Goal: Task Accomplishment & Management: Manage account settings

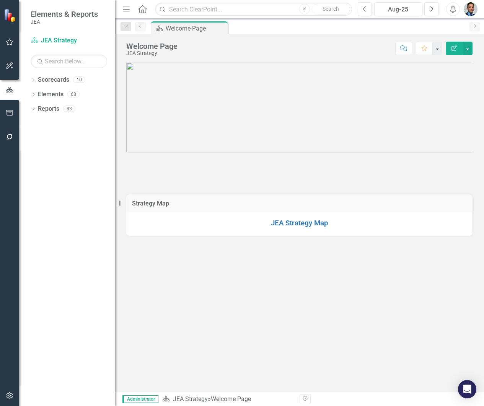
click at [46, 35] on div "Scorecard JEA Strategy" at bounding box center [69, 40] width 76 height 13
click at [45, 96] on link "Elements" at bounding box center [51, 94] width 26 height 9
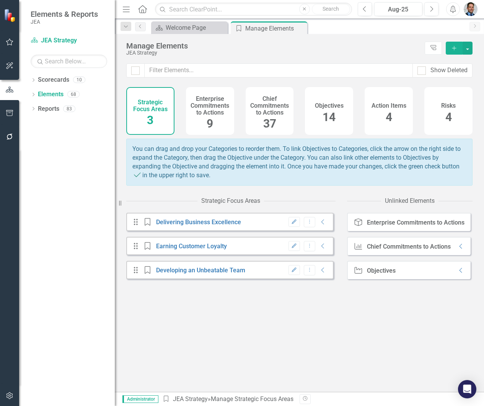
click at [207, 107] on h4 "Enterprise Commitments to Actions" at bounding box center [209, 106] width 39 height 20
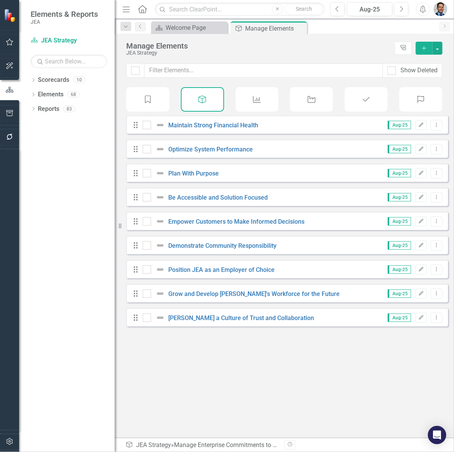
click at [261, 99] on icon "Chief Commitments to Action" at bounding box center [257, 100] width 10 height 8
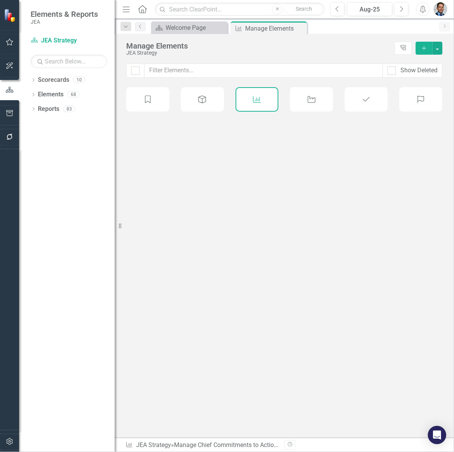
checkbox input "false"
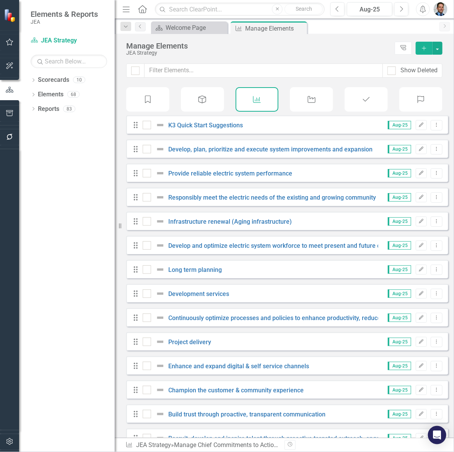
scroll to position [48, 0]
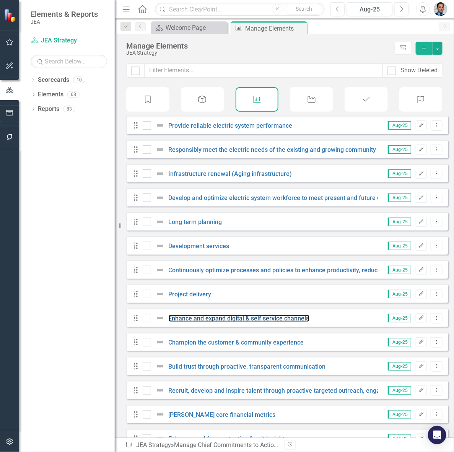
click at [257, 322] on link "Enhance and expand digital & self service channels" at bounding box center [239, 318] width 141 height 7
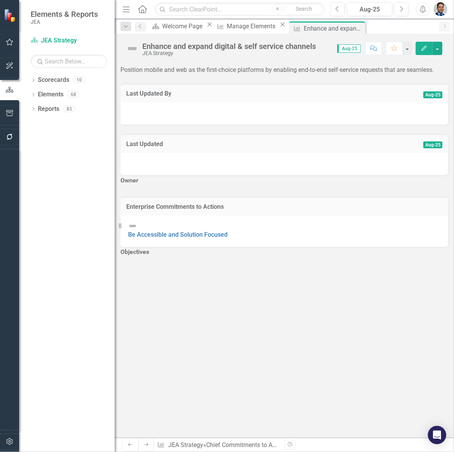
click at [230, 46] on div "Enhance and expand digital & self service channels" at bounding box center [229, 46] width 174 height 8
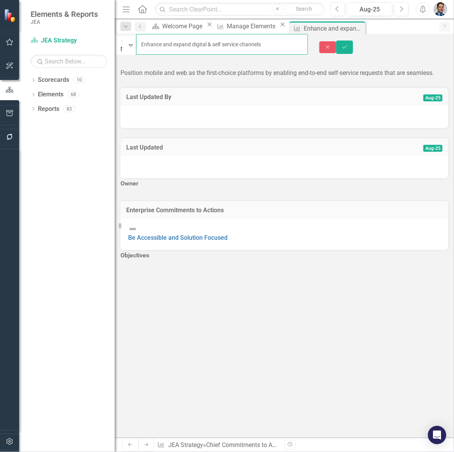
click at [190, 43] on input "Enhance and expand digital & self service channels" at bounding box center [222, 44] width 172 height 21
click at [213, 45] on input "Enhance and Expand digital & self service channels" at bounding box center [222, 44] width 172 height 21
click at [232, 43] on input "Enhance and Expand Digital & self service channels" at bounding box center [222, 44] width 172 height 21
click at [278, 44] on input "Enhance and Expand Digital and Self Service channels" at bounding box center [222, 44] width 172 height 21
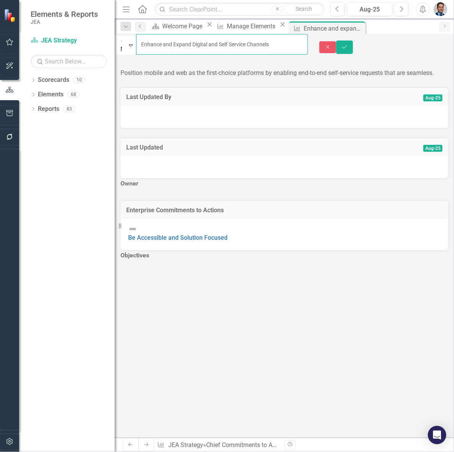
type input "Enhance and Expand Digital and Self Service Channels"
click at [348, 44] on icon "Save" at bounding box center [344, 46] width 7 height 5
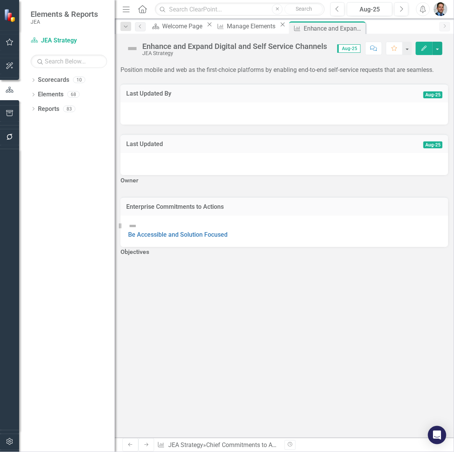
click at [164, 184] on h3 "Owner" at bounding box center [284, 180] width 328 height 7
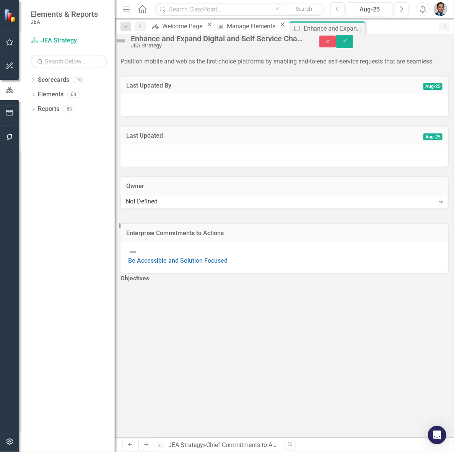
click at [160, 206] on div "Not Defined" at bounding box center [280, 201] width 309 height 9
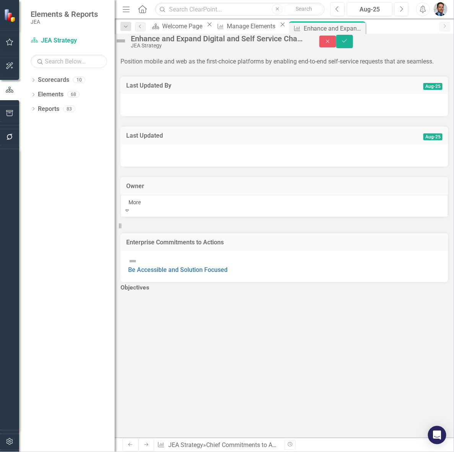
type input "[PERSON_NAME]"
click at [92, 452] on span "[PERSON_NAME]" at bounding box center [69, 455] width 46 height 7
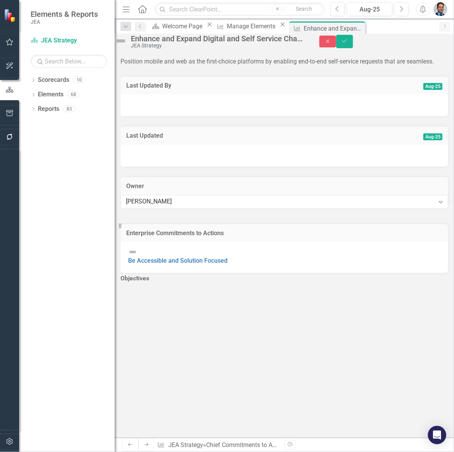
click at [149, 275] on h3 "Objectives" at bounding box center [134, 278] width 29 height 7
click at [193, 288] on button "Add Add Objective" at bounding box center [174, 293] width 39 height 10
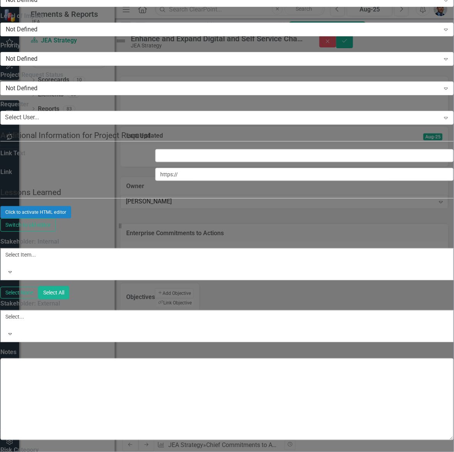
paste input "Implement An E-Commerce Marketplace Solution"
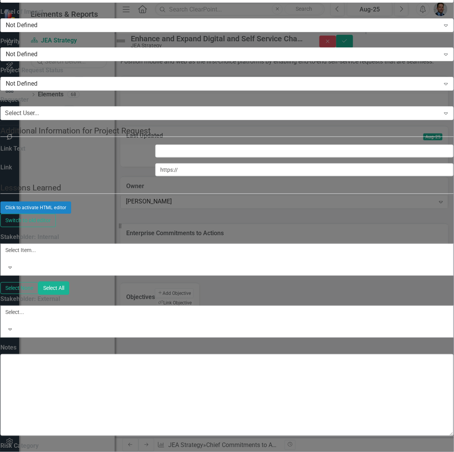
type input "Implement an E-Commerce Marketplace Solution"
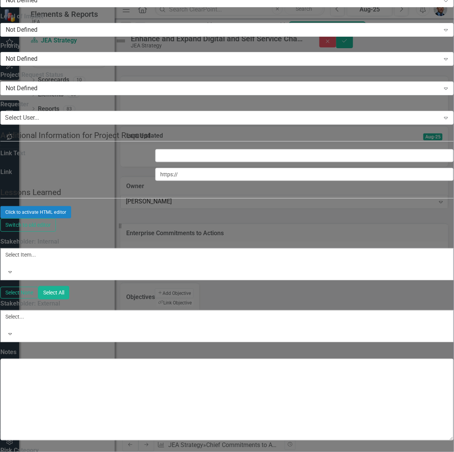
type input "[PERSON_NAME]"
click at [205, 452] on div "[PERSON_NAME]" at bounding box center [227, 456] width 454 height 9
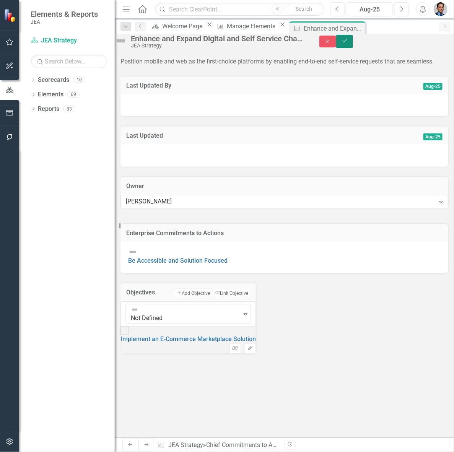
click at [348, 43] on icon "Save" at bounding box center [344, 40] width 7 height 5
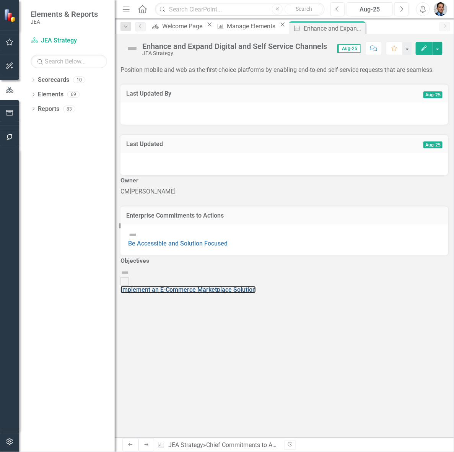
click at [256, 286] on link "Implement an E-Commerce Marketplace Solution" at bounding box center [187, 289] width 135 height 7
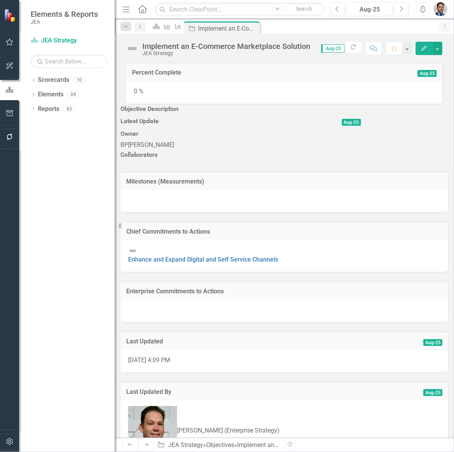
click at [186, 112] on h3 "Objective Description" at bounding box center [240, 109] width 240 height 7
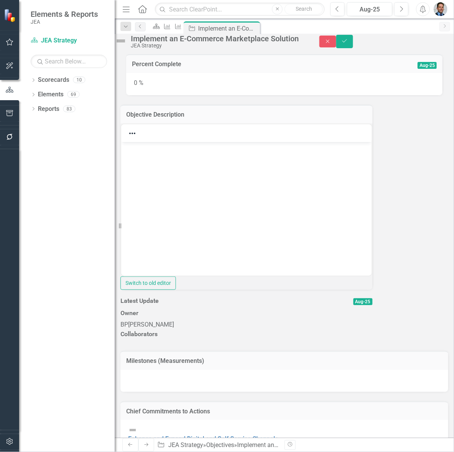
click at [160, 159] on body "Rich Text Area. Press ALT-0 for help." at bounding box center [246, 199] width 250 height 115
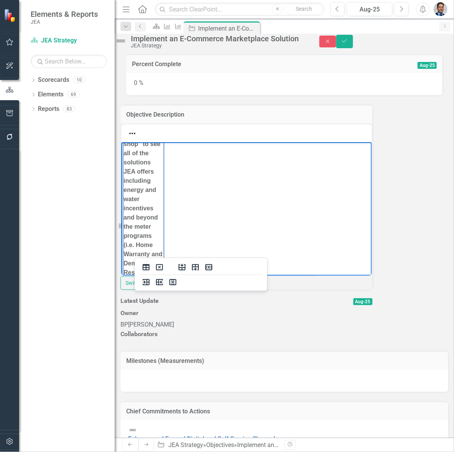
scroll to position [79, 0]
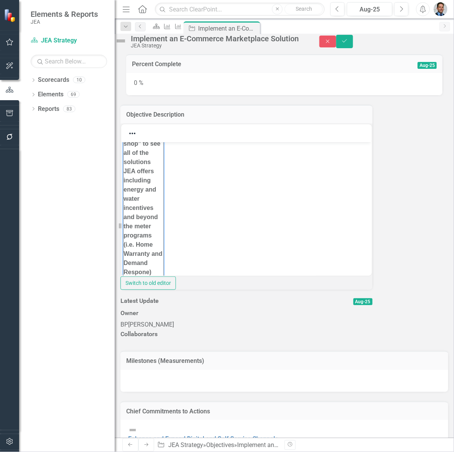
click at [336, 41] on button "Close" at bounding box center [327, 42] width 17 height 12
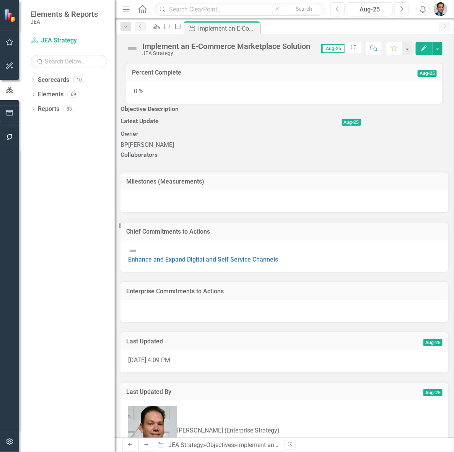
click at [222, 112] on h3 "Objective Description" at bounding box center [240, 109] width 240 height 7
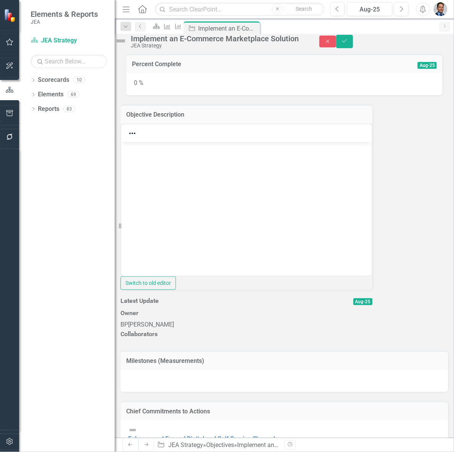
scroll to position [0, 0]
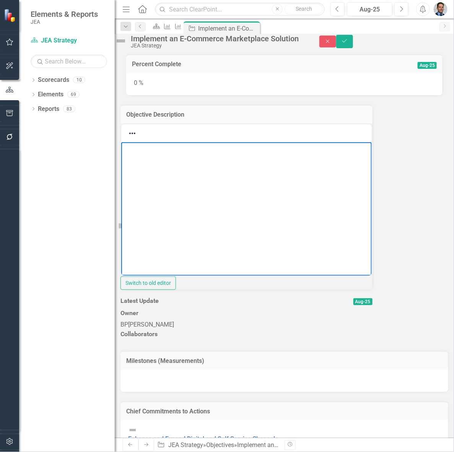
click at [158, 154] on body "Rich Text Area. Press ALT-0 for help." at bounding box center [246, 199] width 250 height 115
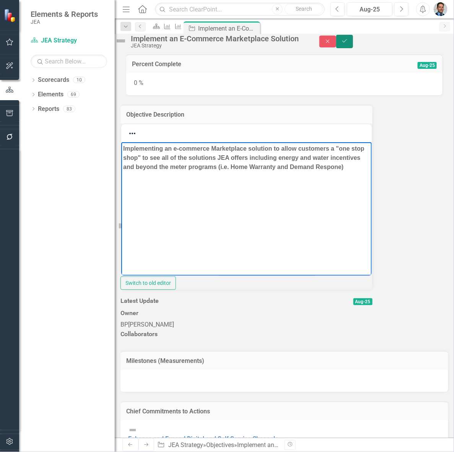
click at [347, 42] on icon "submit" at bounding box center [344, 40] width 5 height 3
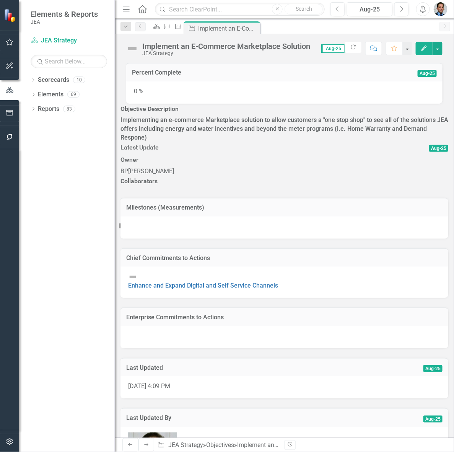
click at [328, 204] on h3 "Milestones (Measurements)" at bounding box center [284, 207] width 316 height 7
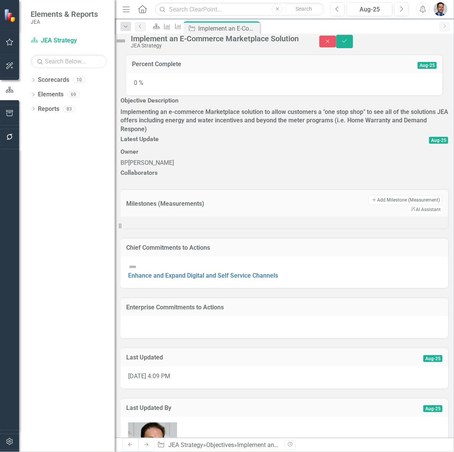
click at [380, 195] on button "Add Add Milestone (Measurement)" at bounding box center [406, 200] width 74 height 10
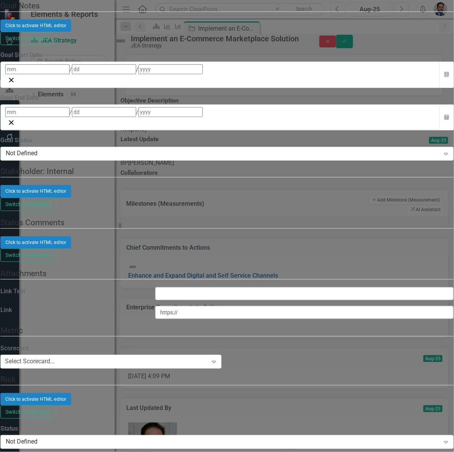
paste input "Website Traffic, Measure Sales, Program Enrollments"
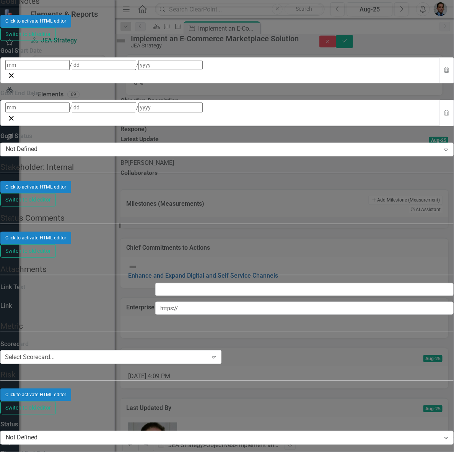
type input "Website Traffic, Measure Sales, Program Enrollments"
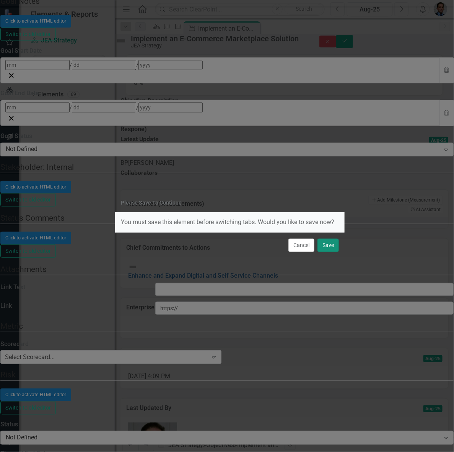
click at [325, 245] on button "Save" at bounding box center [327, 245] width 21 height 13
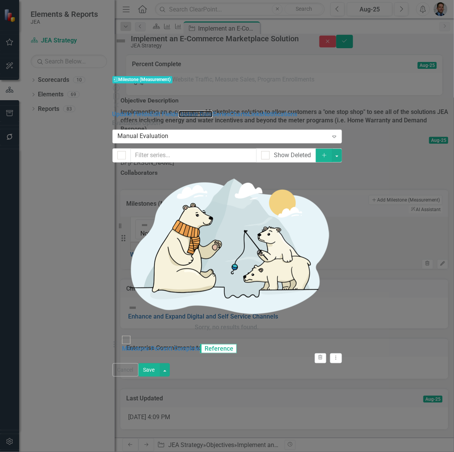
click at [179, 110] on link "Update Data" at bounding box center [196, 113] width 34 height 7
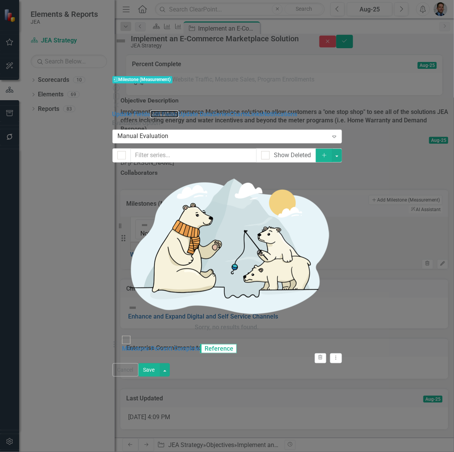
click at [150, 110] on link "Edit Fields" at bounding box center [164, 113] width 28 height 7
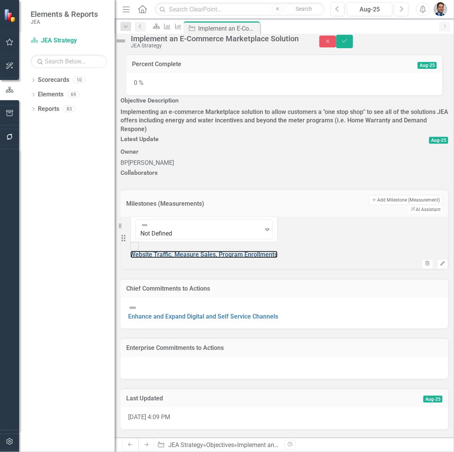
click at [278, 251] on link "Website Traffic, Measure Sales, Program Enrollments" at bounding box center [203, 254] width 147 height 7
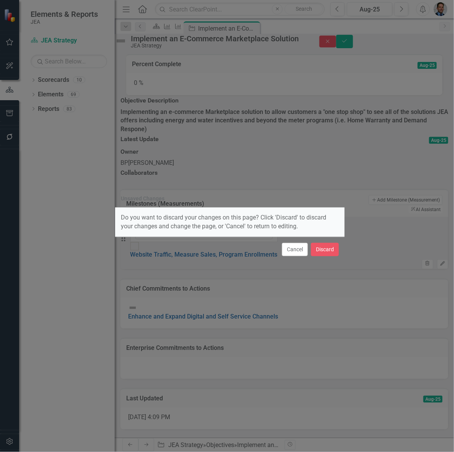
click at [289, 252] on button "Cancel" at bounding box center [295, 249] width 26 height 13
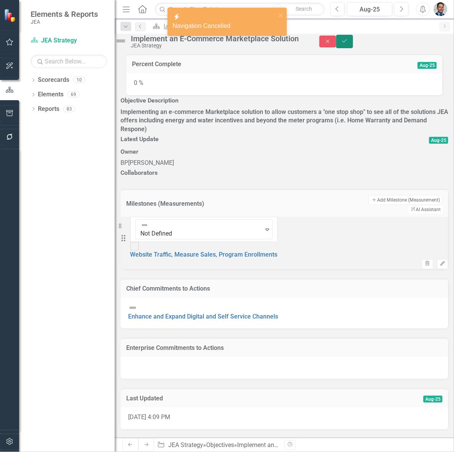
click at [348, 44] on icon "Save" at bounding box center [344, 40] width 7 height 5
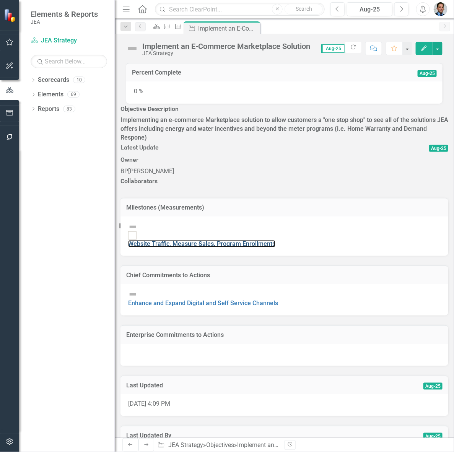
click at [275, 240] on link "Website Traffic, Measure Sales, Program Enrollments" at bounding box center [201, 243] width 147 height 7
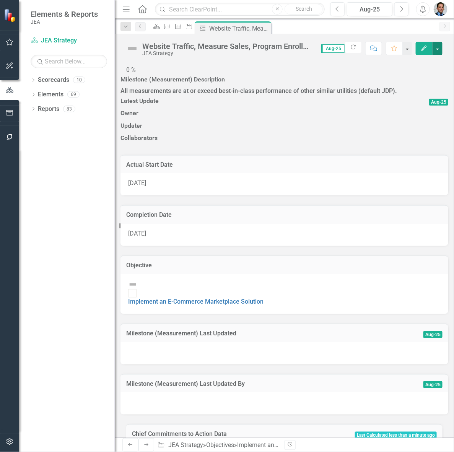
click at [439, 48] on button "button" at bounding box center [437, 48] width 10 height 13
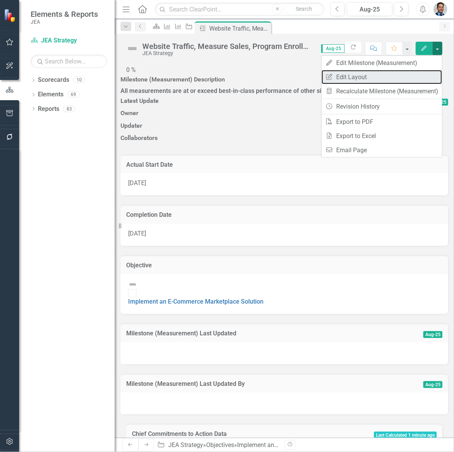
click at [359, 75] on link "Edit Report Edit Layout" at bounding box center [382, 77] width 120 height 14
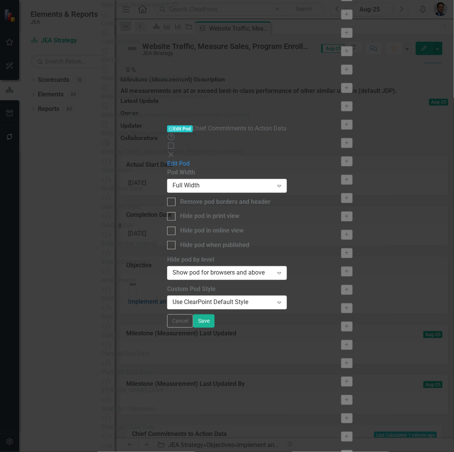
click at [175, 151] on icon "Close" at bounding box center [171, 154] width 8 height 6
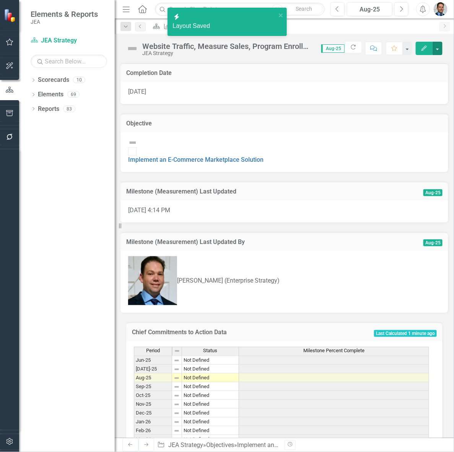
scroll to position [143, 0]
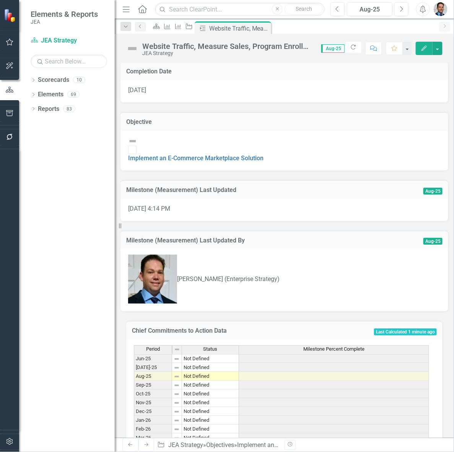
click at [193, 372] on td "Not Defined" at bounding box center [210, 376] width 57 height 9
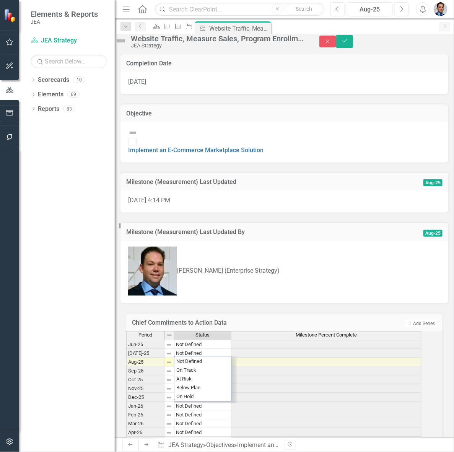
type textarea "60"
click at [280, 358] on td at bounding box center [326, 362] width 190 height 9
click at [297, 358] on td at bounding box center [326, 362] width 190 height 9
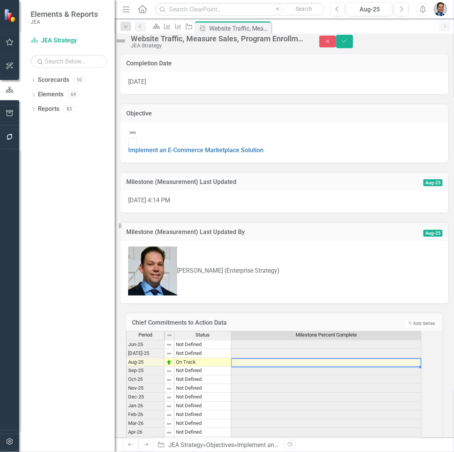
click at [297, 358] on td at bounding box center [326, 362] width 190 height 9
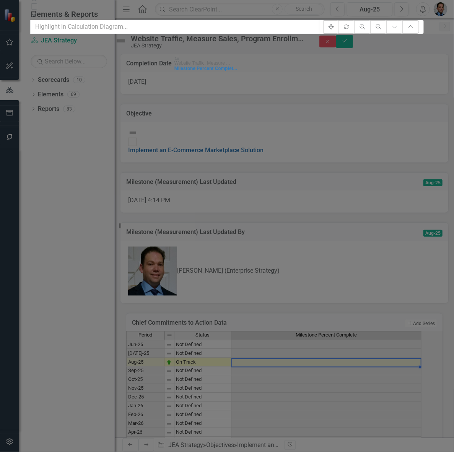
click at [36, 13] on icon at bounding box center [34, 15] width 5 height 5
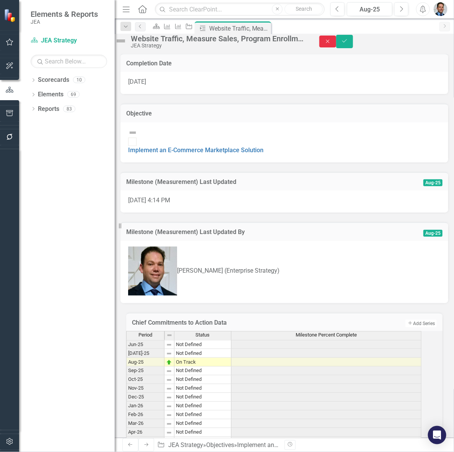
click at [336, 45] on button "Close" at bounding box center [327, 42] width 17 height 12
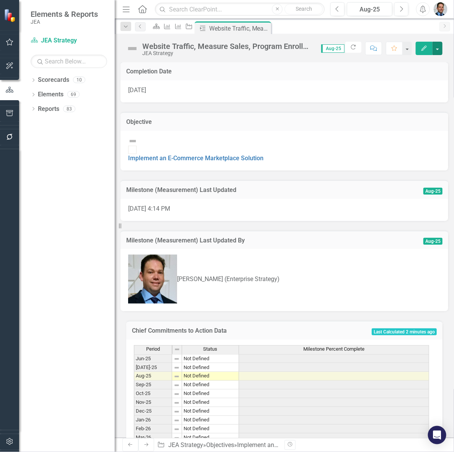
click at [436, 49] on button "button" at bounding box center [437, 48] width 10 height 13
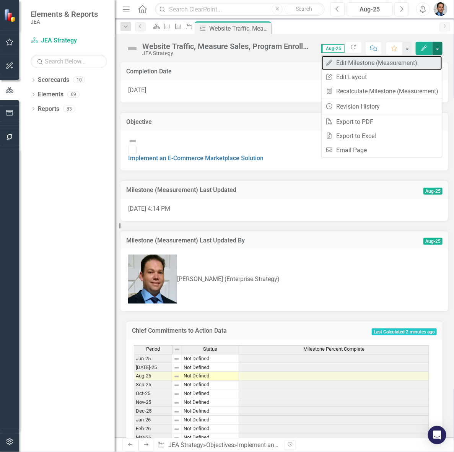
click at [379, 62] on link "Edit Edit Milestone (Measurement)" at bounding box center [382, 63] width 120 height 14
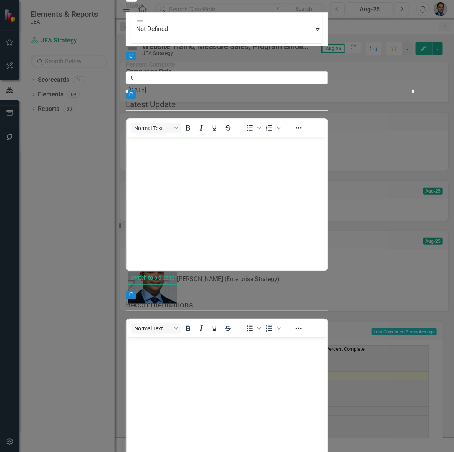
scroll to position [0, 0]
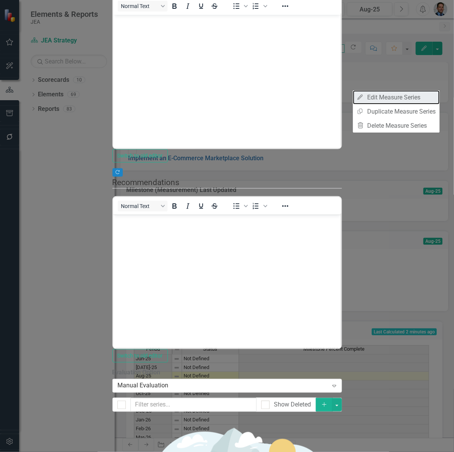
click at [390, 93] on link "Edit Edit Measure Series" at bounding box center [396, 97] width 87 height 14
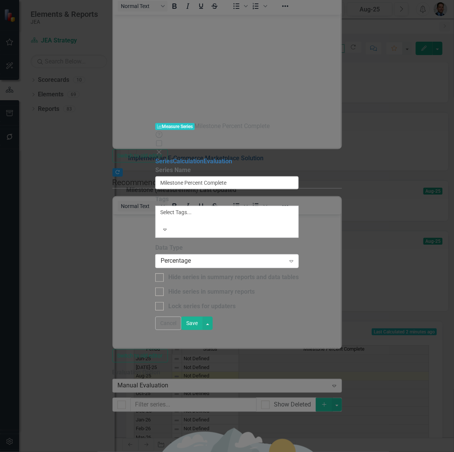
click at [266, 257] on div "Percentage" at bounding box center [223, 261] width 125 height 9
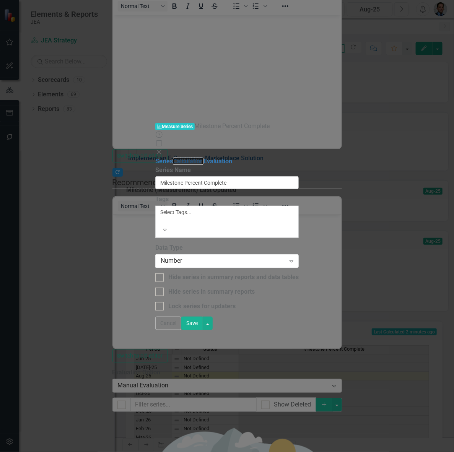
click at [173, 158] on link "Calculation" at bounding box center [188, 161] width 31 height 7
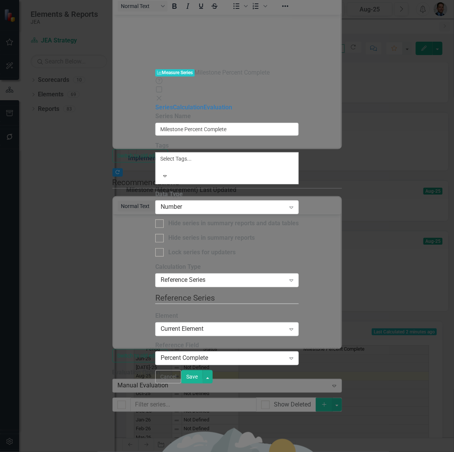
click at [240, 276] on div "Reference Series" at bounding box center [223, 280] width 125 height 9
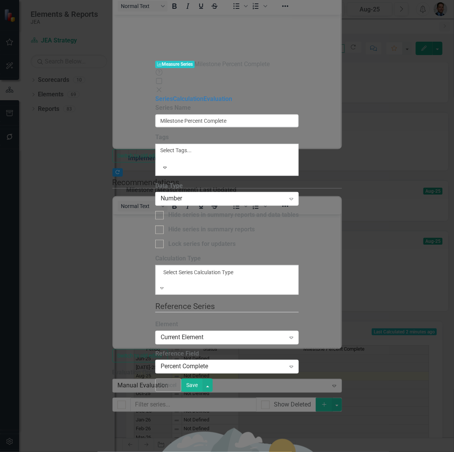
click at [245, 452] on div "Default (No Calculation)" at bounding box center [227, 456] width 454 height 9
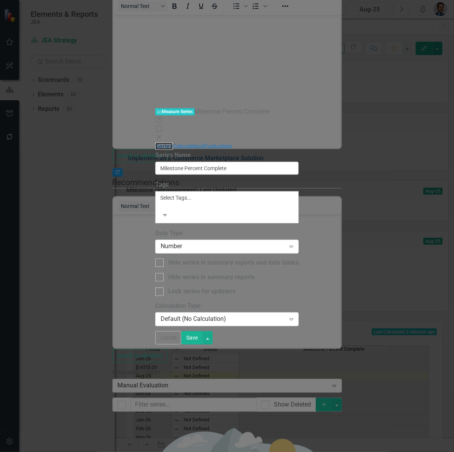
click at [155, 143] on link "Series" at bounding box center [164, 146] width 18 height 7
click at [203, 143] on link "Evaluation" at bounding box center [217, 146] width 29 height 7
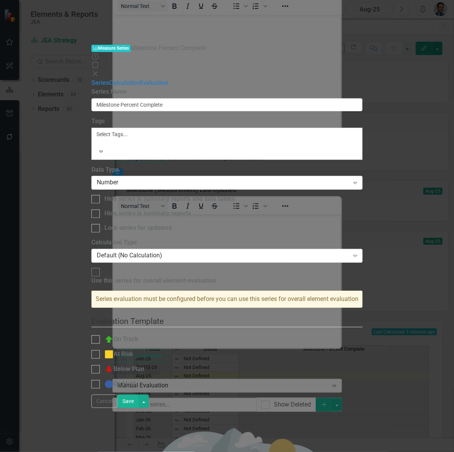
click at [139, 408] on button "Save" at bounding box center [127, 401] width 21 height 13
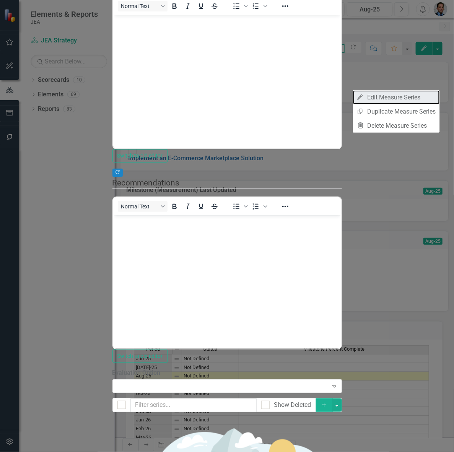
click at [402, 96] on link "Edit Edit Measure Series" at bounding box center [396, 97] width 87 height 14
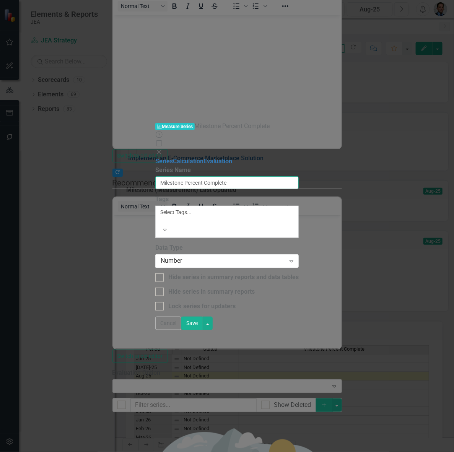
drag, startPoint x: 228, startPoint y: 43, endPoint x: 295, endPoint y: 46, distance: 67.0
click at [295, 176] on input "Milestone Percent Complete" at bounding box center [226, 182] width 143 height 13
type input "Milestone Measurement"
click at [203, 330] on button "Save" at bounding box center [191, 323] width 21 height 13
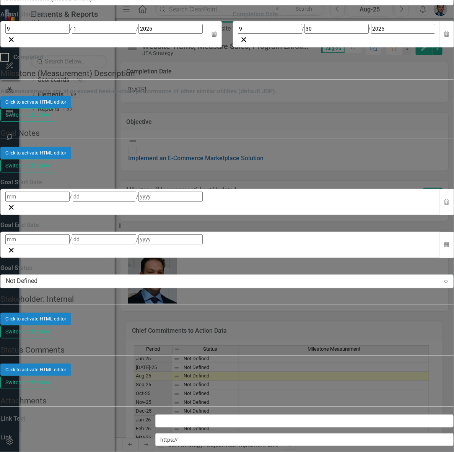
scroll to position [1339, 0]
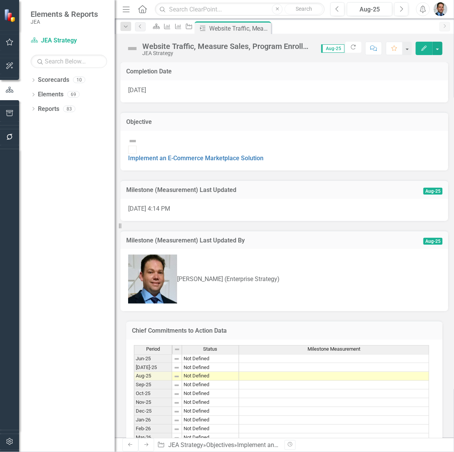
click at [296, 372] on td at bounding box center [334, 376] width 190 height 9
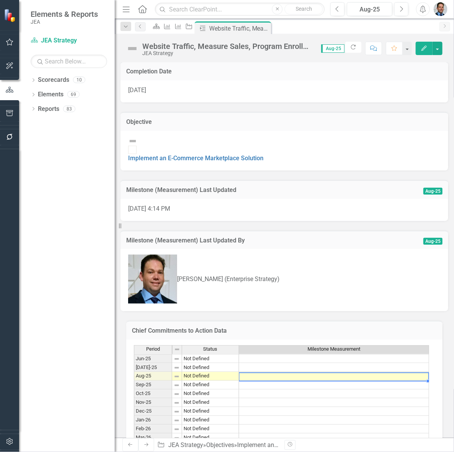
click at [296, 372] on td at bounding box center [334, 376] width 190 height 9
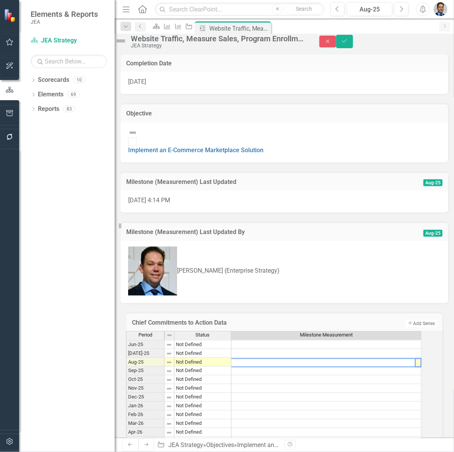
scroll to position [0, 6]
type textarea "60"
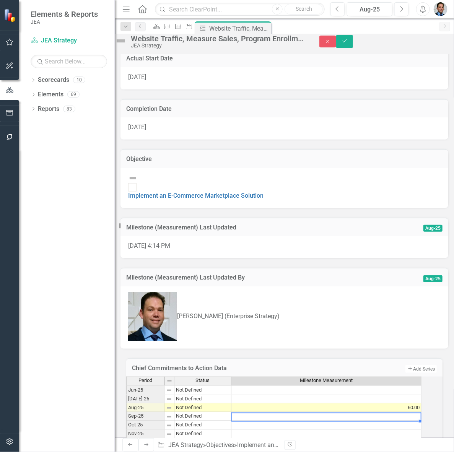
scroll to position [143, 0]
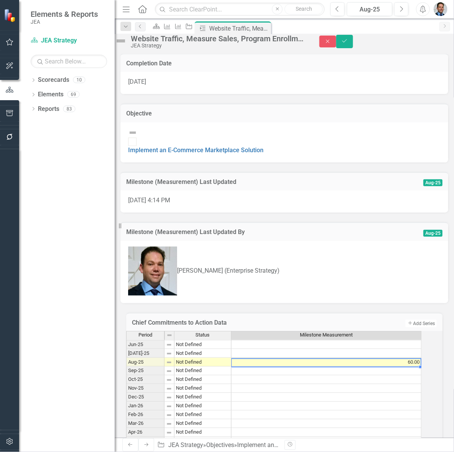
click at [310, 358] on td "60.00" at bounding box center [326, 362] width 190 height 9
click at [331, 44] on icon "Close" at bounding box center [327, 41] width 7 height 5
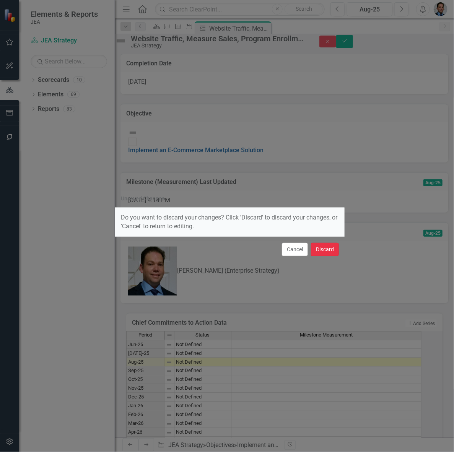
click at [322, 249] on button "Discard" at bounding box center [325, 249] width 28 height 13
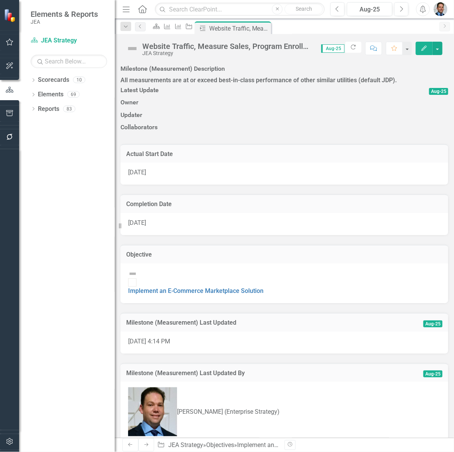
scroll to position [0, 0]
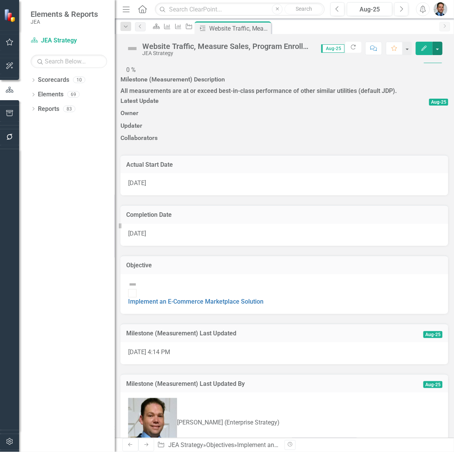
click at [437, 50] on button "button" at bounding box center [437, 48] width 10 height 13
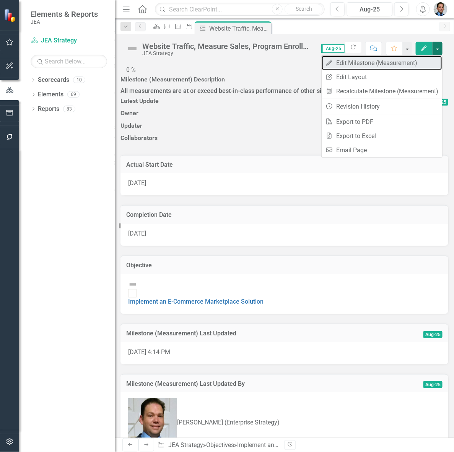
click at [362, 62] on link "Edit Edit Milestone (Measurement)" at bounding box center [382, 63] width 120 height 14
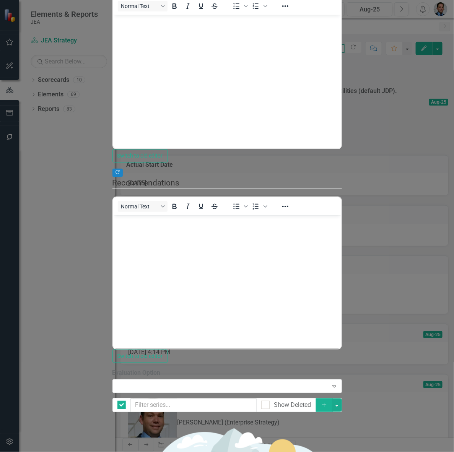
checkbox input "false"
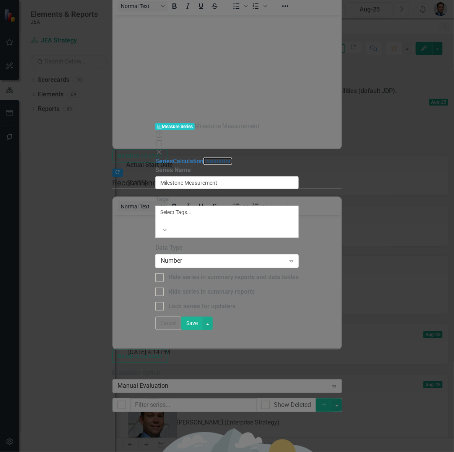
click at [203, 158] on link "Evaluation" at bounding box center [217, 161] width 29 height 7
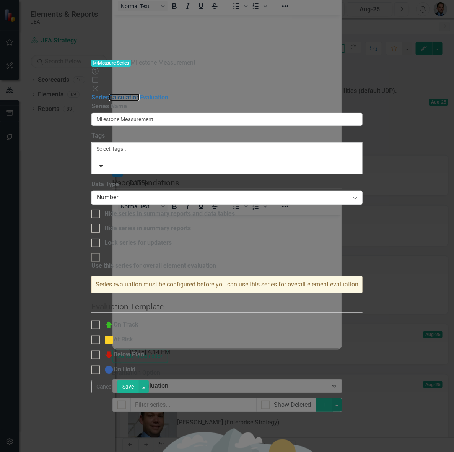
click at [115, 94] on link "Calculation" at bounding box center [124, 97] width 31 height 7
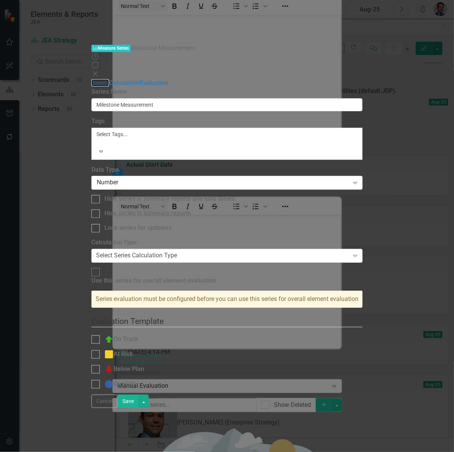
click at [108, 79] on link "Series" at bounding box center [100, 82] width 18 height 7
click at [139, 408] on button "Save" at bounding box center [127, 401] width 21 height 13
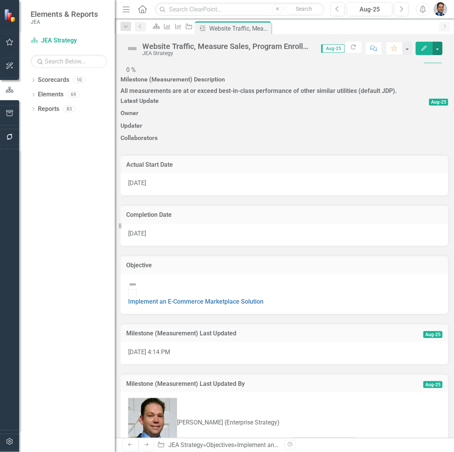
click at [439, 49] on button "button" at bounding box center [437, 48] width 10 height 13
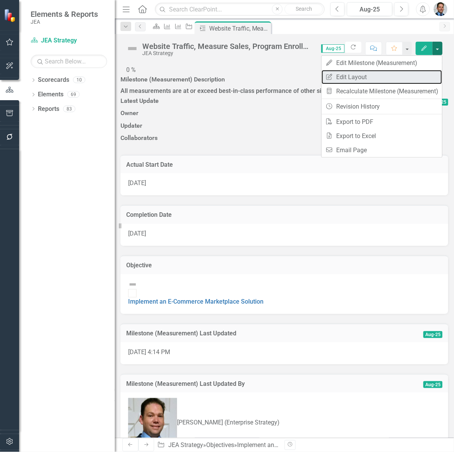
click at [361, 76] on link "Edit Report Edit Layout" at bounding box center [382, 77] width 120 height 14
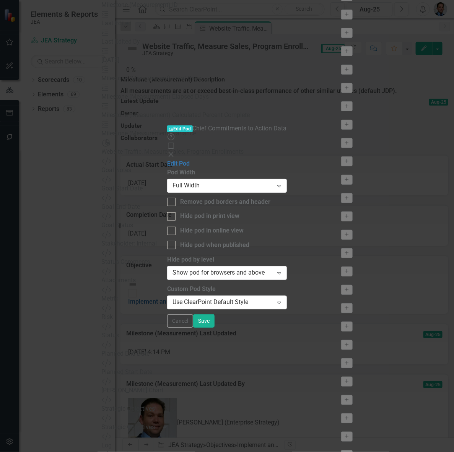
click at [193, 328] on button "Cancel" at bounding box center [180, 320] width 26 height 13
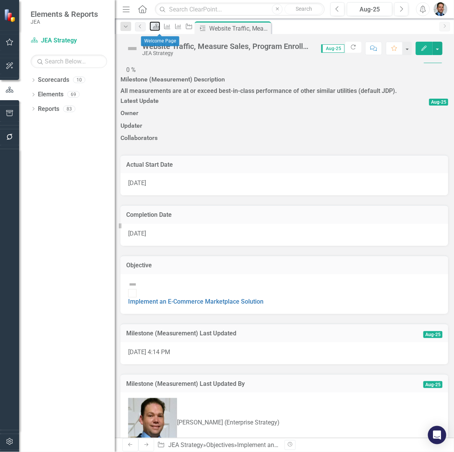
click at [159, 28] on icon "Scorecard" at bounding box center [157, 26] width 8 height 6
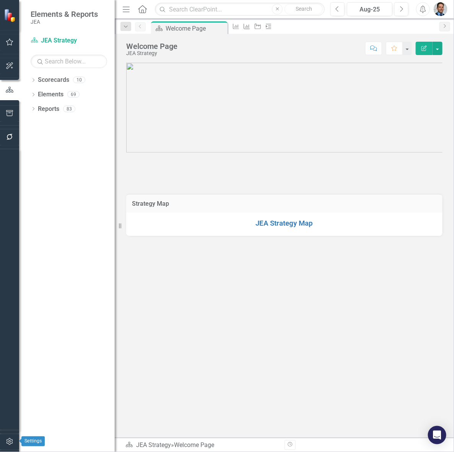
click at [8, 439] on icon "button" at bounding box center [10, 442] width 8 height 6
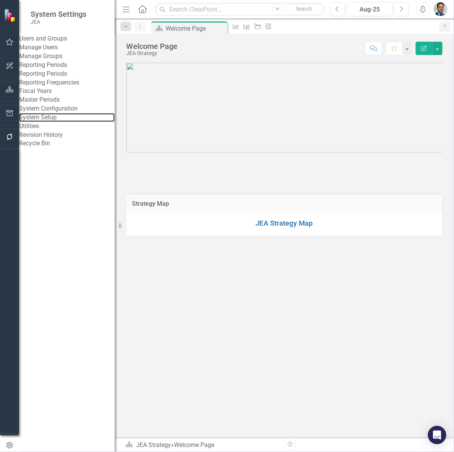
click at [46, 122] on link "System Setup" at bounding box center [67, 117] width 96 height 9
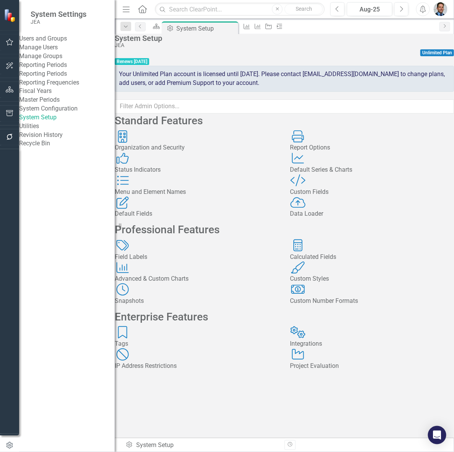
click at [346, 174] on div "Default Series & Charts" at bounding box center [372, 170] width 164 height 9
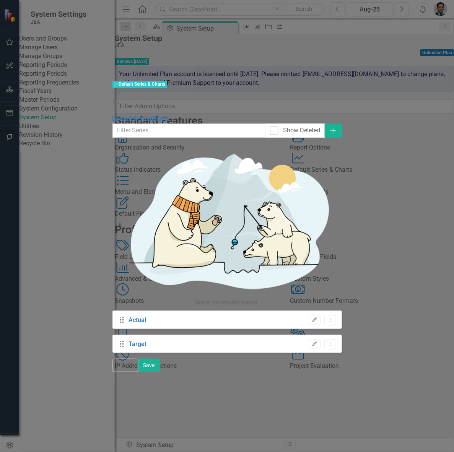
click at [146, 316] on link "Actual" at bounding box center [137, 320] width 18 height 9
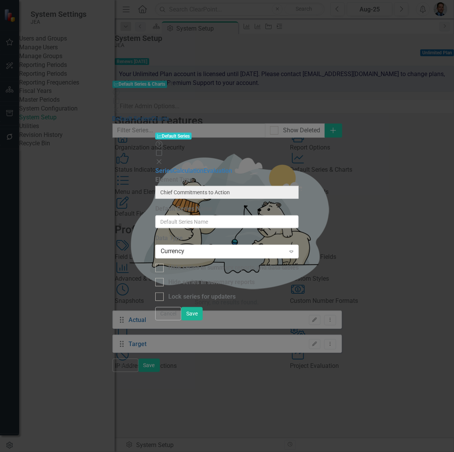
type input "Actual"
click at [173, 167] on link "Calculation" at bounding box center [188, 170] width 31 height 7
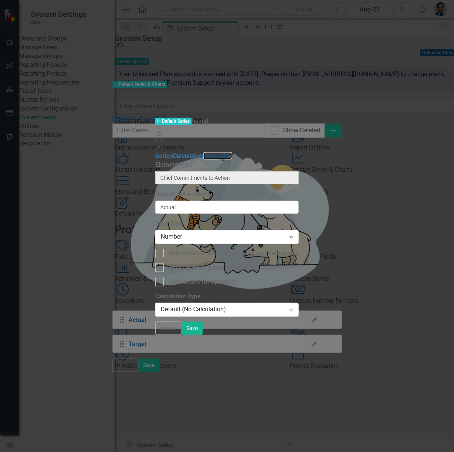
click at [203, 152] on link "Evaluation" at bounding box center [217, 155] width 29 height 7
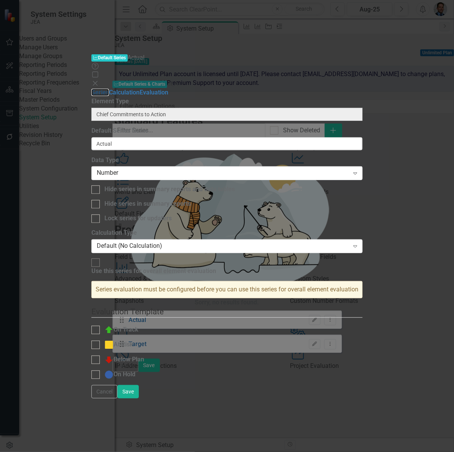
click at [109, 89] on link "Series" at bounding box center [100, 92] width 18 height 7
click at [99, 80] on icon "Close" at bounding box center [95, 83] width 8 height 6
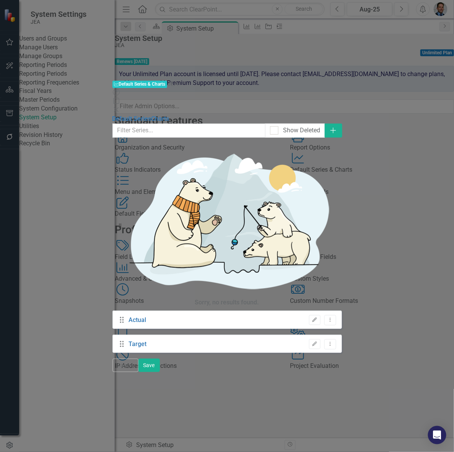
click at [118, 107] on icon at bounding box center [116, 109] width 5 height 5
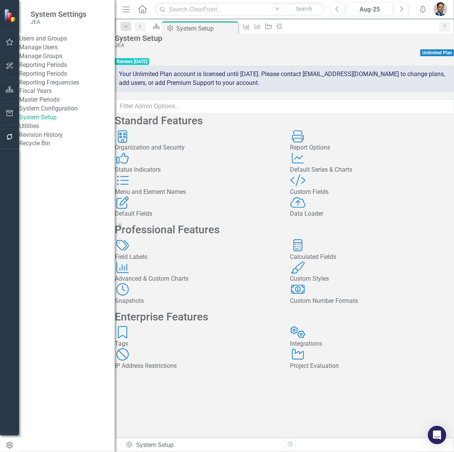
click at [220, 197] on div "Menu and Element Names" at bounding box center [197, 192] width 164 height 9
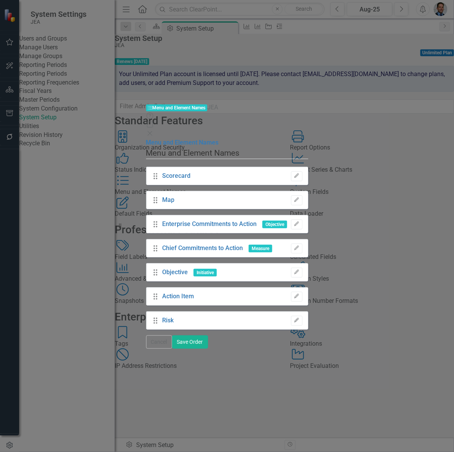
click at [207, 244] on link "Chief Commitments to Action" at bounding box center [202, 248] width 81 height 9
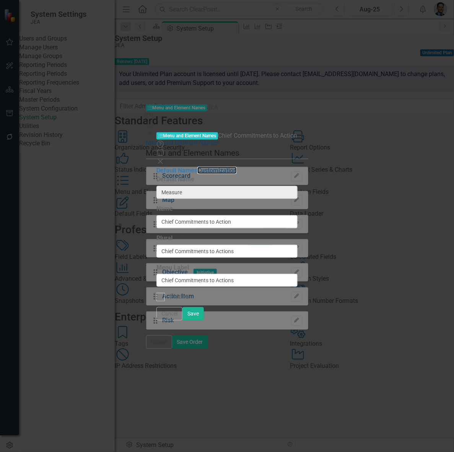
click at [197, 167] on link "Customization" at bounding box center [216, 170] width 39 height 7
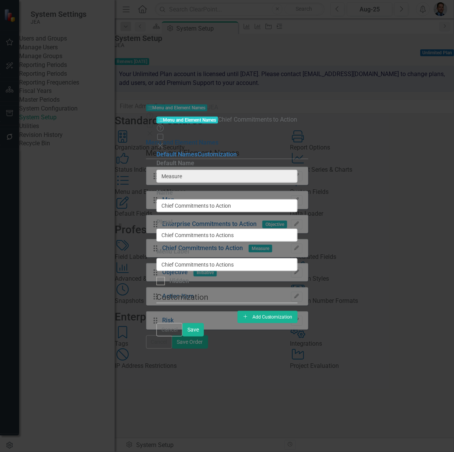
click at [164, 143] on icon "Close" at bounding box center [160, 146] width 8 height 6
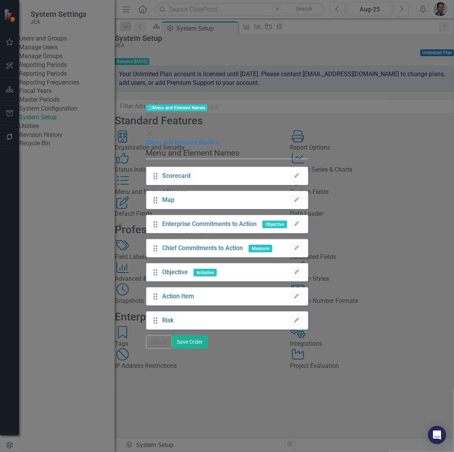
click at [154, 130] on icon "Close" at bounding box center [150, 133] width 8 height 6
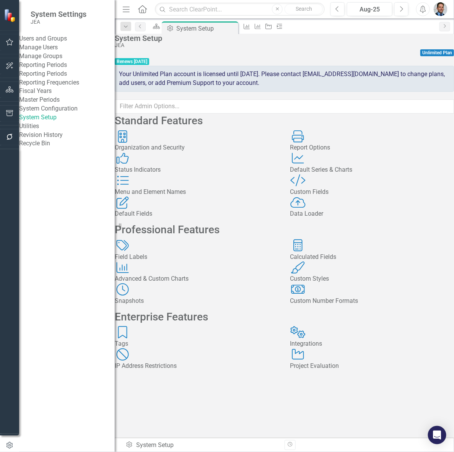
click at [335, 174] on div "Default Series & Charts" at bounding box center [372, 170] width 164 height 9
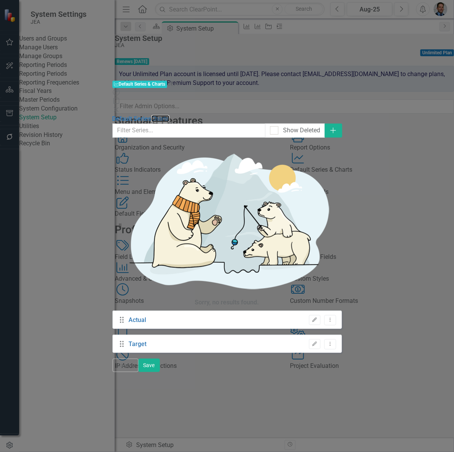
click at [151, 115] on link "Charts" at bounding box center [160, 118] width 18 height 7
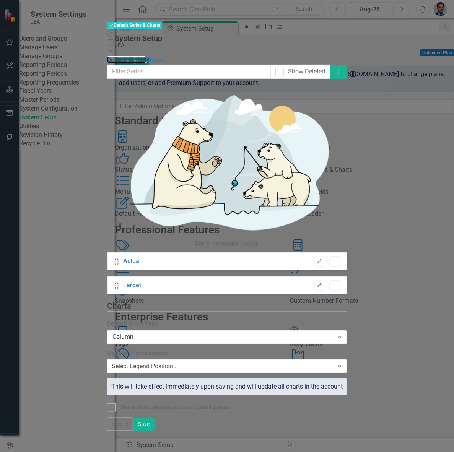
click at [107, 56] on link "Default Series" at bounding box center [126, 59] width 39 height 7
click at [141, 257] on link "Actual" at bounding box center [132, 261] width 18 height 9
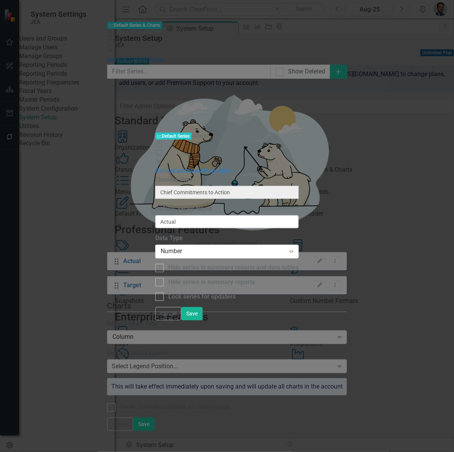
click at [163, 159] on icon "Close" at bounding box center [159, 162] width 8 height 6
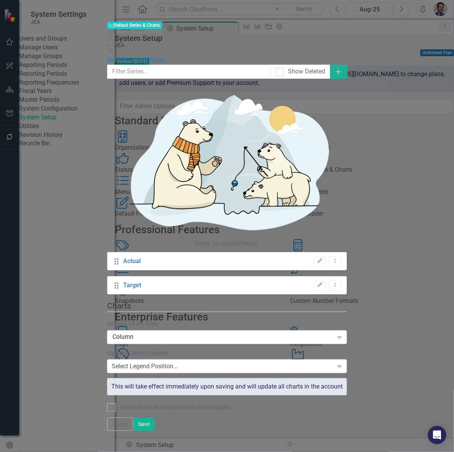
click at [115, 48] on icon "Close" at bounding box center [111, 51] width 8 height 6
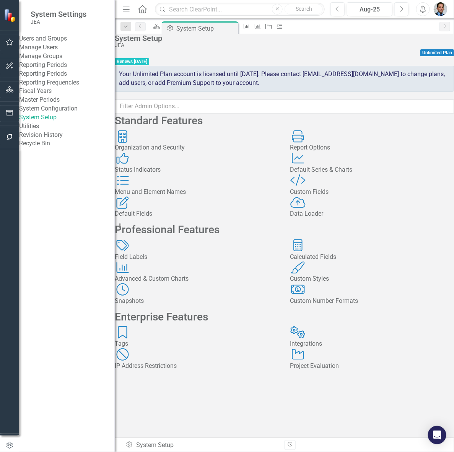
click at [176, 218] on div "Default Fields" at bounding box center [197, 214] width 164 height 9
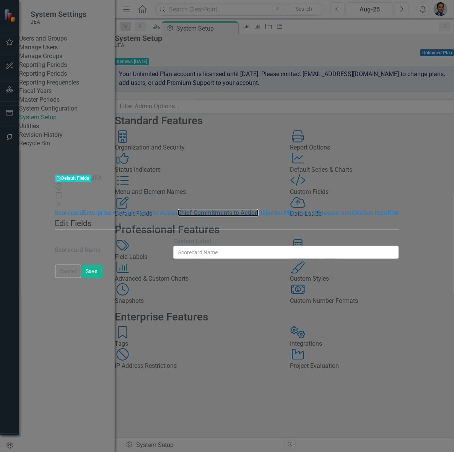
click at [178, 209] on link "Chief Commitments to Action" at bounding box center [218, 212] width 81 height 7
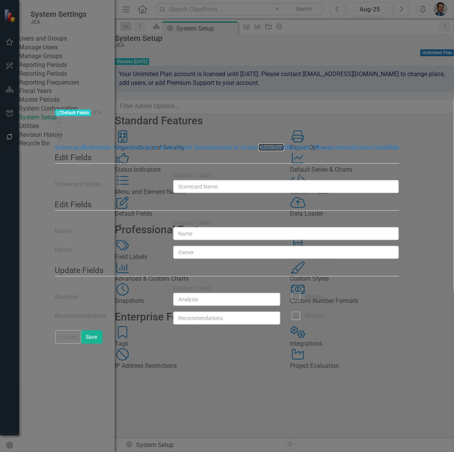
click at [258, 144] on link "Objective" at bounding box center [271, 147] width 26 height 7
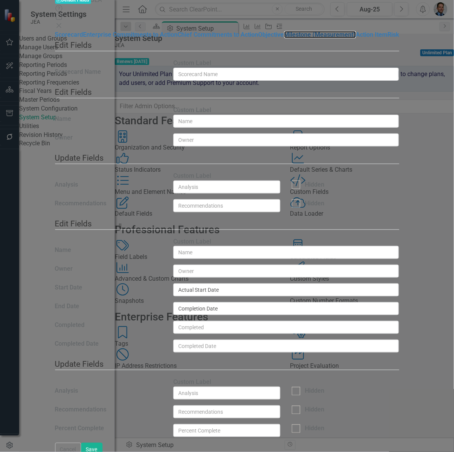
click at [284, 38] on link "Milestone (Measurement)" at bounding box center [320, 34] width 72 height 7
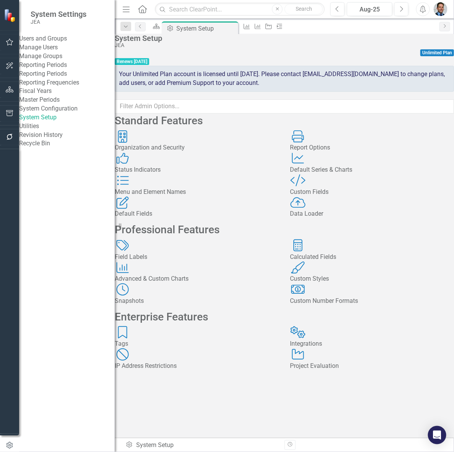
scroll to position [82, 0]
click at [179, 253] on div "Field Labels" at bounding box center [197, 257] width 164 height 9
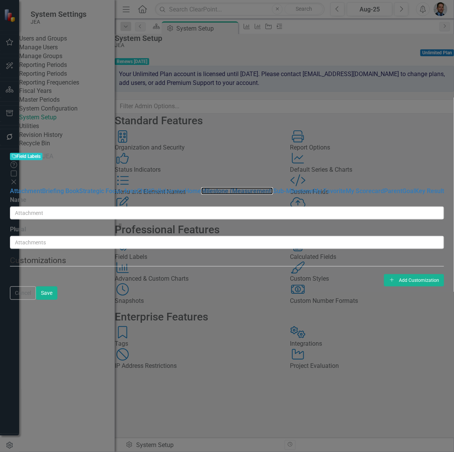
click at [201, 187] on link "Milestone (Measurement)" at bounding box center [237, 190] width 72 height 7
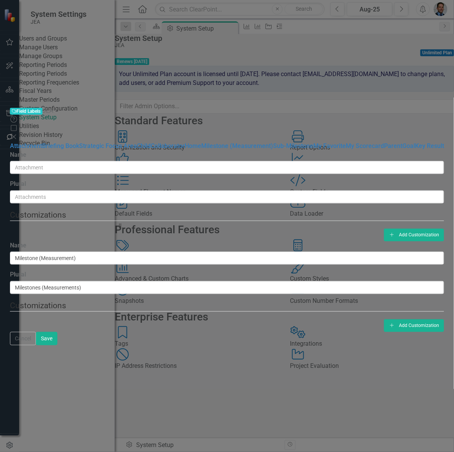
click at [36, 345] on button "Cancel" at bounding box center [23, 338] width 26 height 13
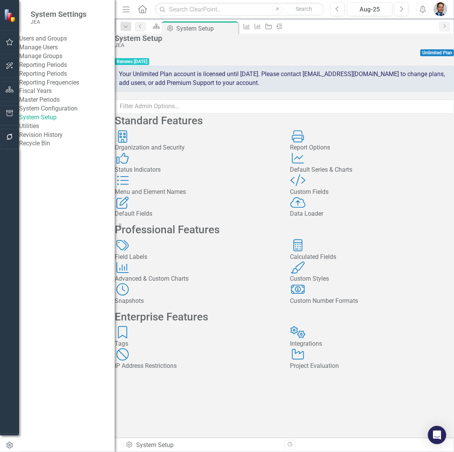
click at [356, 253] on div "Calculated Fields" at bounding box center [372, 257] width 164 height 9
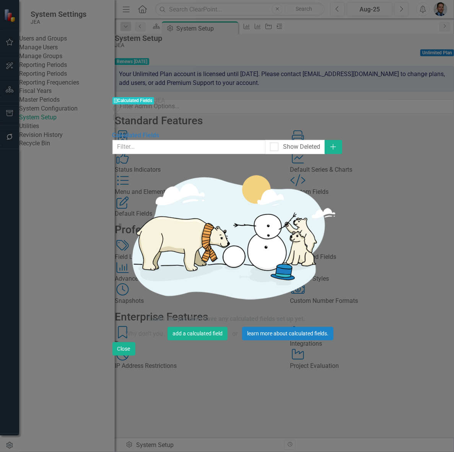
click at [120, 123] on icon "Close" at bounding box center [116, 126] width 8 height 6
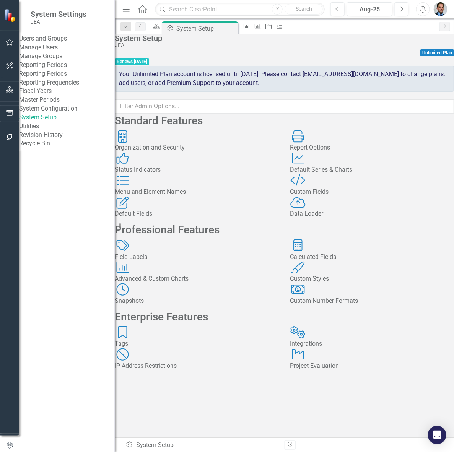
scroll to position [0, 0]
click at [333, 174] on div "Default Series & Charts" at bounding box center [372, 170] width 164 height 9
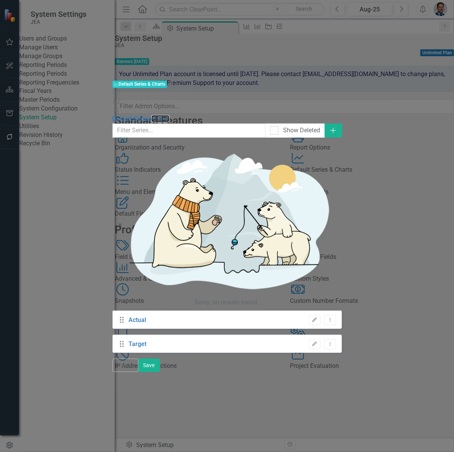
click at [151, 115] on link "Charts" at bounding box center [160, 118] width 18 height 7
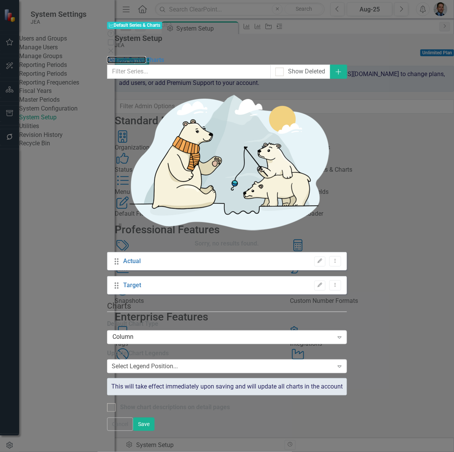
click at [107, 56] on link "Default Series" at bounding box center [126, 59] width 39 height 7
click at [342, 69] on icon "Add" at bounding box center [339, 72] width 8 height 6
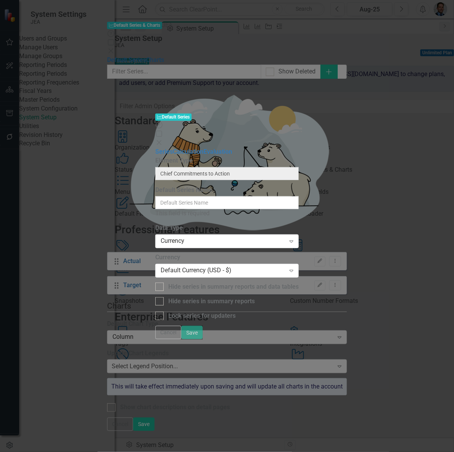
drag, startPoint x: 292, startPoint y: 43, endPoint x: 229, endPoint y: 30, distance: 65.2
click at [229, 156] on label "Element Type" at bounding box center [226, 160] width 143 height 9
click at [163, 122] on icon "Help" at bounding box center [159, 125] width 8 height 6
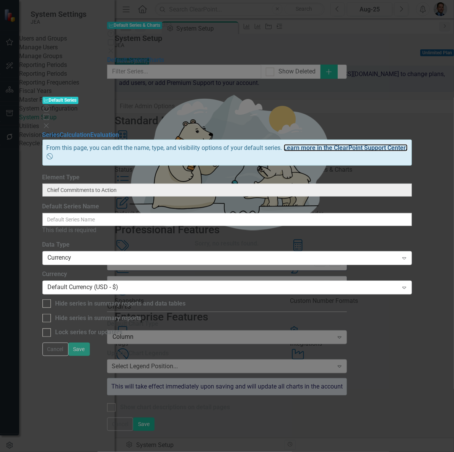
click at [302, 144] on link "Learn more in the ClearPoint Support Center." at bounding box center [346, 147] width 124 height 7
click at [119, 131] on link "Evaluation" at bounding box center [105, 134] width 29 height 7
click at [68, 356] on button "Cancel" at bounding box center [55, 349] width 26 height 13
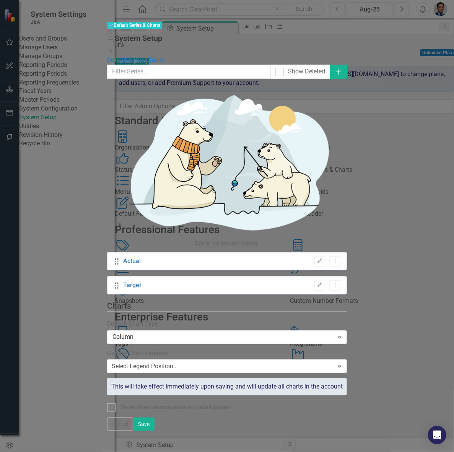
click at [141, 257] on link "Actual" at bounding box center [132, 261] width 18 height 9
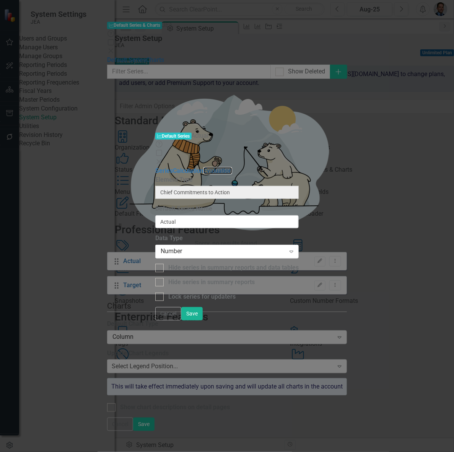
click at [203, 167] on link "Evaluation" at bounding box center [217, 170] width 29 height 7
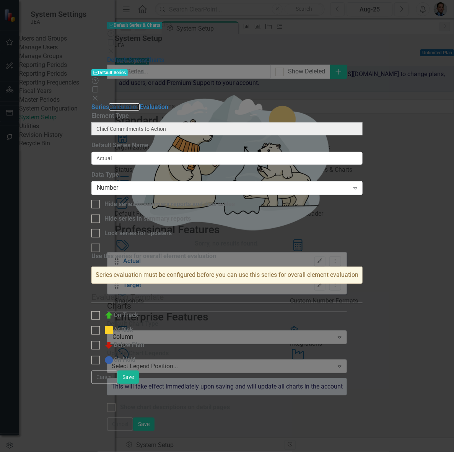
click at [114, 103] on link "Calculation" at bounding box center [124, 106] width 31 height 7
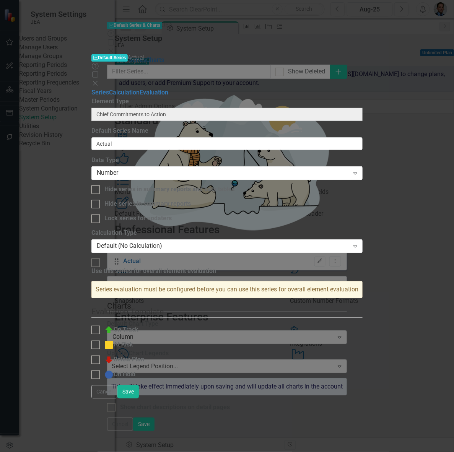
click at [117, 398] on button "Cancel" at bounding box center [104, 391] width 26 height 13
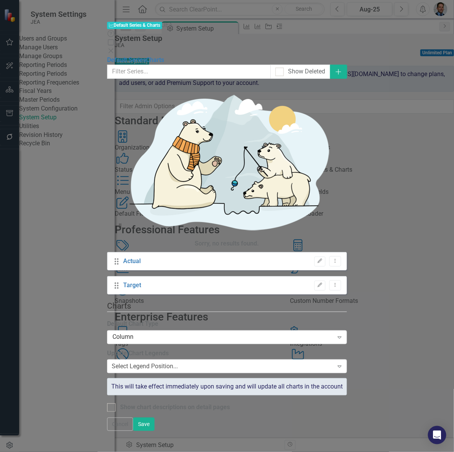
click at [133, 431] on button "Cancel" at bounding box center [120, 424] width 26 height 13
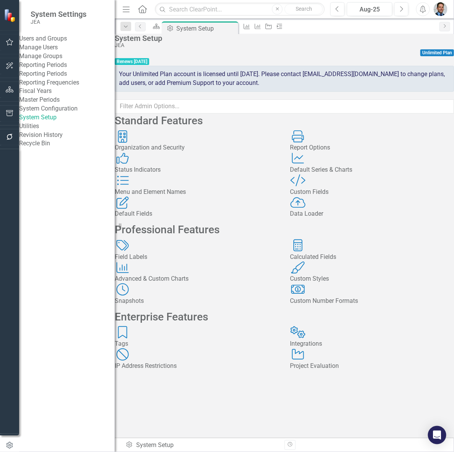
click at [351, 262] on div "Calculated Fields" at bounding box center [372, 257] width 164 height 9
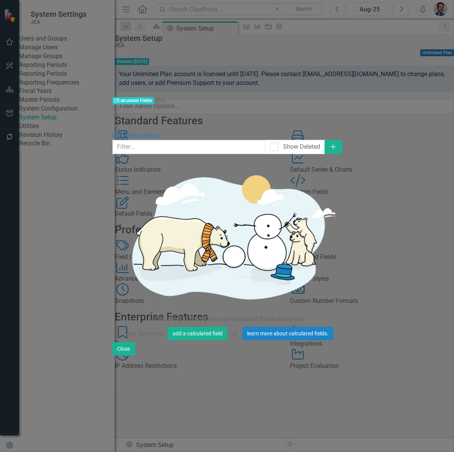
click at [342, 122] on div "Close" at bounding box center [226, 126] width 229 height 9
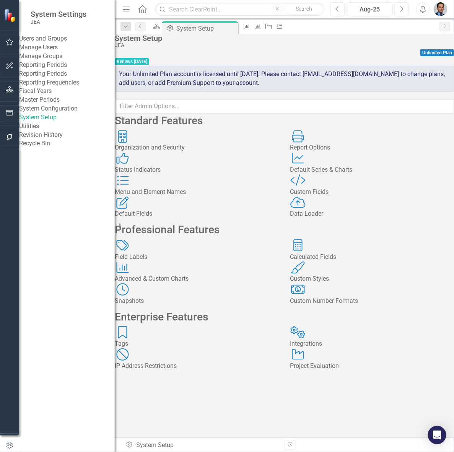
scroll to position [82, 0]
click at [350, 370] on div "Project Evaluation" at bounding box center [372, 366] width 164 height 9
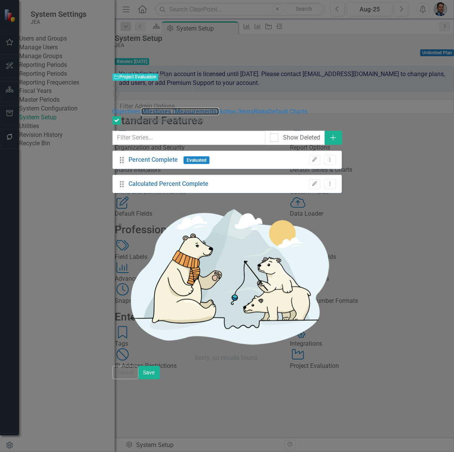
click at [141, 108] on link "Milestones (Measurements)" at bounding box center [180, 111] width 78 height 7
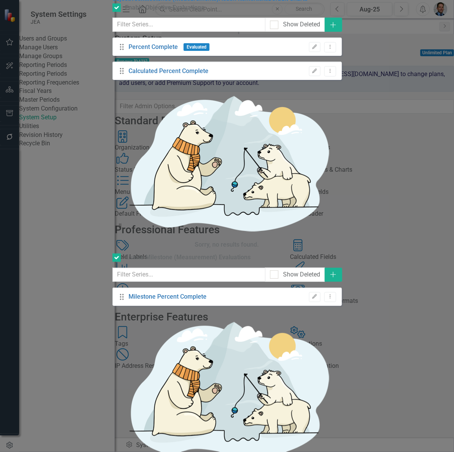
click at [320, 292] on button "Edit" at bounding box center [314, 297] width 11 height 10
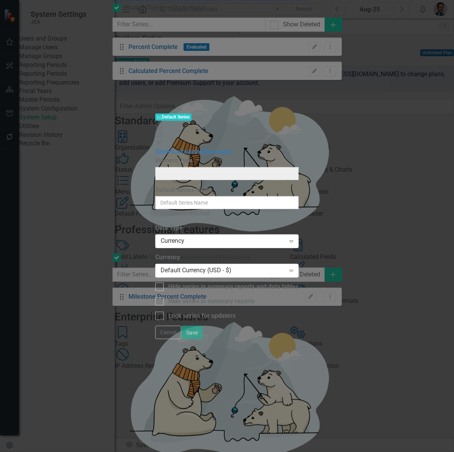
type input "Milestone Percent Complete"
type input "Milestone (Measurement)"
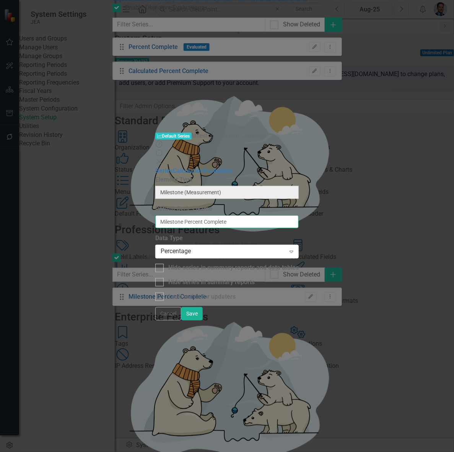
drag, startPoint x: 229, startPoint y: 74, endPoint x: 318, endPoint y: 75, distance: 89.5
click at [299, 215] on input "Milestone Percent Complete" at bounding box center [226, 221] width 143 height 13
type input "Milestone Measurement"
click at [155, 167] on div "Series Calculation Evaluation" at bounding box center [226, 171] width 143 height 9
click at [173, 167] on link "Calculation" at bounding box center [188, 170] width 31 height 7
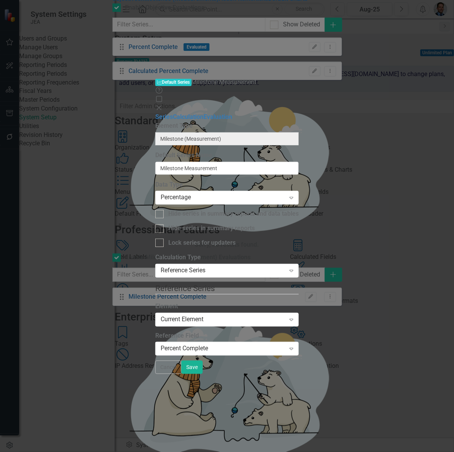
click at [253, 344] on div "Percent Complete" at bounding box center [223, 348] width 125 height 9
click at [203, 113] on link "Evaluation" at bounding box center [217, 116] width 29 height 7
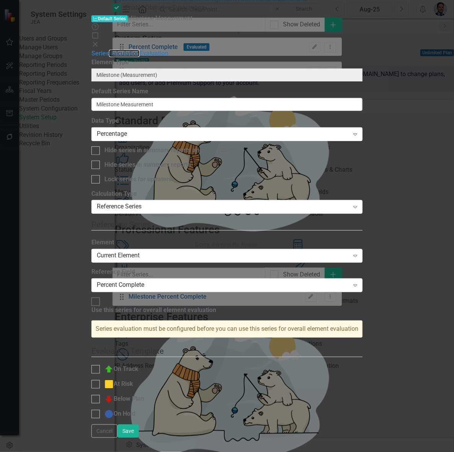
click at [112, 50] on link "Calculation" at bounding box center [124, 53] width 31 height 7
click at [240, 281] on div "Percent Complete" at bounding box center [223, 285] width 252 height 9
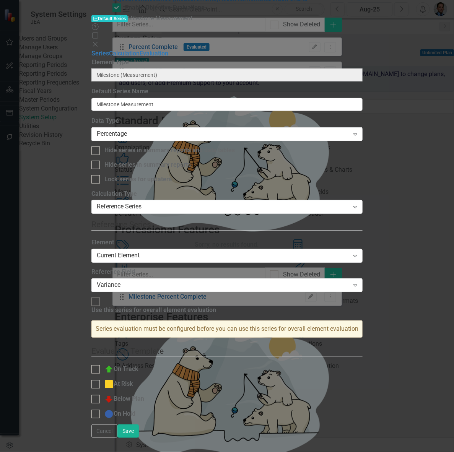
click at [249, 281] on div "Variance" at bounding box center [223, 285] width 252 height 9
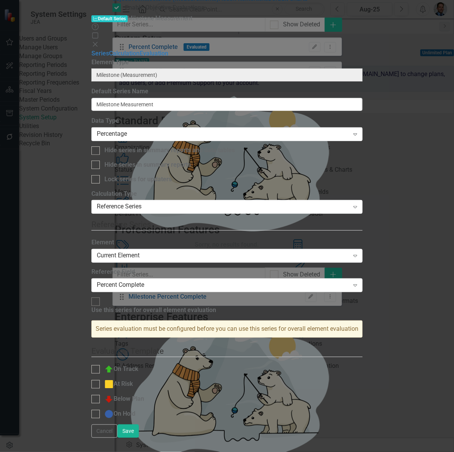
click at [253, 252] on div "Current Element" at bounding box center [223, 256] width 252 height 9
click at [139, 438] on button "Save" at bounding box center [127, 430] width 21 height 13
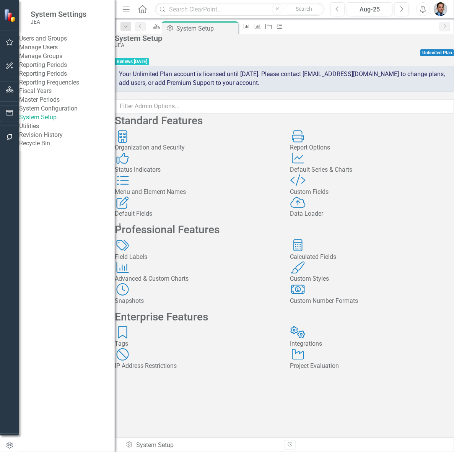
click at [338, 370] on div "Project Evaluation" at bounding box center [372, 366] width 164 height 9
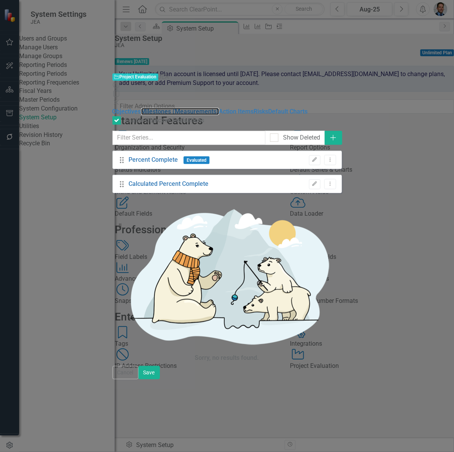
click at [141, 108] on link "Milestones (Measurements)" at bounding box center [180, 111] width 78 height 7
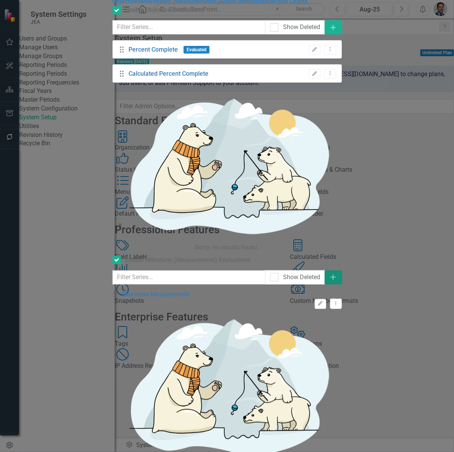
click at [337, 274] on icon "Add" at bounding box center [333, 277] width 8 height 6
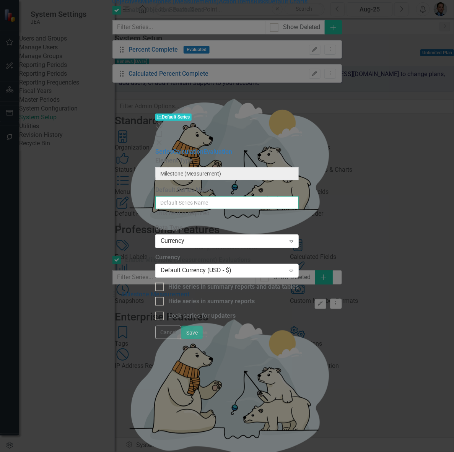
click at [263, 196] on input "Default Series Name" at bounding box center [226, 202] width 143 height 13
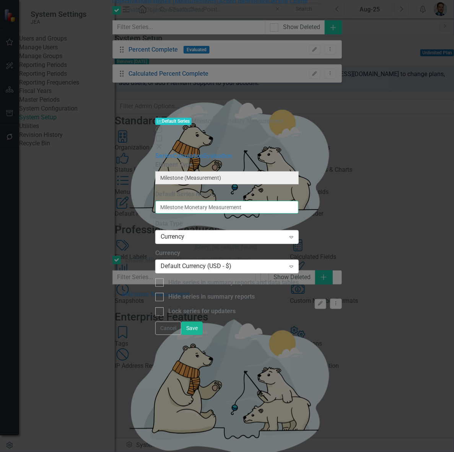
type input "Milestone Monetary Measurement"
click at [173, 152] on link "Calculation" at bounding box center [188, 155] width 31 height 7
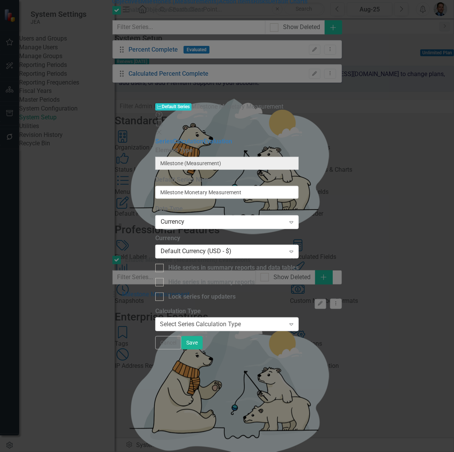
click at [227, 320] on div "Select Series Calculation Type" at bounding box center [200, 324] width 81 height 9
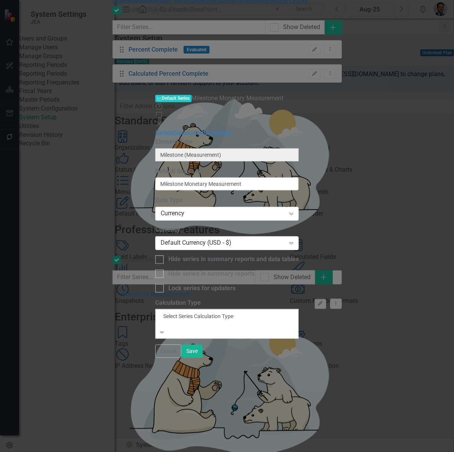
click at [226, 452] on div "Default (No Calculation)" at bounding box center [227, 456] width 454 height 9
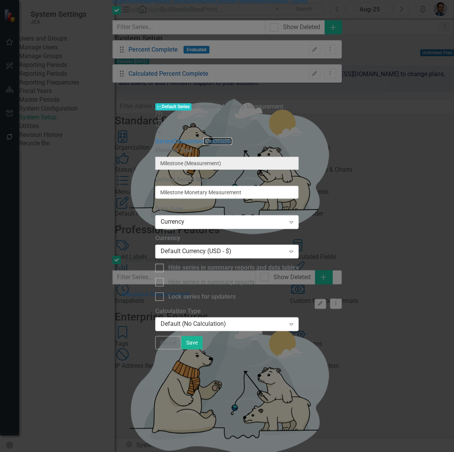
click at [203, 138] on link "Evaluation" at bounding box center [217, 141] width 29 height 7
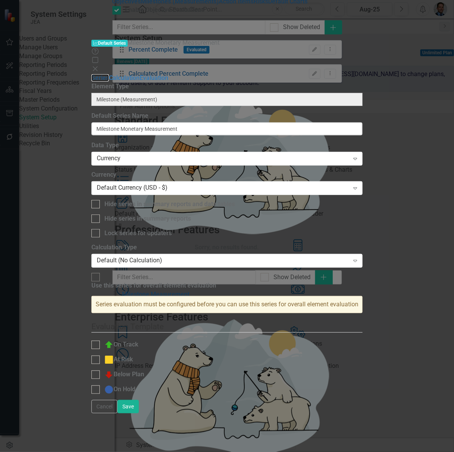
click at [109, 74] on link "Series" at bounding box center [100, 77] width 18 height 7
click at [139, 413] on button "Save" at bounding box center [127, 406] width 21 height 13
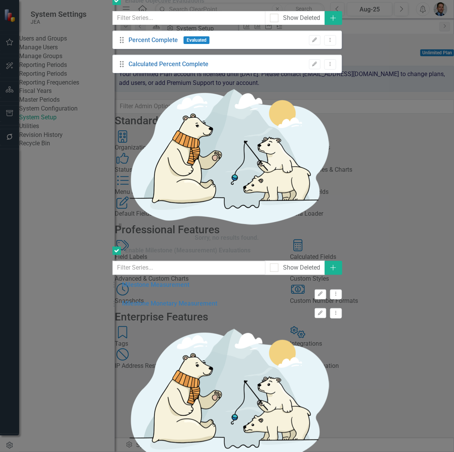
click at [323, 292] on icon "Edit" at bounding box center [320, 294] width 6 height 5
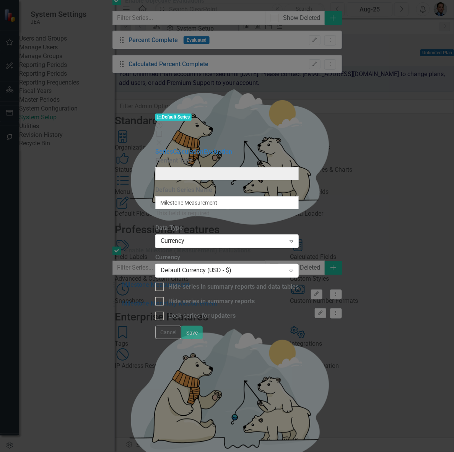
type input "Milestone (Measurement)"
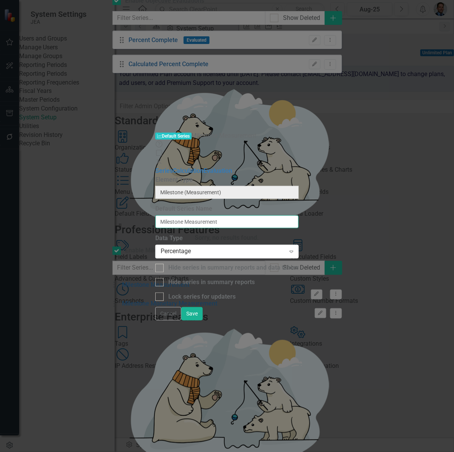
click at [226, 215] on input "Milestone Measurement" at bounding box center [226, 221] width 143 height 13
type input "Milestone Percentage Measurement"
click at [203, 320] on button "Save" at bounding box center [191, 313] width 21 height 13
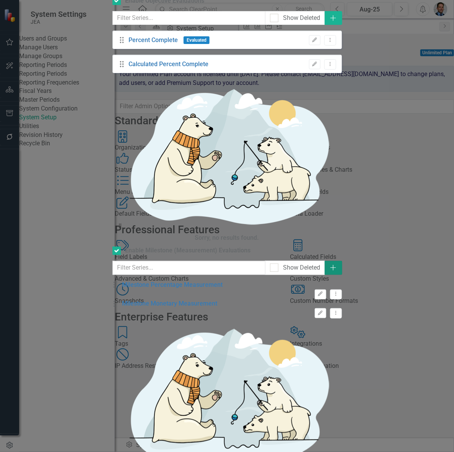
click at [337, 265] on icon "Add" at bounding box center [333, 268] width 8 height 6
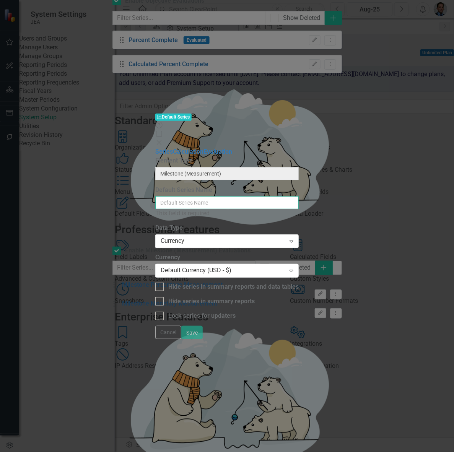
click at [230, 196] on input "Default Series Name" at bounding box center [226, 202] width 143 height 13
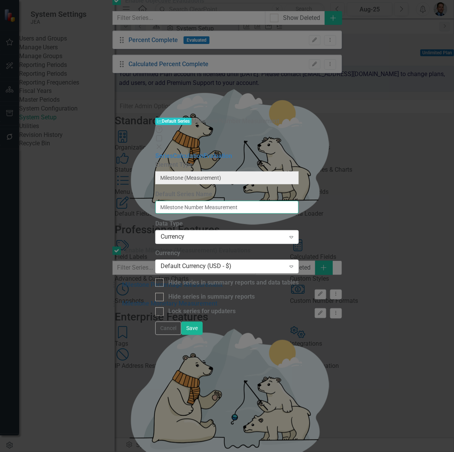
type input "Milestone Number Measurement"
click at [245, 232] on div "Currency" at bounding box center [223, 236] width 125 height 9
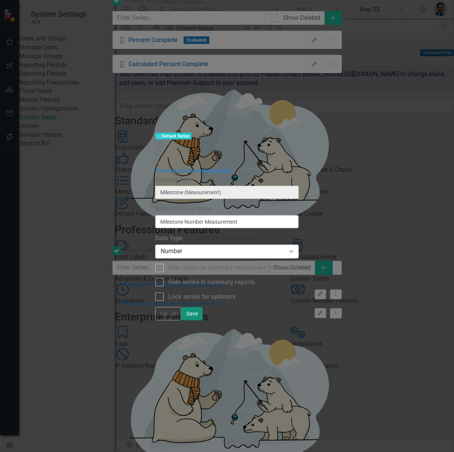
click at [203, 320] on button "Save" at bounding box center [191, 313] width 21 height 13
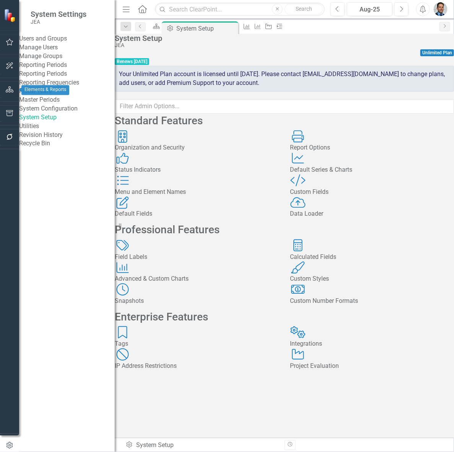
click at [12, 88] on icon "button" at bounding box center [10, 89] width 8 height 6
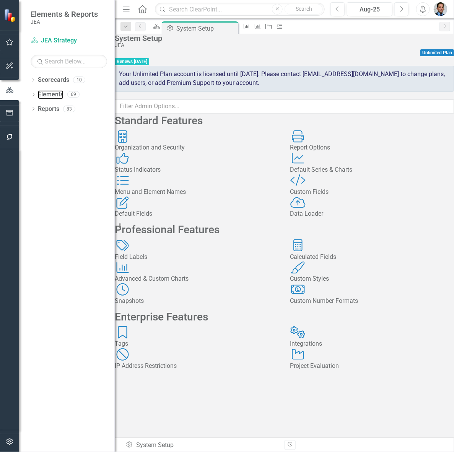
click at [47, 96] on link "Elements" at bounding box center [51, 94] width 26 height 9
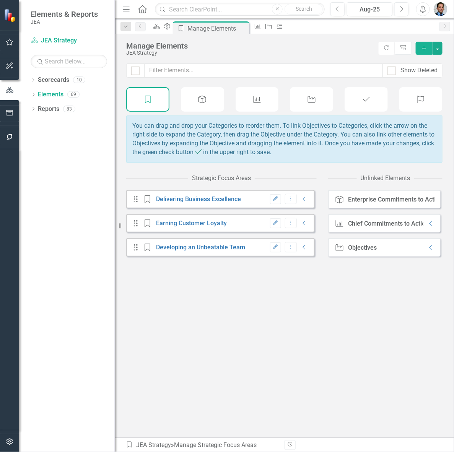
click at [315, 97] on icon "Objective" at bounding box center [312, 100] width 10 height 8
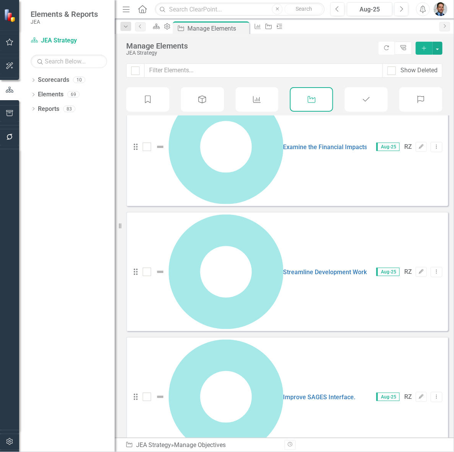
scroll to position [44, 0]
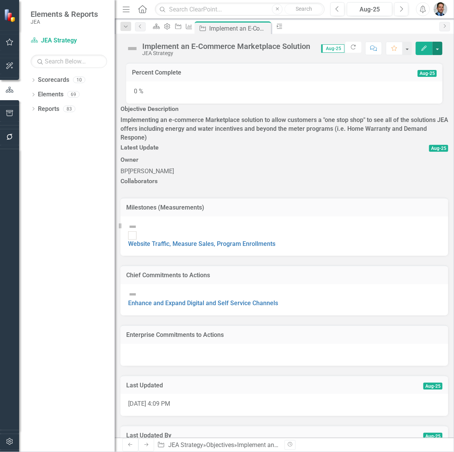
click at [435, 47] on button "button" at bounding box center [437, 48] width 10 height 13
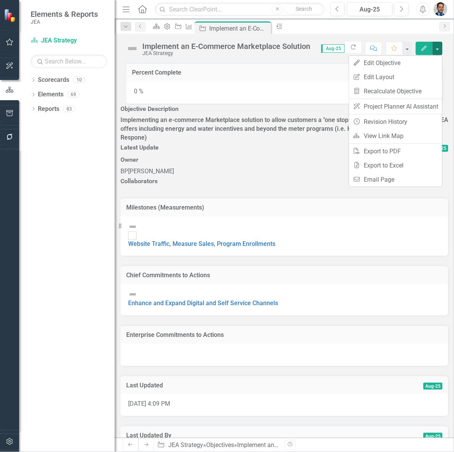
click at [221, 362] on div "Objective Description Implementing an e-commerce Marketplace solution to allow …" at bounding box center [284, 305] width 328 height 403
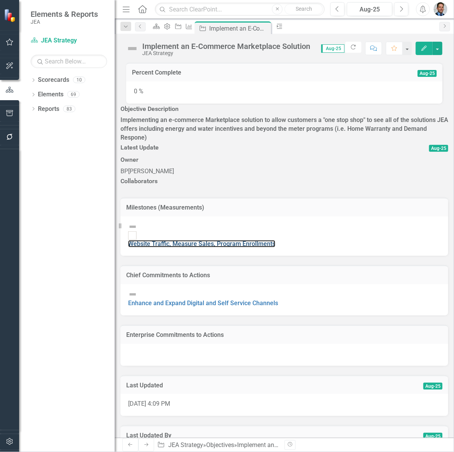
click at [275, 240] on link "Website Traffic, Measure Sales, Program Enrollments" at bounding box center [201, 243] width 147 height 7
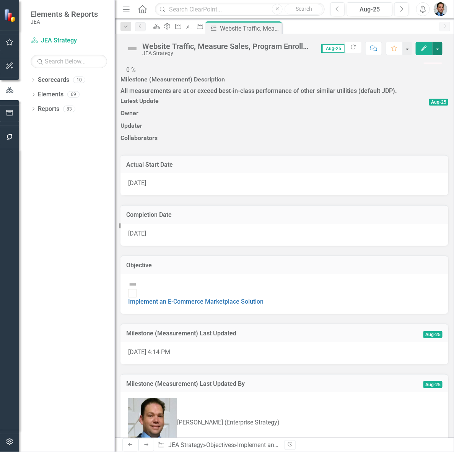
click at [439, 47] on button "button" at bounding box center [437, 48] width 10 height 13
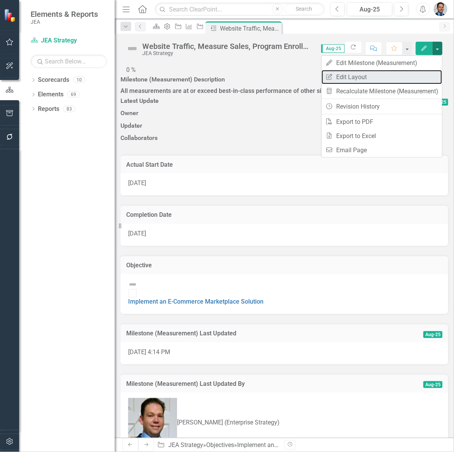
click at [346, 76] on link "Edit Report Edit Layout" at bounding box center [382, 77] width 120 height 14
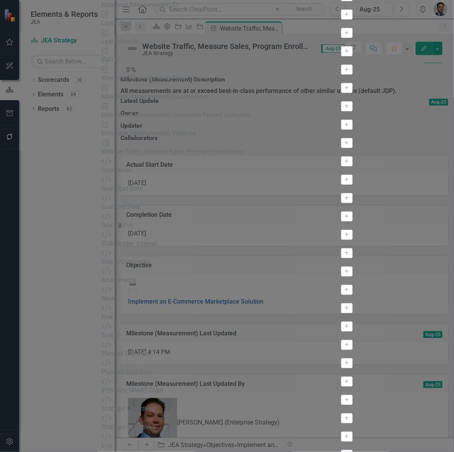
scroll to position [335, 0]
click at [344, 90] on icon "Add" at bounding box center [347, 88] width 6 height 5
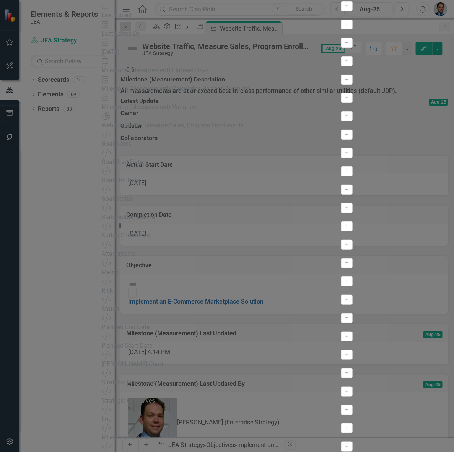
click at [344, 100] on icon "Add" at bounding box center [347, 98] width 6 height 5
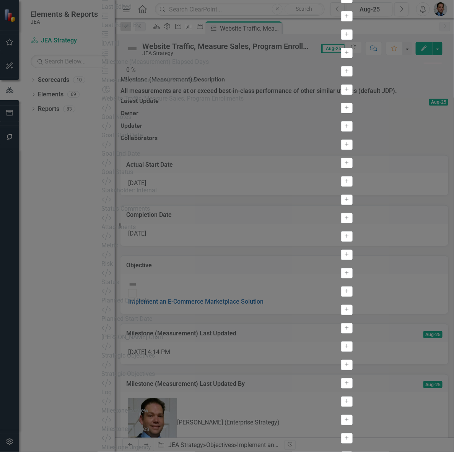
click at [344, 73] on icon "Add" at bounding box center [347, 71] width 6 height 5
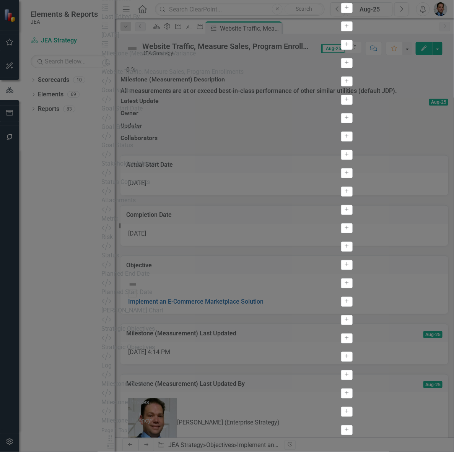
click at [344, 65] on icon "Add" at bounding box center [347, 62] width 6 height 5
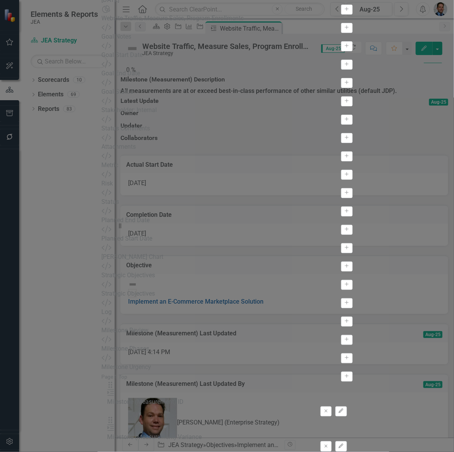
scroll to position [550, 0]
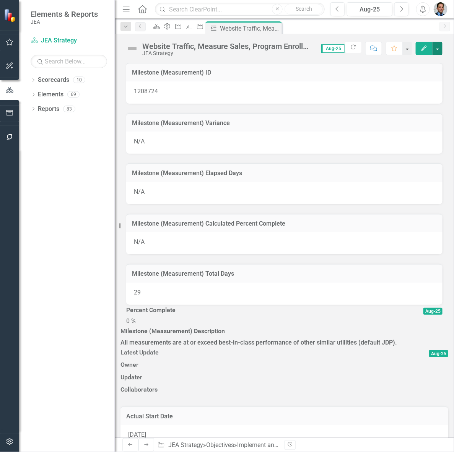
click at [441, 48] on button "button" at bounding box center [437, 48] width 10 height 13
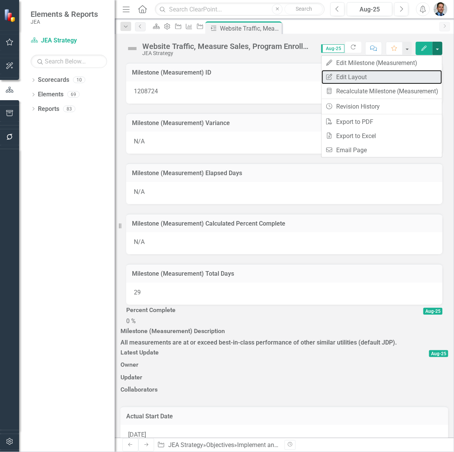
click at [364, 78] on link "Edit Report Edit Layout" at bounding box center [382, 77] width 120 height 14
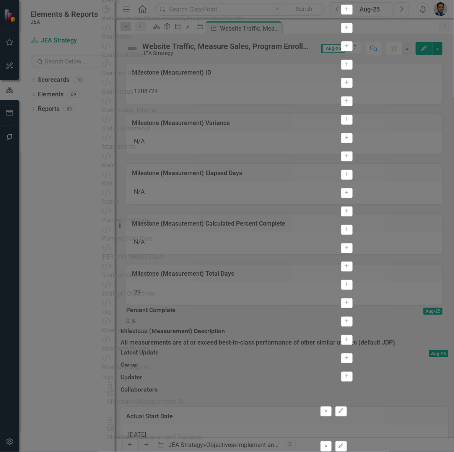
click at [329, 409] on icon "Remove" at bounding box center [326, 411] width 6 height 5
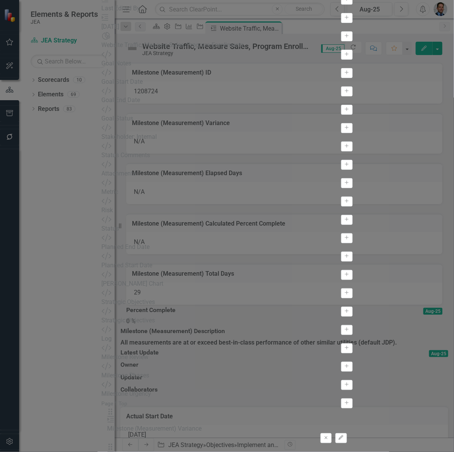
click at [329, 435] on icon "Remove" at bounding box center [326, 437] width 6 height 5
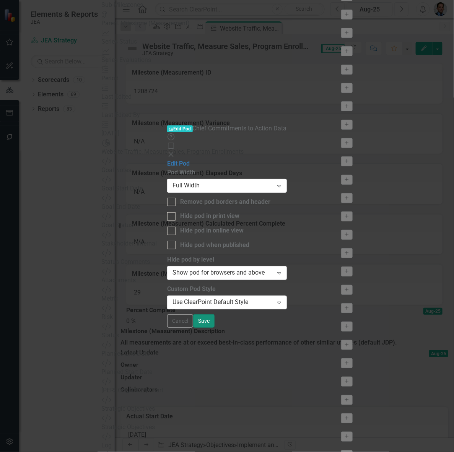
click at [214, 328] on button "Save" at bounding box center [203, 320] width 21 height 13
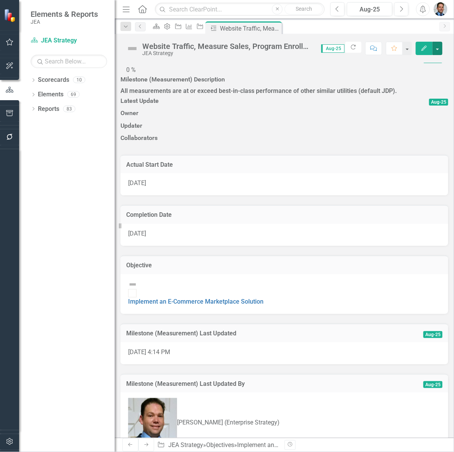
click at [439, 50] on button "button" at bounding box center [437, 48] width 10 height 13
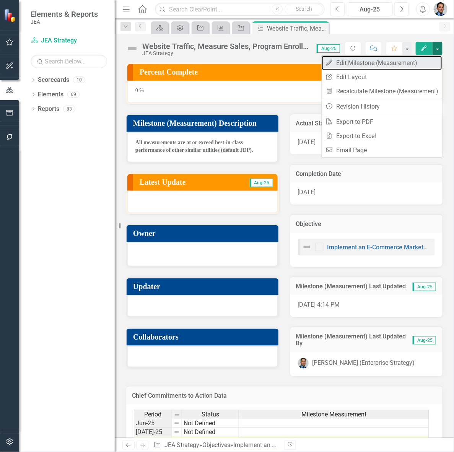
click at [387, 60] on link "Edit Edit Milestone (Measurement)" at bounding box center [382, 63] width 120 height 14
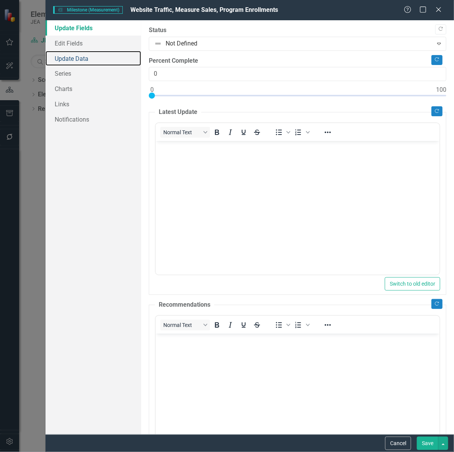
click at [63, 59] on link "Update Data" at bounding box center [93, 58] width 96 height 15
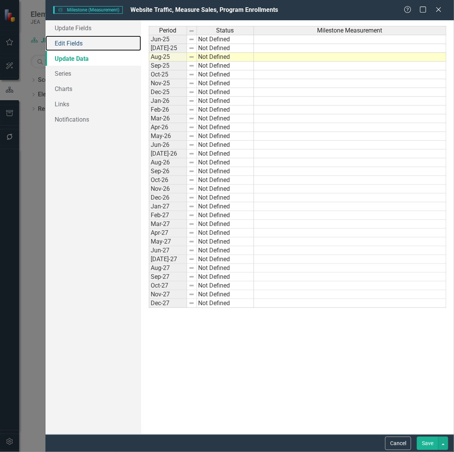
click at [71, 41] on link "Edit Fields" at bounding box center [93, 43] width 96 height 15
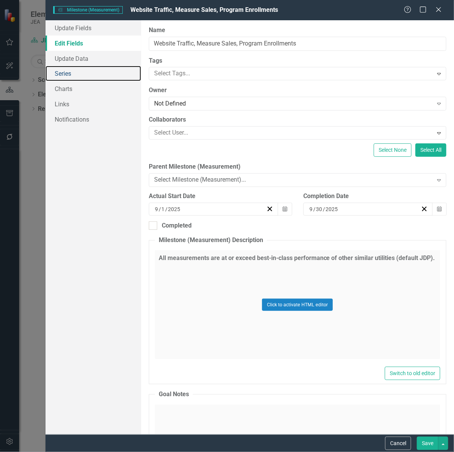
click at [81, 76] on link "Series" at bounding box center [93, 73] width 96 height 15
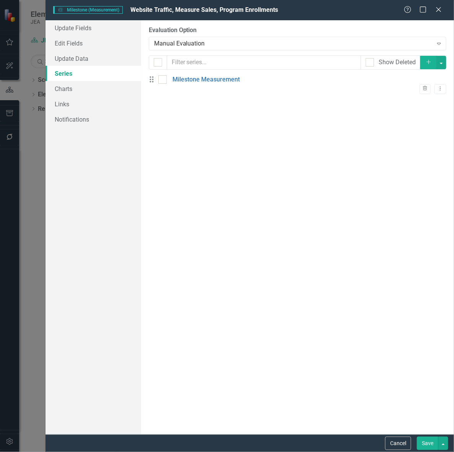
click at [224, 84] on link "Milestone Measurement" at bounding box center [205, 79] width 67 height 9
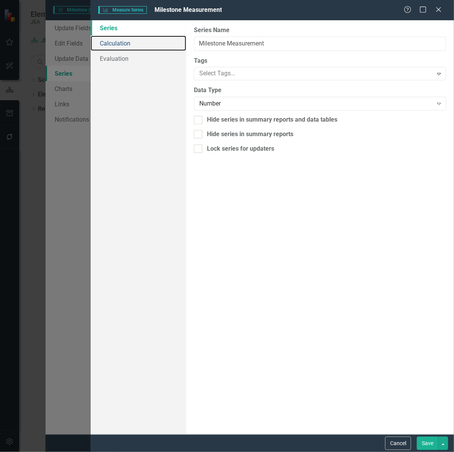
click at [120, 42] on link "Calculation" at bounding box center [139, 43] width 96 height 15
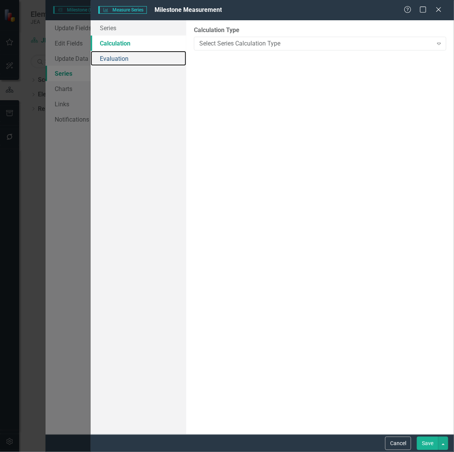
click at [119, 57] on link "Evaluation" at bounding box center [139, 58] width 96 height 15
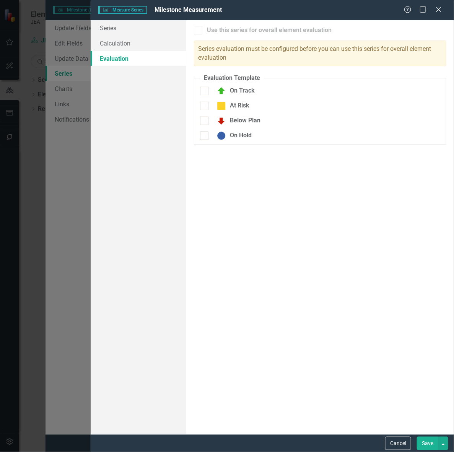
click at [440, 10] on icon at bounding box center [438, 9] width 5 height 5
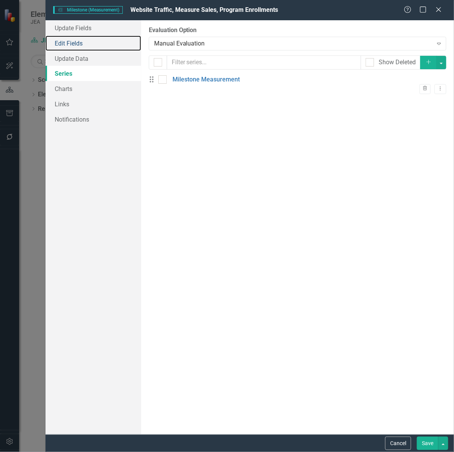
click at [66, 43] on link "Edit Fields" at bounding box center [93, 43] width 96 height 15
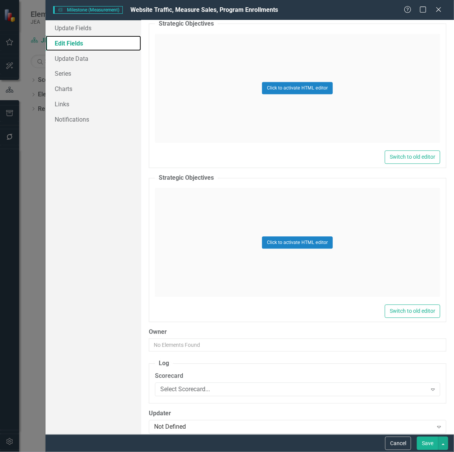
scroll to position [1339, 0]
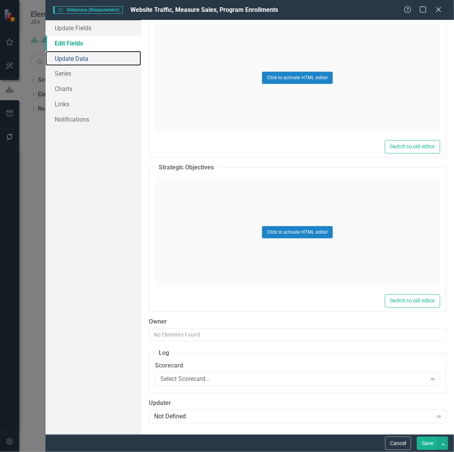
click at [76, 59] on link "Update Data" at bounding box center [93, 58] width 96 height 15
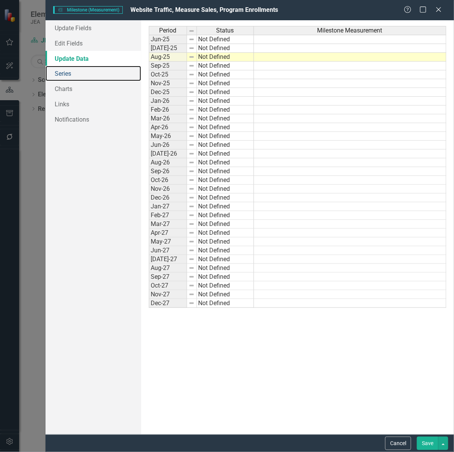
click at [58, 71] on link "Series" at bounding box center [93, 73] width 96 height 15
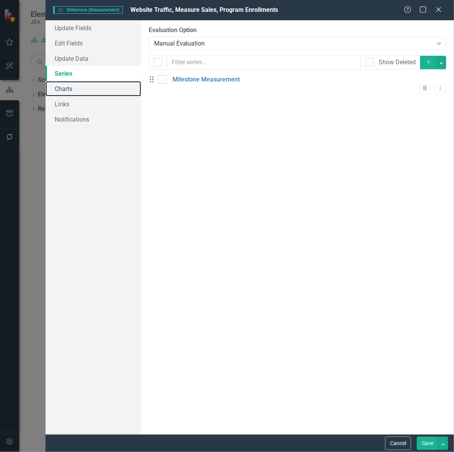
click at [62, 86] on link "Charts" at bounding box center [93, 88] width 96 height 15
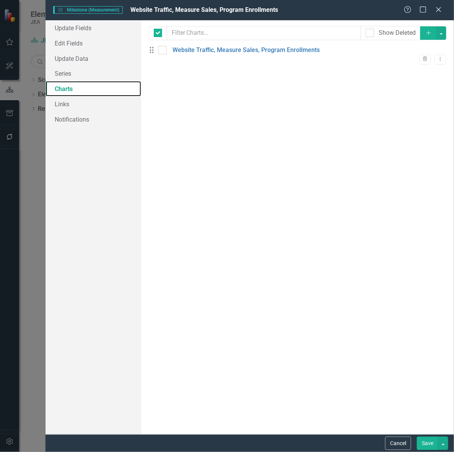
checkbox input "false"
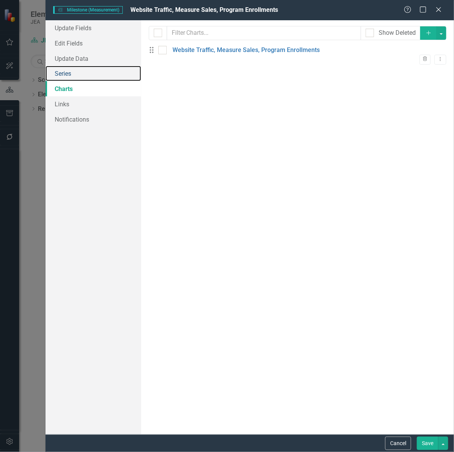
click at [65, 70] on link "Series" at bounding box center [93, 73] width 96 height 15
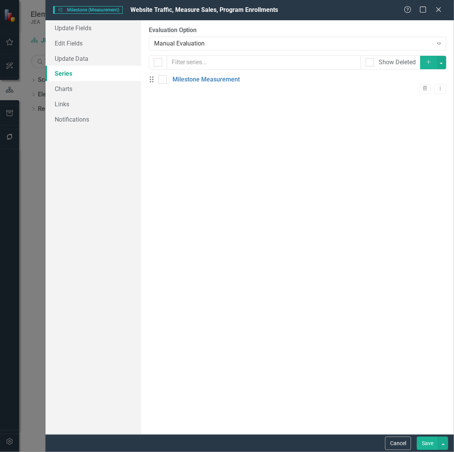
click at [427, 62] on icon "Add" at bounding box center [428, 61] width 7 height 5
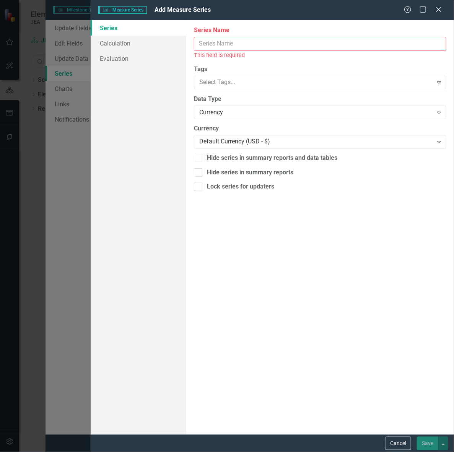
click at [398, 445] on button "Cancel" at bounding box center [398, 443] width 26 height 13
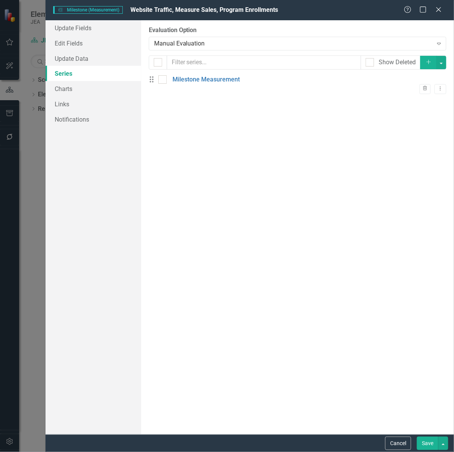
click at [163, 80] on input "checkbox" at bounding box center [160, 77] width 5 height 5
checkbox input "true"
click at [163, 80] on input "checkbox" at bounding box center [160, 77] width 5 height 5
checkbox input "false"
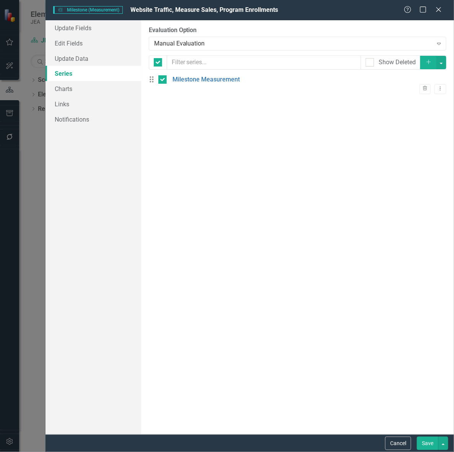
checkbox input "false"
click at [437, 86] on icon "Dropdown Menu" at bounding box center [440, 88] width 6 height 5
click at [232, 142] on div "From this page, you can add, edit, delete, or duplicate the measure series for …" at bounding box center [297, 227] width 313 height 414
click at [438, 11] on icon "Close" at bounding box center [439, 9] width 8 height 6
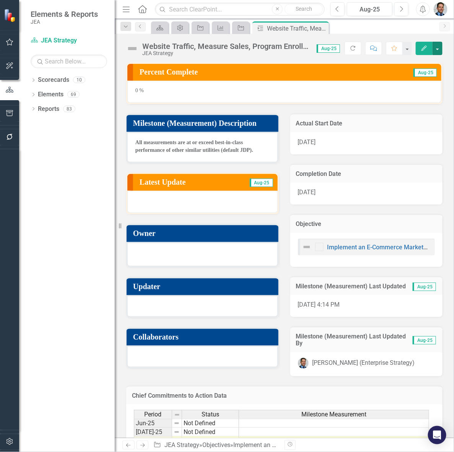
click at [440, 48] on button "button" at bounding box center [437, 48] width 10 height 13
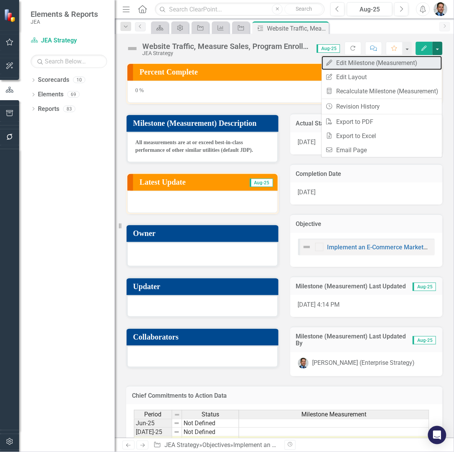
click at [396, 64] on link "Edit Edit Milestone (Measurement)" at bounding box center [382, 63] width 120 height 14
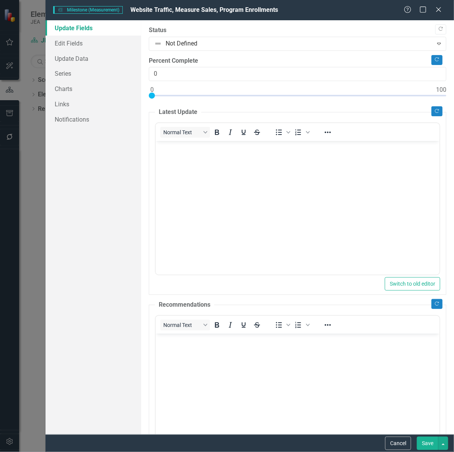
scroll to position [0, 0]
click at [447, 444] on button "button" at bounding box center [443, 443] width 10 height 13
click at [67, 71] on link "Series" at bounding box center [93, 73] width 96 height 15
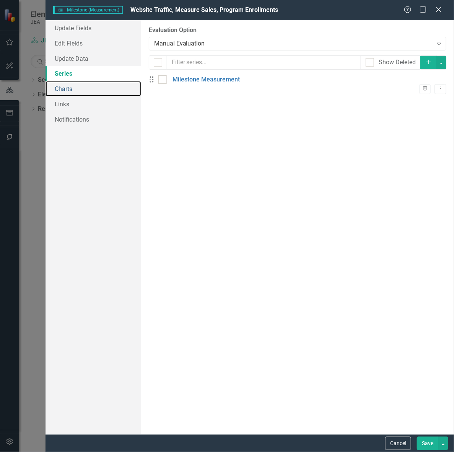
click at [66, 90] on link "Charts" at bounding box center [93, 88] width 96 height 15
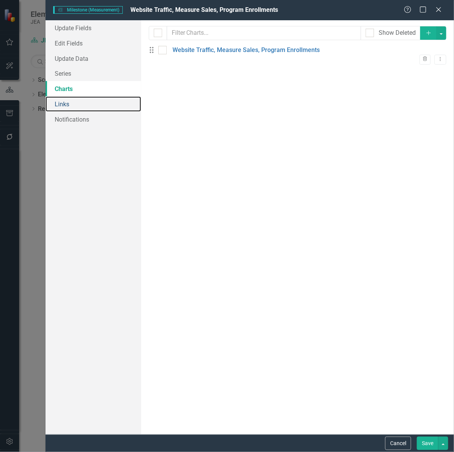
click at [63, 104] on link "Links" at bounding box center [93, 103] width 96 height 15
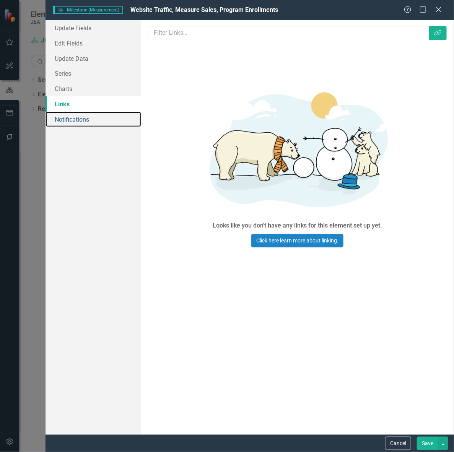
click at [65, 116] on link "Notifications" at bounding box center [93, 119] width 96 height 15
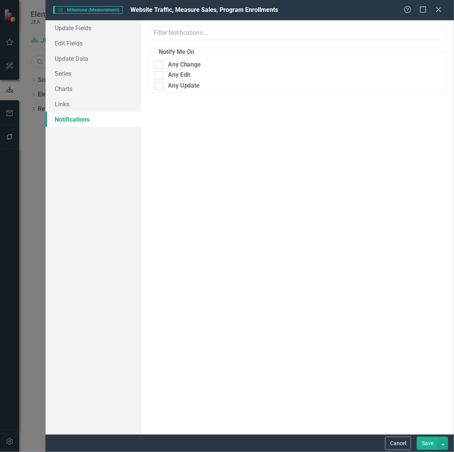
click at [437, 8] on icon at bounding box center [438, 9] width 5 height 5
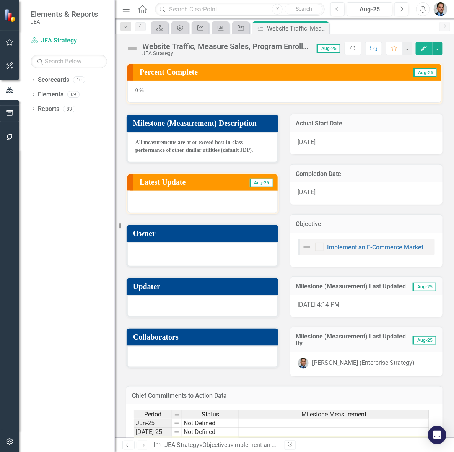
click at [274, 393] on h3 "Chief Commitments to Action Data" at bounding box center [284, 395] width 305 height 7
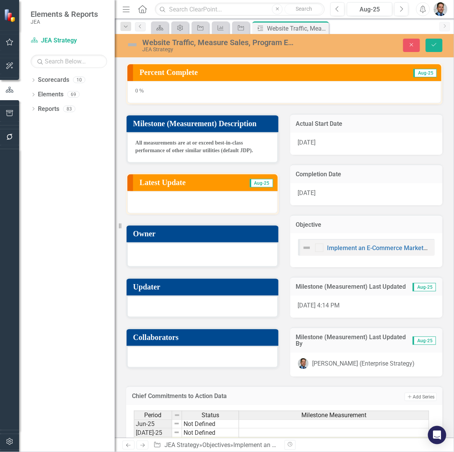
click at [197, 393] on h3 "Chief Commitments to Action Data" at bounding box center [245, 396] width 227 height 7
click at [435, 47] on icon "Save" at bounding box center [434, 44] width 7 height 5
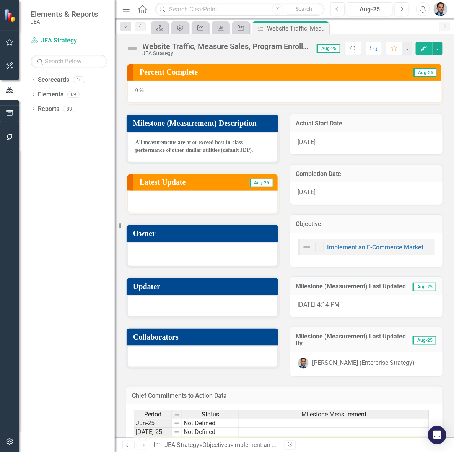
click at [157, 394] on h3 "Chief Commitments to Action Data" at bounding box center [284, 395] width 305 height 7
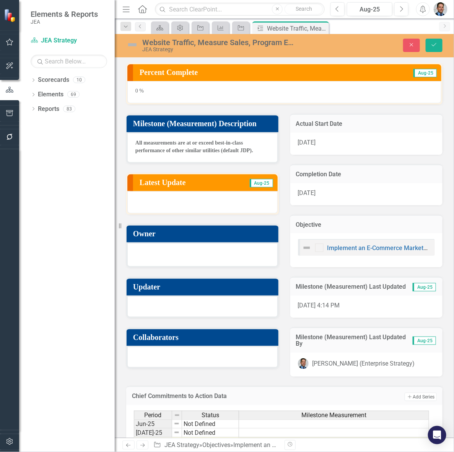
click at [414, 397] on button "Add Add Series" at bounding box center [421, 397] width 32 height 8
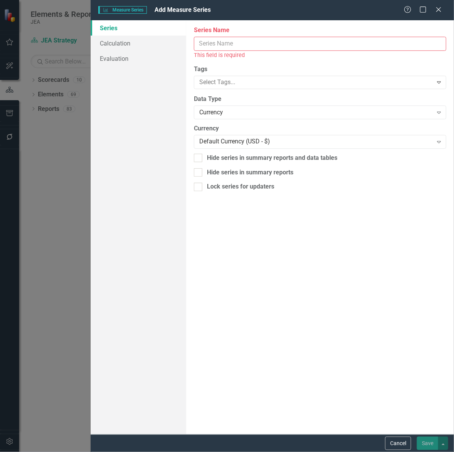
click at [235, 44] on input "Series Name" at bounding box center [320, 44] width 252 height 14
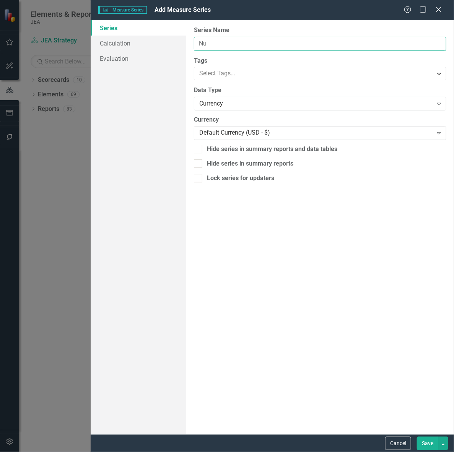
type input "N"
type input "A"
type input "Web Traffic Actual"
click at [240, 102] on div "Currency" at bounding box center [315, 103] width 233 height 9
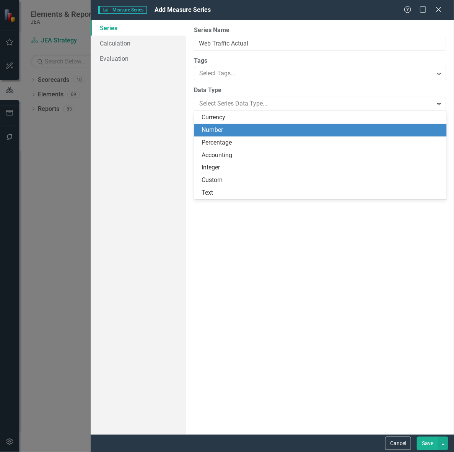
click at [219, 127] on div "Number" at bounding box center [322, 130] width 240 height 9
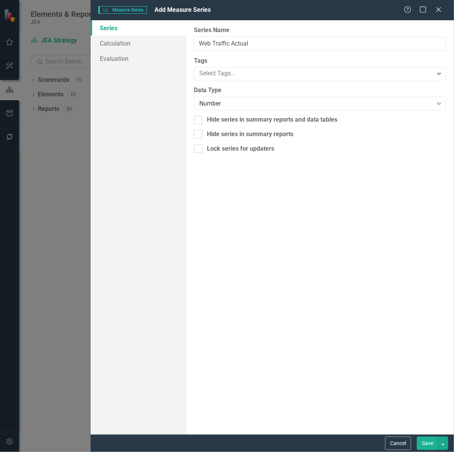
click at [425, 444] on button "Save" at bounding box center [427, 443] width 21 height 13
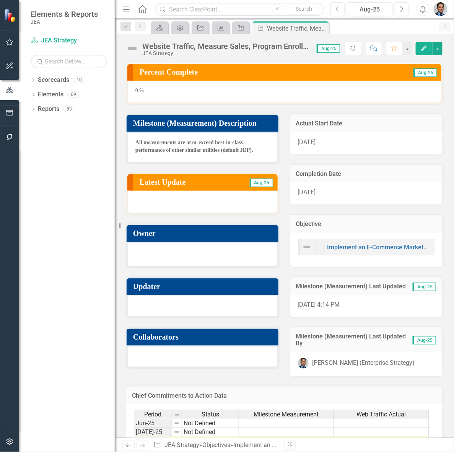
click at [372, 392] on td "Chief Commitments to Action Data" at bounding box center [284, 397] width 305 height 10
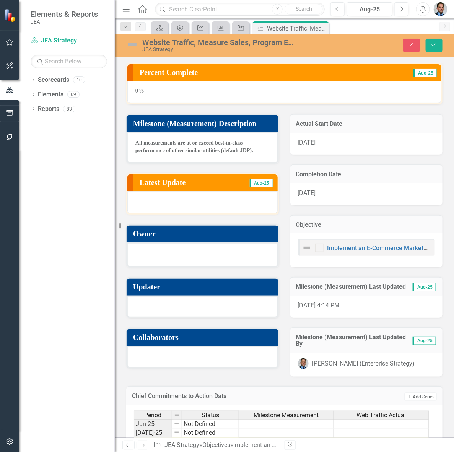
click at [419, 394] on button "Add Add Series" at bounding box center [421, 397] width 32 height 8
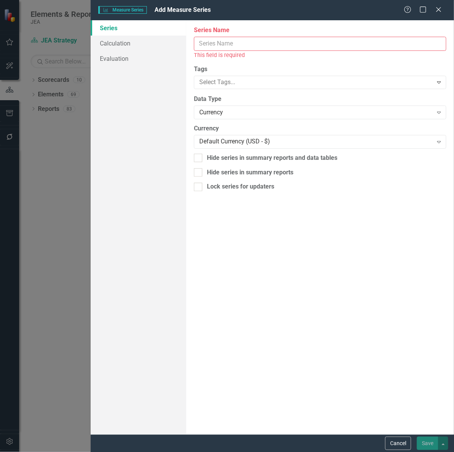
click at [217, 40] on input "Series Name" at bounding box center [320, 44] width 252 height 14
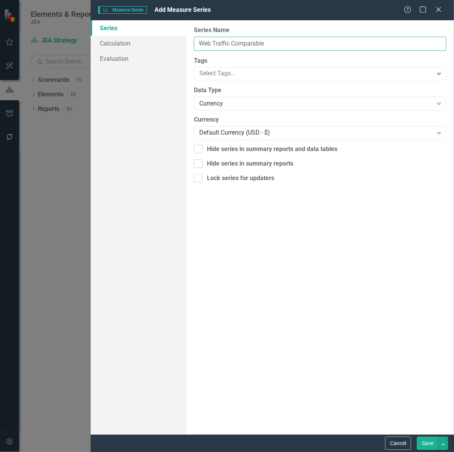
type input "Web Traffic Comparable"
click at [224, 103] on div "Currency" at bounding box center [315, 103] width 233 height 9
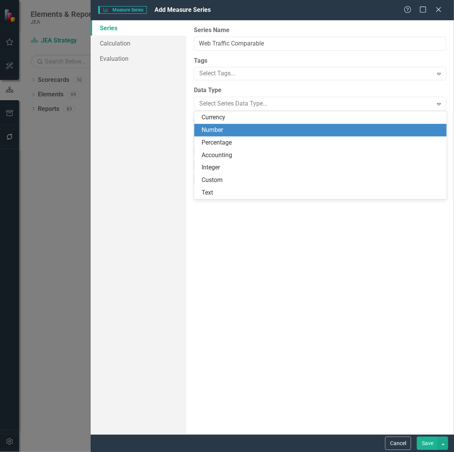
click at [223, 128] on div "Number" at bounding box center [322, 130] width 240 height 9
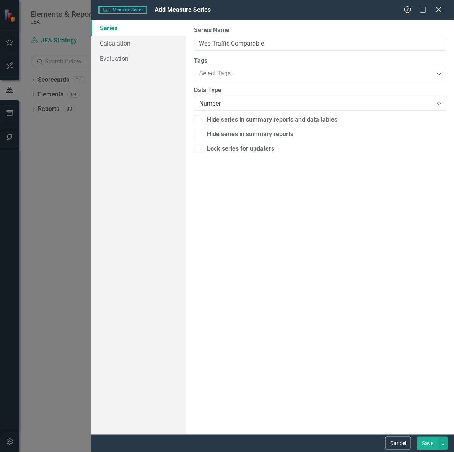
click at [422, 444] on button "Save" at bounding box center [427, 443] width 21 height 13
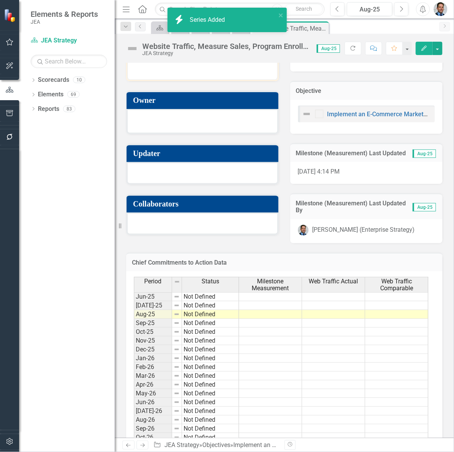
scroll to position [191, 0]
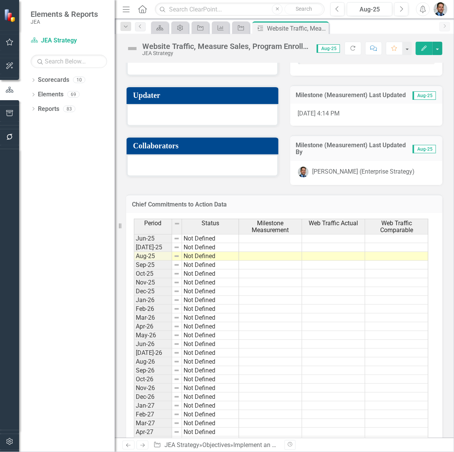
click at [264, 220] on span "Milestone Measurement" at bounding box center [270, 226] width 60 height 13
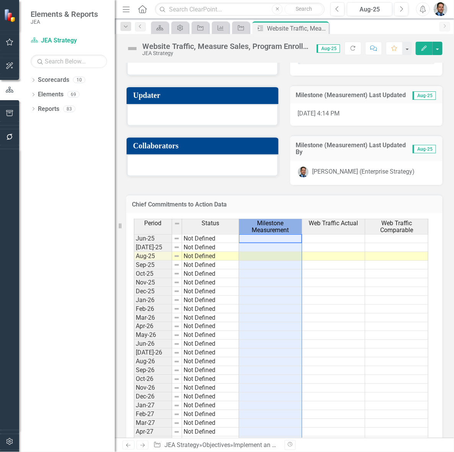
click at [264, 220] on span "Milestone Measurement" at bounding box center [270, 226] width 60 height 13
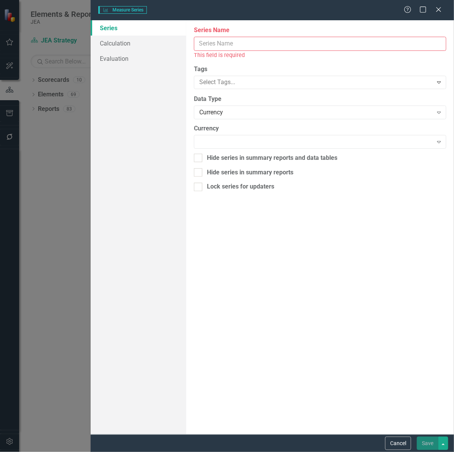
type input "Milestone Measurement"
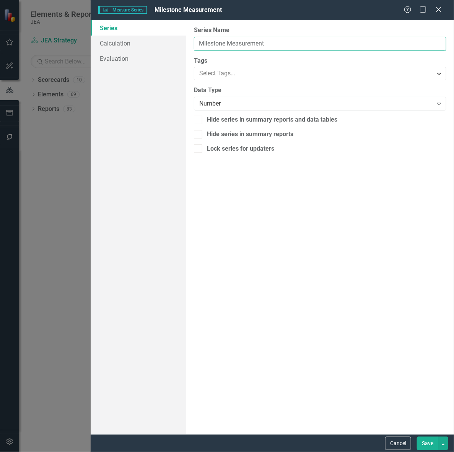
drag, startPoint x: 269, startPoint y: 43, endPoint x: 301, endPoint y: 42, distance: 31.8
click at [297, 42] on input "Milestone Measurement" at bounding box center [320, 44] width 252 height 14
drag, startPoint x: 285, startPoint y: 41, endPoint x: 153, endPoint y: 37, distance: 132.3
click at [153, 37] on div "Series Calculation Evaluation From this page, you can edit the name, type, and …" at bounding box center [272, 227] width 363 height 414
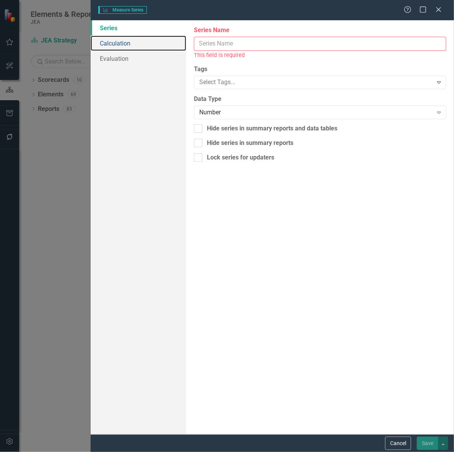
click at [127, 42] on link "Calculation" at bounding box center [139, 43] width 96 height 15
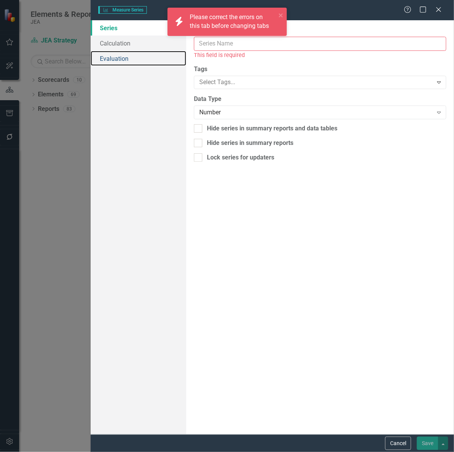
click at [120, 58] on link "Evaluation" at bounding box center [139, 58] width 96 height 15
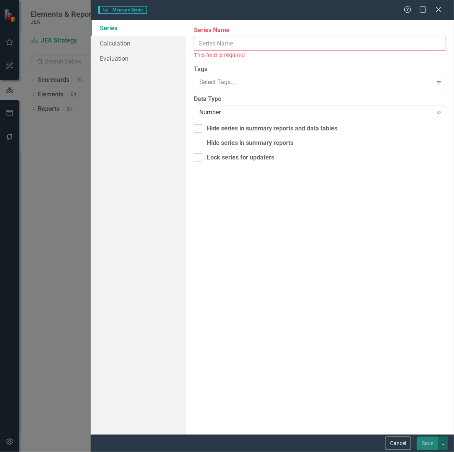
click at [394, 440] on button "Cancel" at bounding box center [398, 443] width 26 height 13
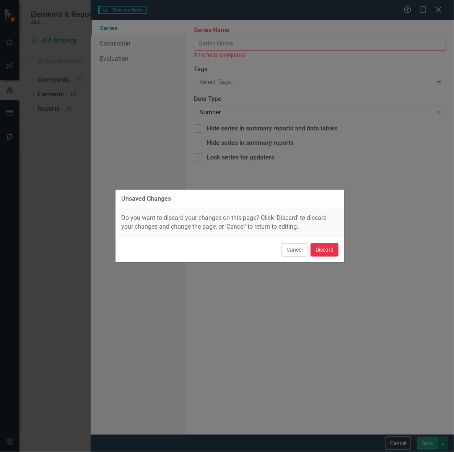
click at [326, 249] on button "Discard" at bounding box center [324, 249] width 28 height 13
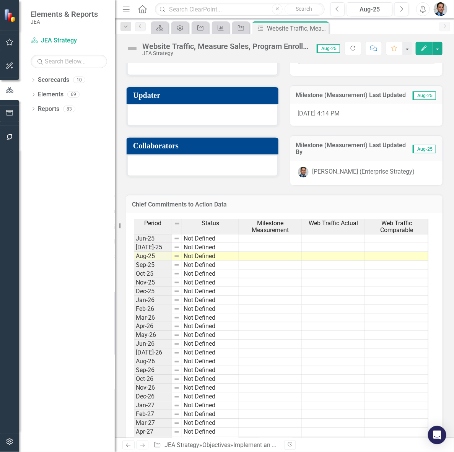
click at [258, 223] on span "Milestone Measurement" at bounding box center [270, 226] width 60 height 13
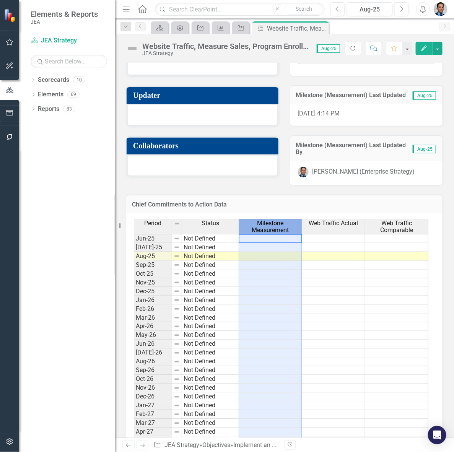
click at [258, 223] on span "Milestone Measurement" at bounding box center [270, 226] width 60 height 13
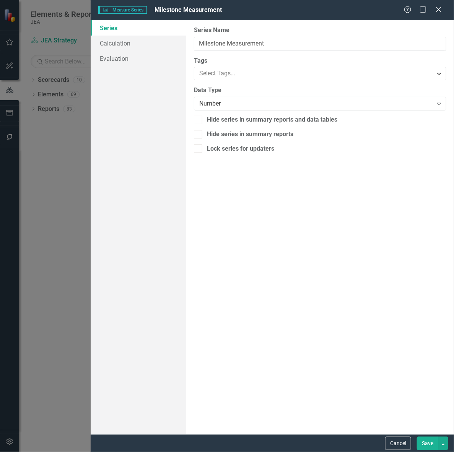
click at [401, 445] on button "Cancel" at bounding box center [398, 443] width 26 height 13
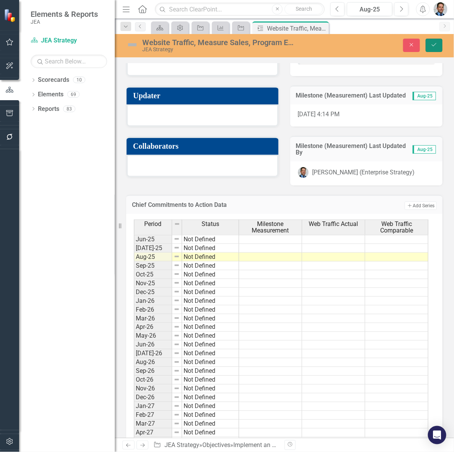
click at [437, 42] on icon "Save" at bounding box center [434, 44] width 7 height 5
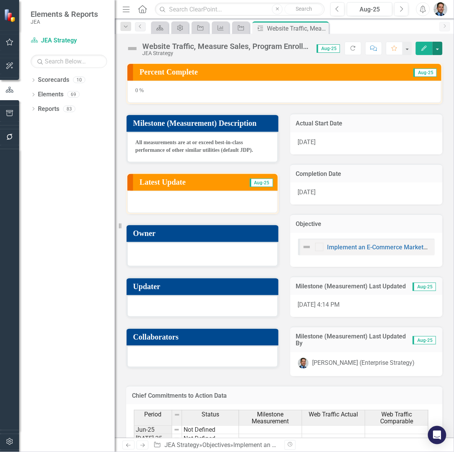
click at [438, 50] on button "button" at bounding box center [437, 48] width 10 height 13
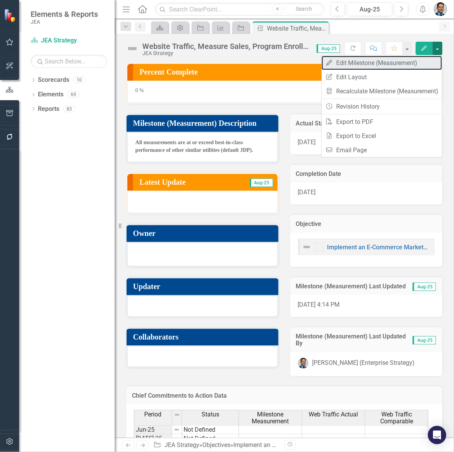
click at [366, 65] on link "Edit Edit Milestone (Measurement)" at bounding box center [382, 63] width 120 height 14
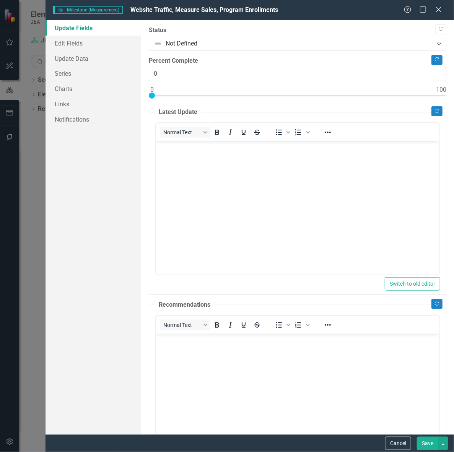
scroll to position [0, 0]
click at [67, 75] on link "Series" at bounding box center [93, 73] width 96 height 15
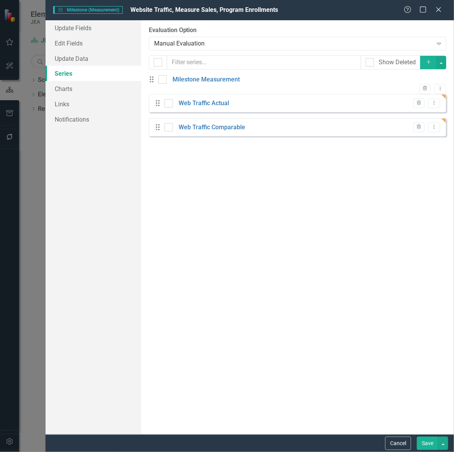
click at [422, 86] on icon "Trash" at bounding box center [425, 88] width 6 height 5
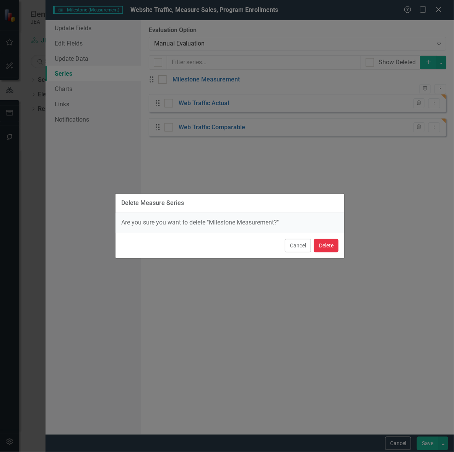
click at [329, 249] on button "Delete" at bounding box center [326, 245] width 24 height 13
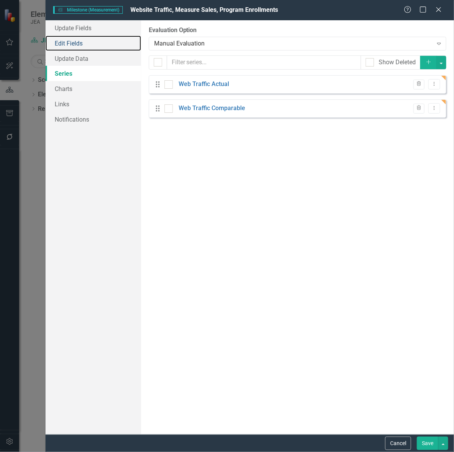
click at [69, 39] on link "Edit Fields" at bounding box center [93, 43] width 96 height 15
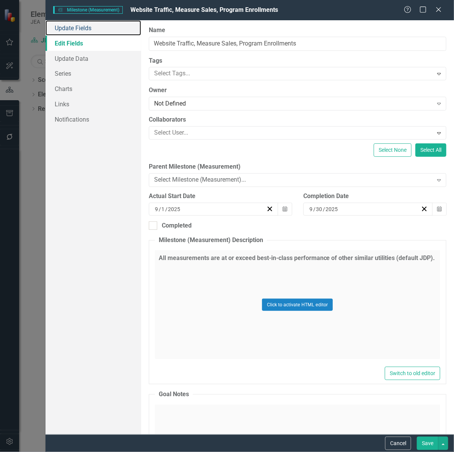
click at [76, 23] on link "Update Fields" at bounding box center [93, 27] width 96 height 15
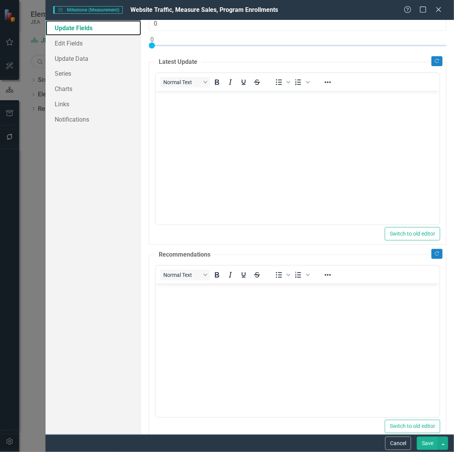
scroll to position [65, 0]
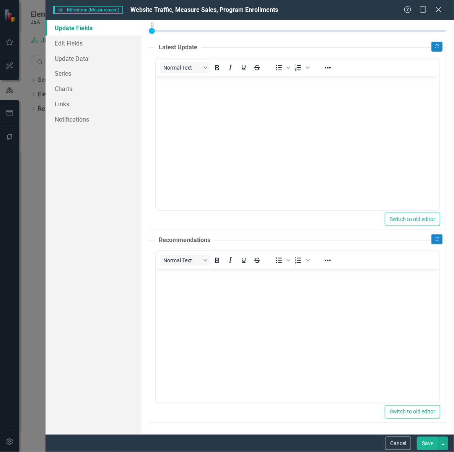
click at [431, 444] on button "Save" at bounding box center [427, 443] width 21 height 13
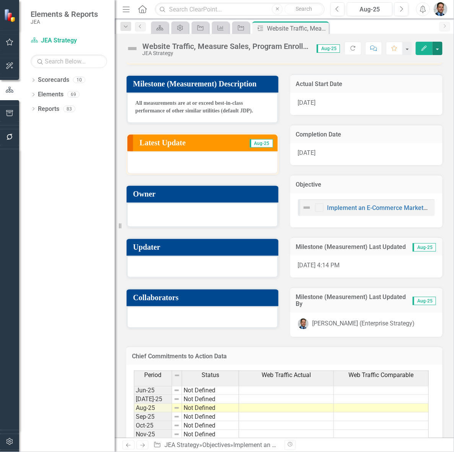
scroll to position [0, 0]
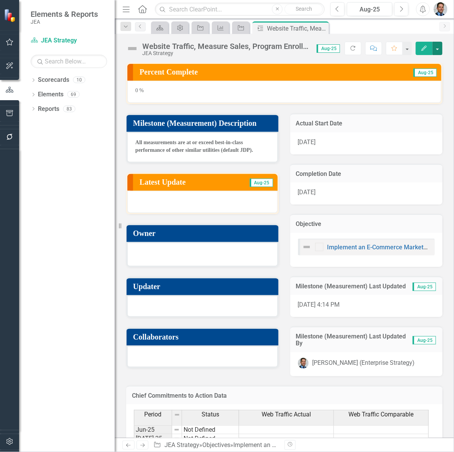
click at [437, 50] on button "button" at bounding box center [437, 48] width 10 height 13
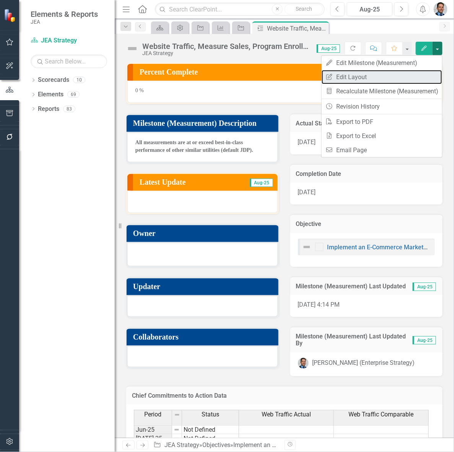
click at [345, 73] on link "Edit Report Edit Layout" at bounding box center [382, 77] width 120 height 14
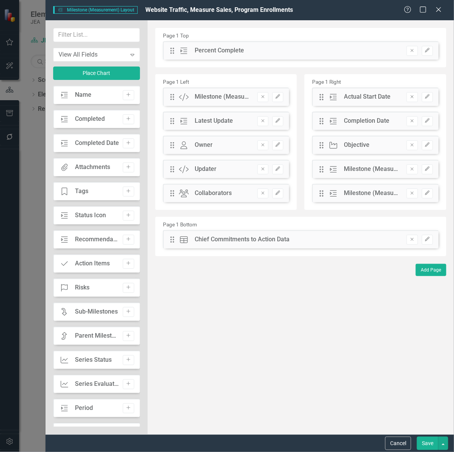
click at [427, 238] on icon "Edit" at bounding box center [427, 239] width 6 height 5
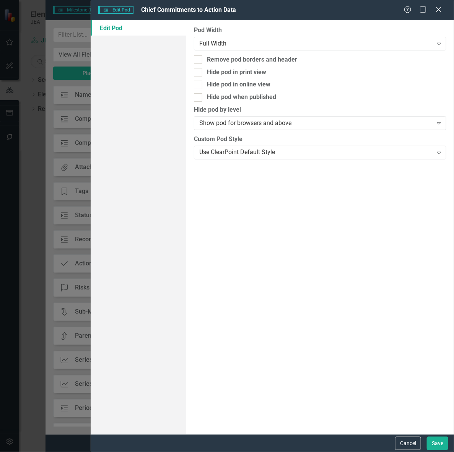
click at [243, 153] on div "Use ClearPoint Default Style" at bounding box center [315, 152] width 233 height 9
click at [266, 134] on div "Pod Width Full Width Expand Remove pod borders and header Hide pod in print vie…" at bounding box center [320, 227] width 268 height 414
click at [438, 9] on icon at bounding box center [438, 9] width 5 height 5
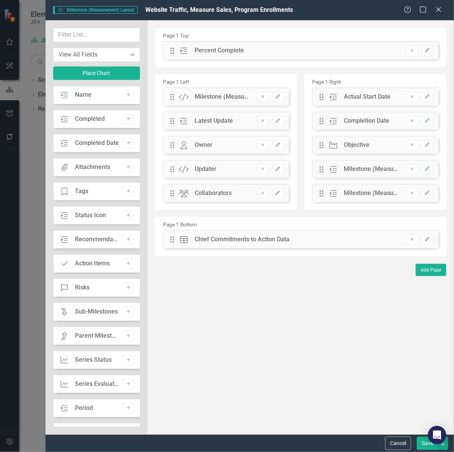
click at [409, 237] on icon "Remove" at bounding box center [412, 239] width 6 height 5
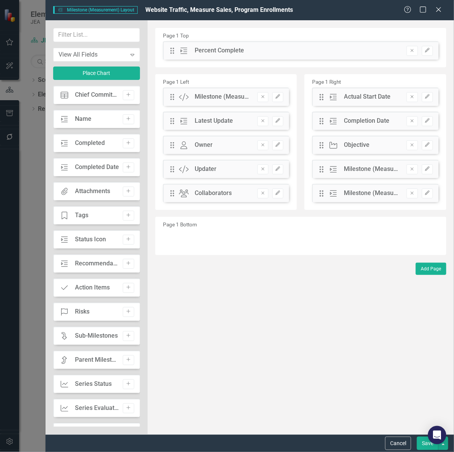
click at [422, 443] on button "Save" at bounding box center [427, 443] width 21 height 13
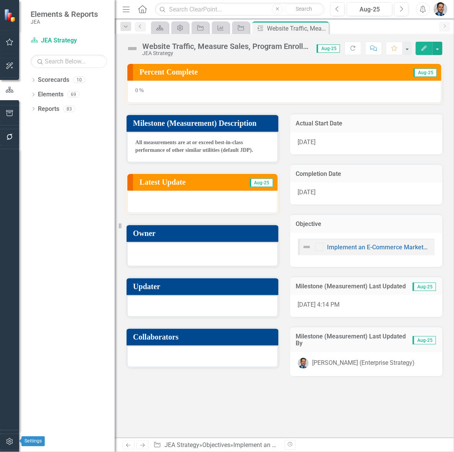
click at [10, 442] on icon "button" at bounding box center [9, 441] width 6 height 7
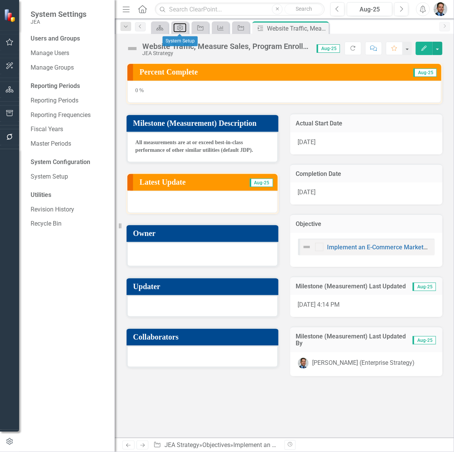
click at [178, 27] on icon at bounding box center [180, 28] width 6 height 6
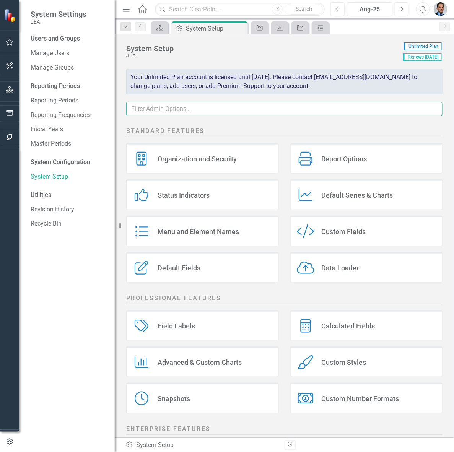
click at [196, 113] on input "text" at bounding box center [284, 109] width 316 height 14
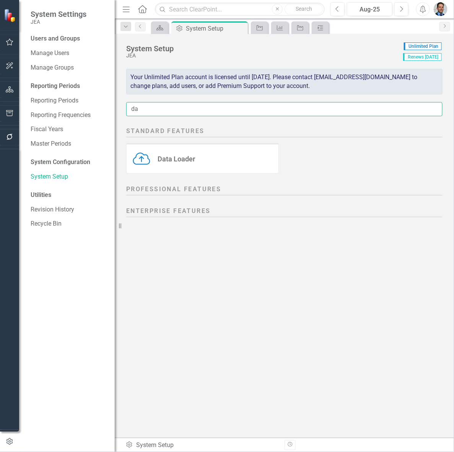
type input "d"
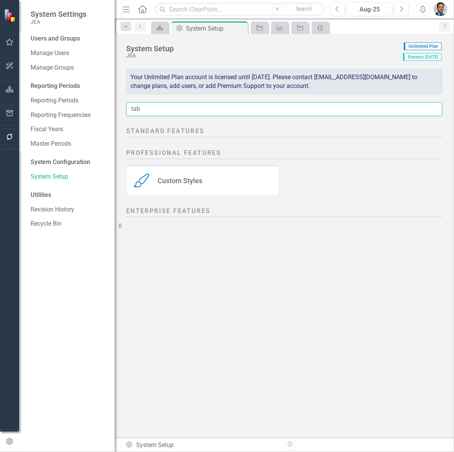
type input "tab"
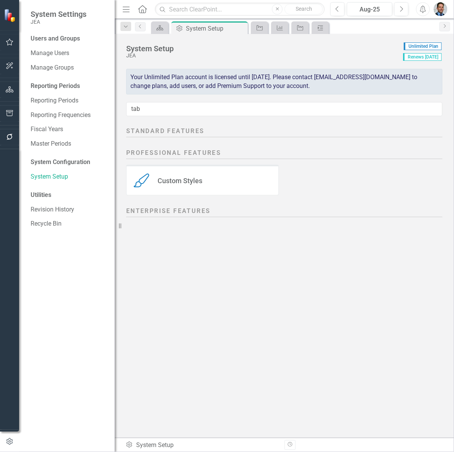
click at [201, 182] on div "Custom Styles" at bounding box center [180, 180] width 45 height 9
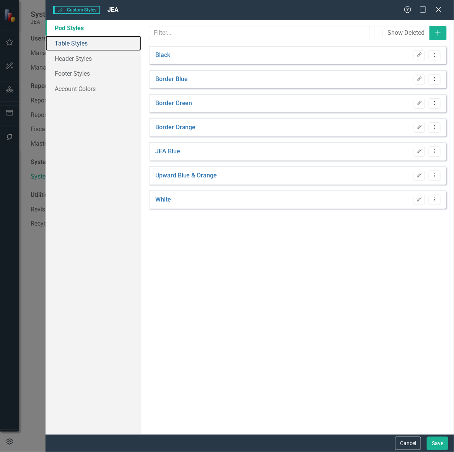
click at [67, 42] on link "Table Styles" at bounding box center [93, 43] width 96 height 15
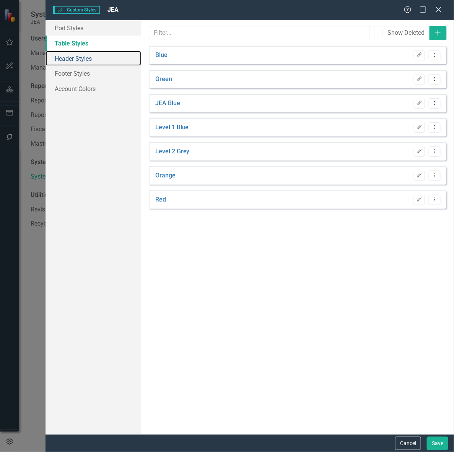
click at [72, 58] on link "Header Styles" at bounding box center [93, 58] width 96 height 15
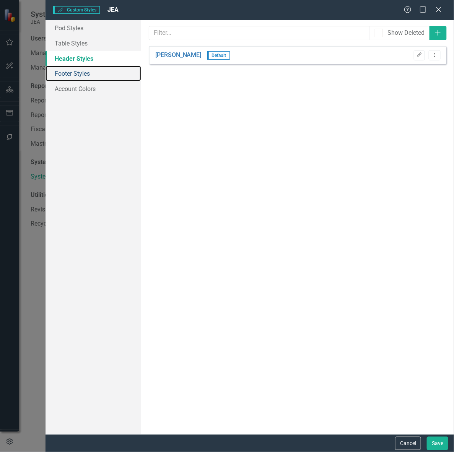
click at [72, 75] on link "Footer Styles" at bounding box center [93, 73] width 96 height 15
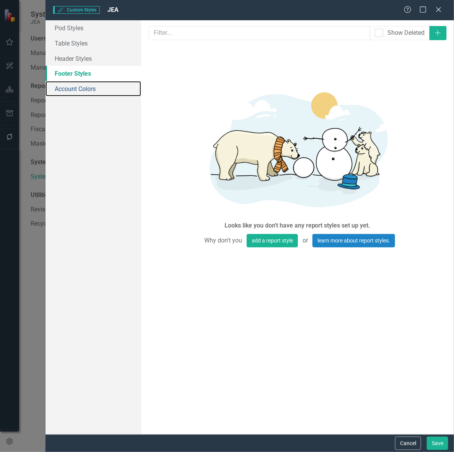
click at [71, 86] on link "Account Colors" at bounding box center [93, 88] width 96 height 15
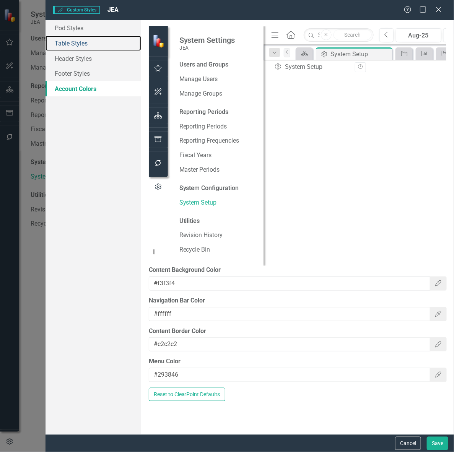
click at [81, 41] on link "Table Styles" at bounding box center [93, 43] width 96 height 15
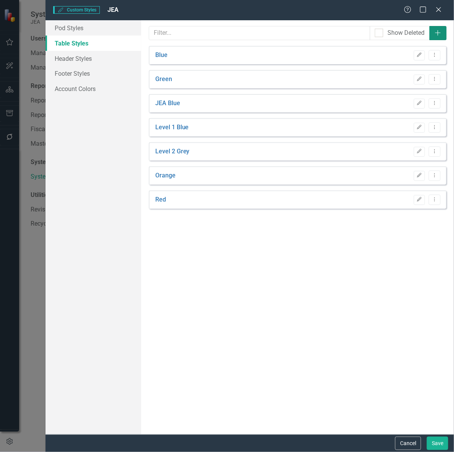
click at [440, 31] on icon "Add" at bounding box center [438, 33] width 8 height 6
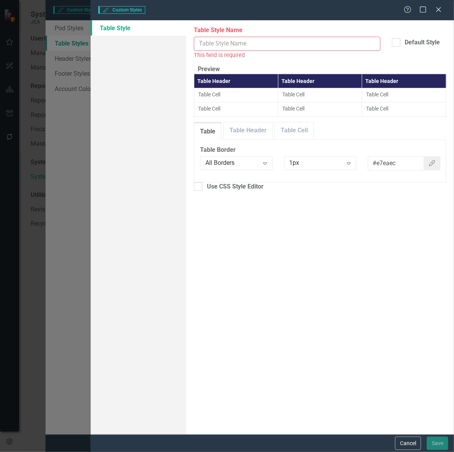
click at [309, 42] on input "Table Style Name" at bounding box center [287, 44] width 186 height 14
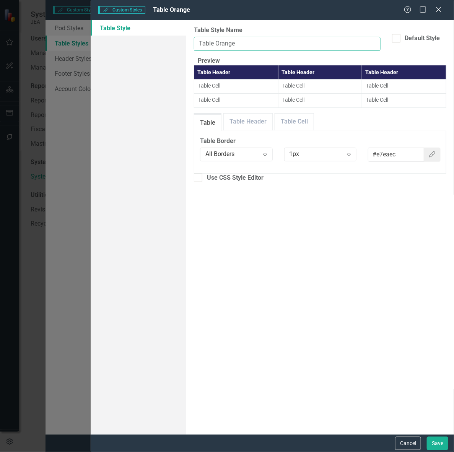
type input "Table Orange"
click at [253, 130] on link "Table Header" at bounding box center [248, 122] width 49 height 16
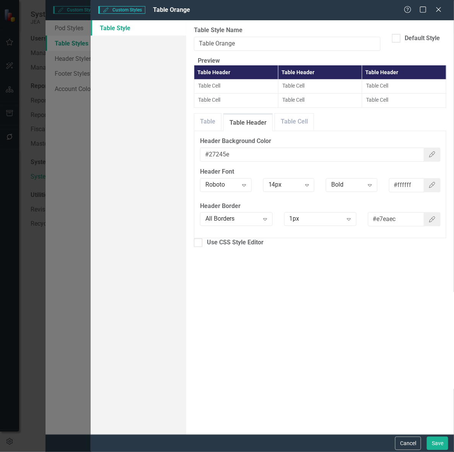
click at [403, 444] on button "Cancel" at bounding box center [408, 443] width 26 height 13
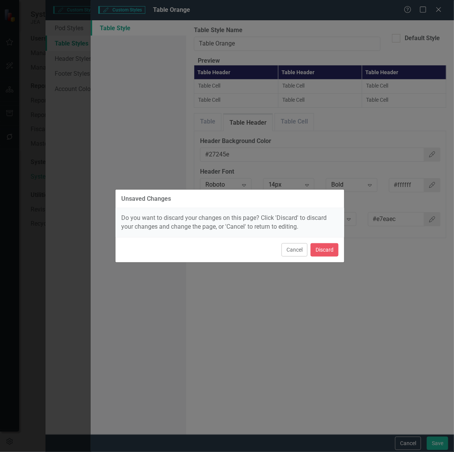
click at [294, 249] on button "Cancel" at bounding box center [294, 249] width 26 height 13
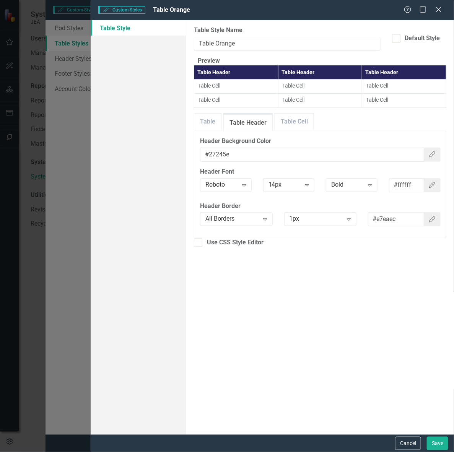
click at [411, 442] on button "Cancel" at bounding box center [408, 443] width 26 height 13
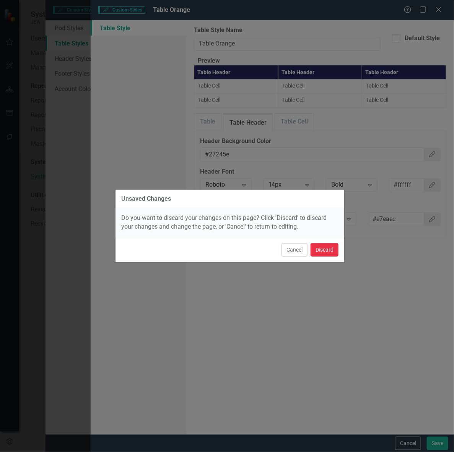
click at [326, 249] on button "Discard" at bounding box center [324, 249] width 28 height 13
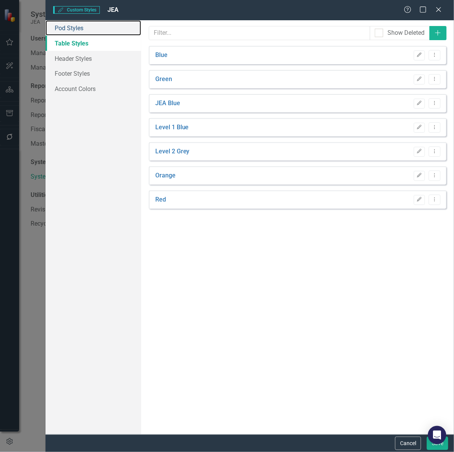
click at [65, 28] on link "Pod Styles" at bounding box center [93, 27] width 96 height 15
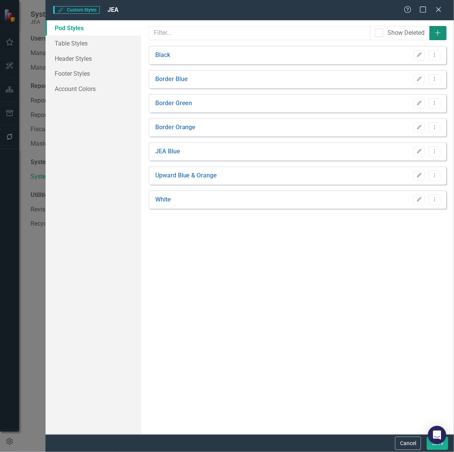
click at [442, 31] on icon "Add" at bounding box center [438, 33] width 8 height 6
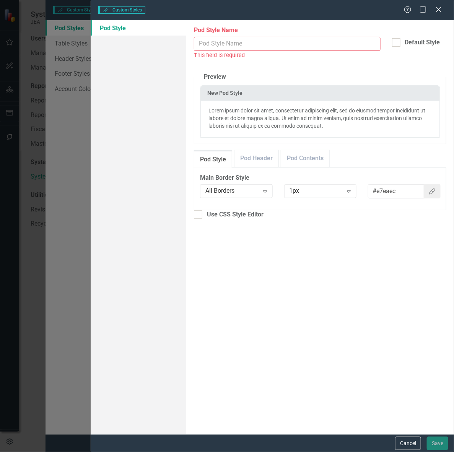
click at [234, 44] on input "Pod Style Name" at bounding box center [287, 44] width 186 height 14
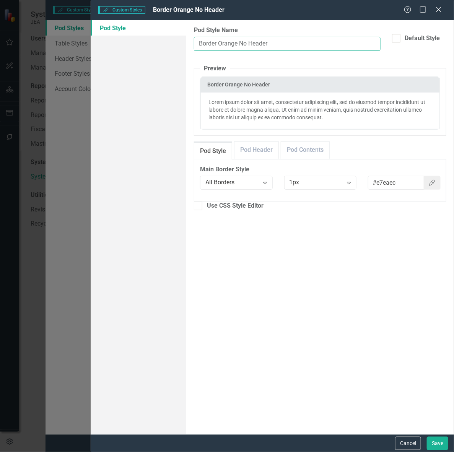
type input "Border Orange No Header"
click at [409, 439] on button "Cancel" at bounding box center [408, 443] width 26 height 13
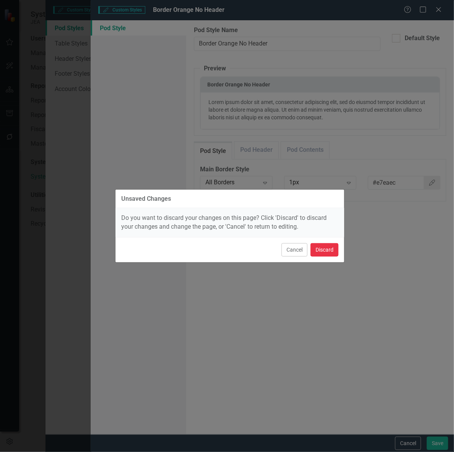
click at [327, 251] on button "Discard" at bounding box center [324, 249] width 28 height 13
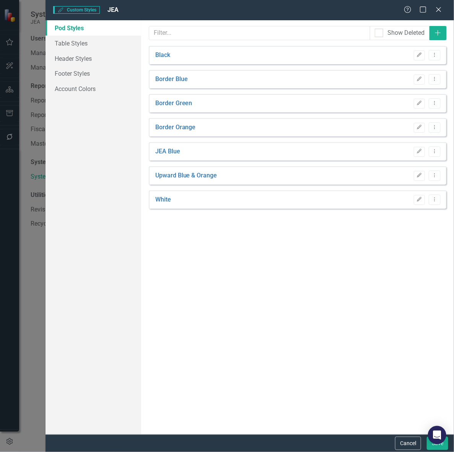
click at [180, 125] on link "Border Orange" at bounding box center [175, 127] width 41 height 9
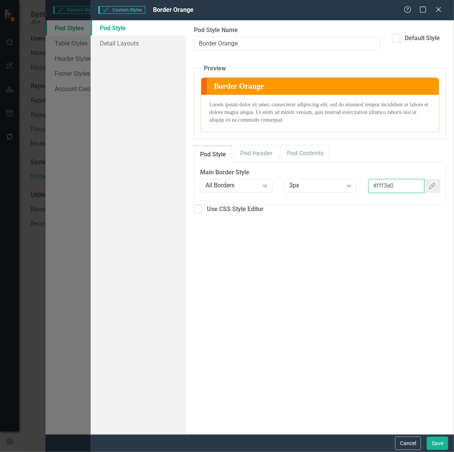
click at [383, 187] on input "#fff3e0" at bounding box center [396, 186] width 56 height 14
click at [404, 442] on button "Cancel" at bounding box center [408, 443] width 26 height 13
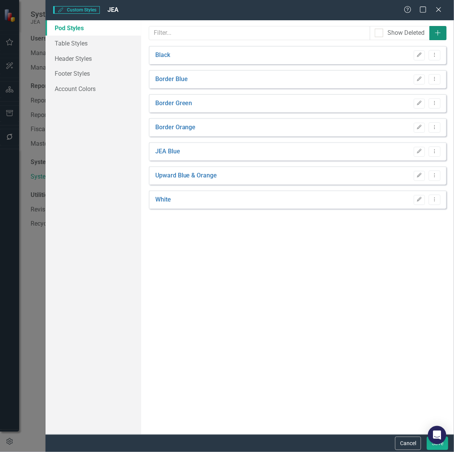
click at [433, 31] on button "Add" at bounding box center [437, 33] width 17 height 14
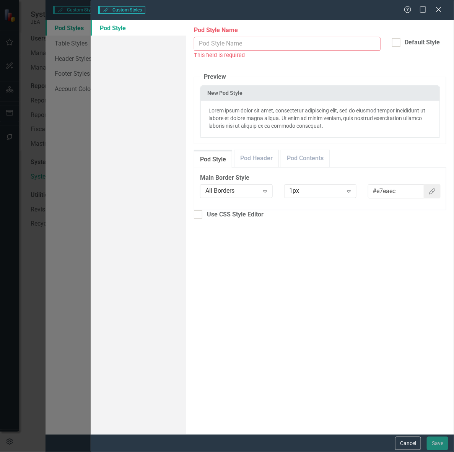
click at [292, 42] on input "Pod Style Name" at bounding box center [287, 44] width 186 height 14
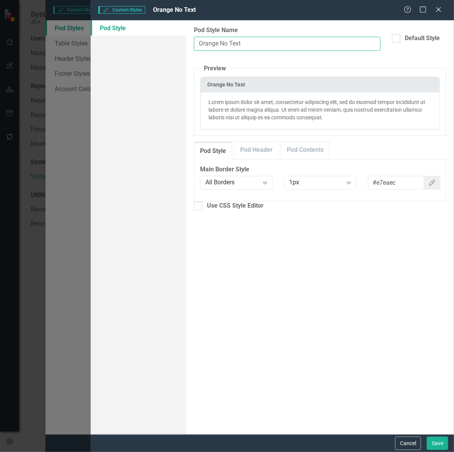
type input "Orange No Text"
click at [385, 183] on input "#e7eaec" at bounding box center [396, 183] width 56 height 14
paste input "#fff3e0"
click at [375, 179] on input "##fff3e0" at bounding box center [396, 182] width 56 height 14
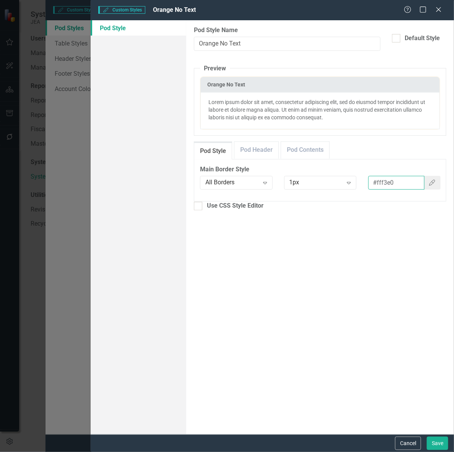
type input "#fff3e0"
click at [251, 149] on link "Pod Header" at bounding box center [256, 150] width 44 height 16
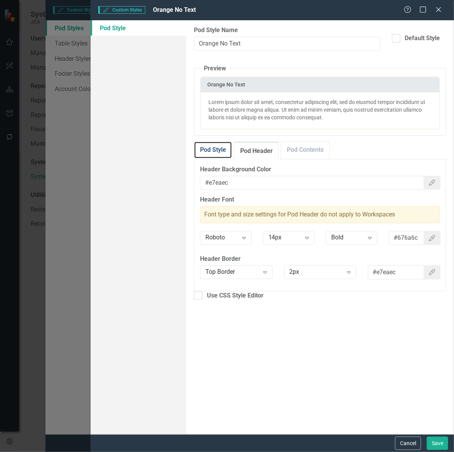
click at [214, 151] on link "Pod Style" at bounding box center [212, 150] width 37 height 16
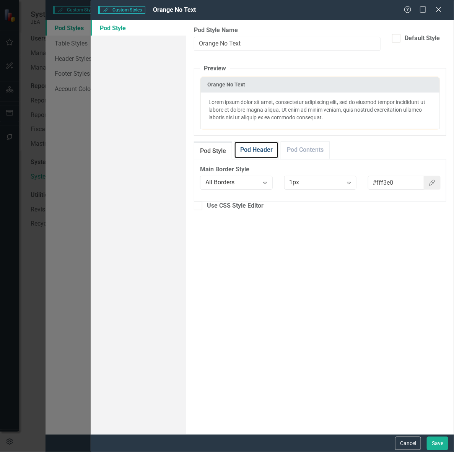
click at [260, 146] on link "Pod Header" at bounding box center [256, 150] width 44 height 16
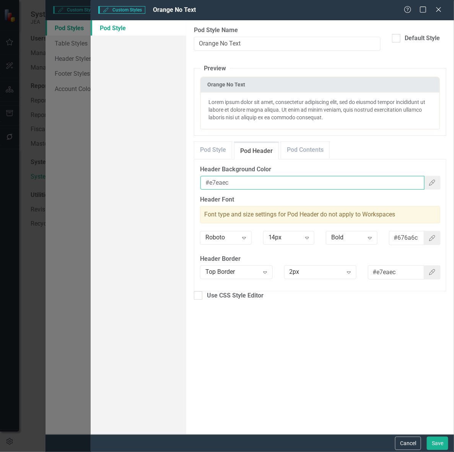
click at [217, 180] on input "#e7eaec" at bounding box center [312, 183] width 224 height 14
paste input "fff3e0"
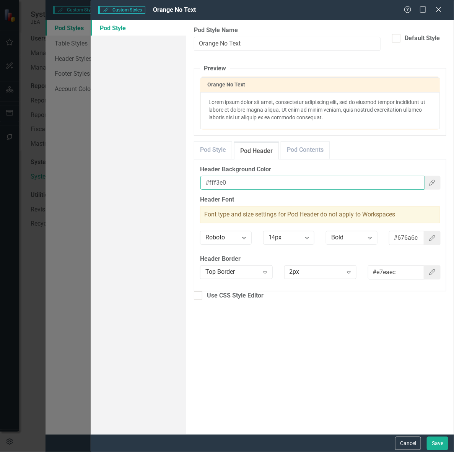
type input "#fff3e0"
click at [409, 238] on input "#676a6c" at bounding box center [406, 238] width 35 height 14
paste input "fff3e0"
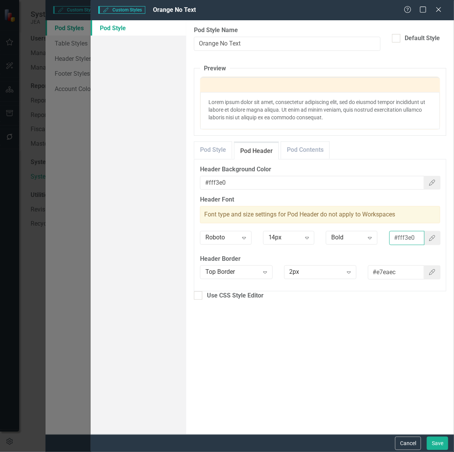
type input "#fff3e0"
click at [382, 270] on input "#e7eaec" at bounding box center [396, 272] width 56 height 14
paste input "fff3e0"
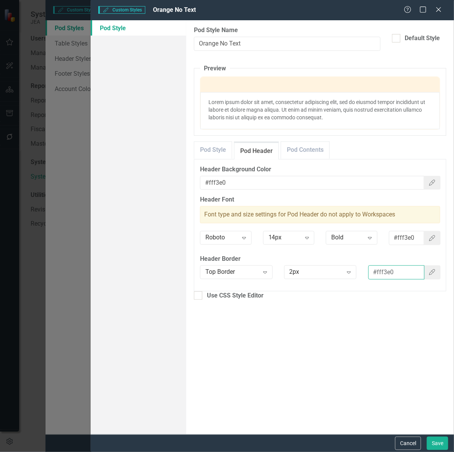
type input "#fff3e0"
click at [436, 444] on button "Save" at bounding box center [437, 443] width 21 height 13
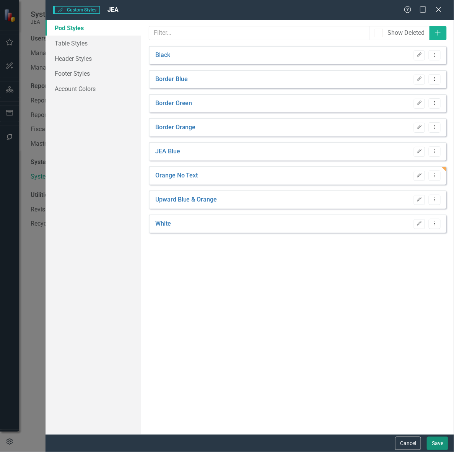
click at [436, 444] on button "Save" at bounding box center [437, 443] width 21 height 13
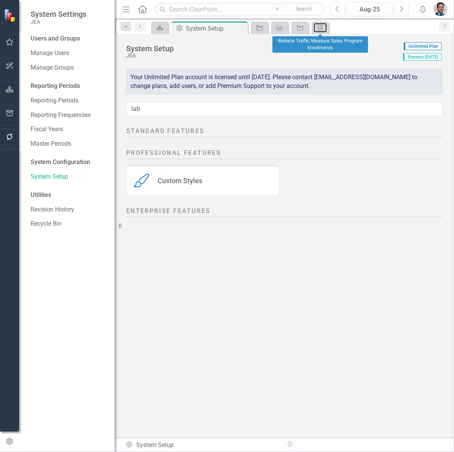
click at [322, 29] on icon at bounding box center [320, 27] width 5 height 5
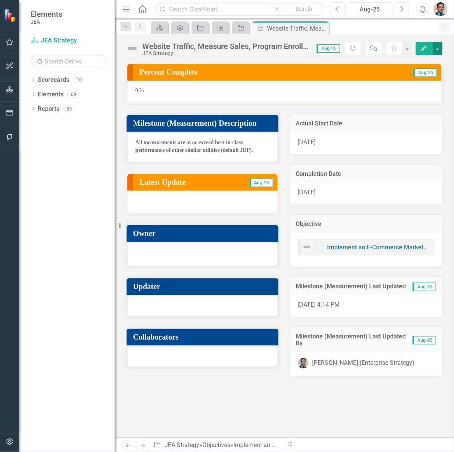
click at [438, 49] on button "button" at bounding box center [437, 48] width 10 height 13
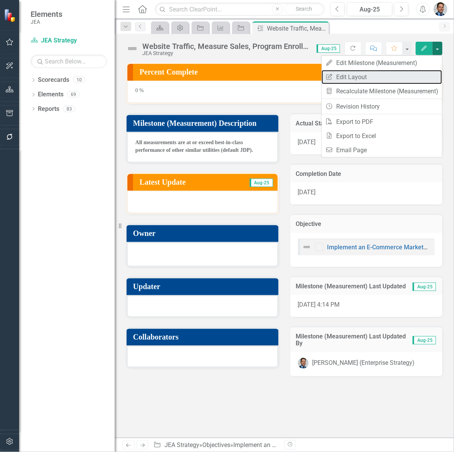
click at [381, 77] on link "Edit Report Edit Layout" at bounding box center [382, 77] width 120 height 14
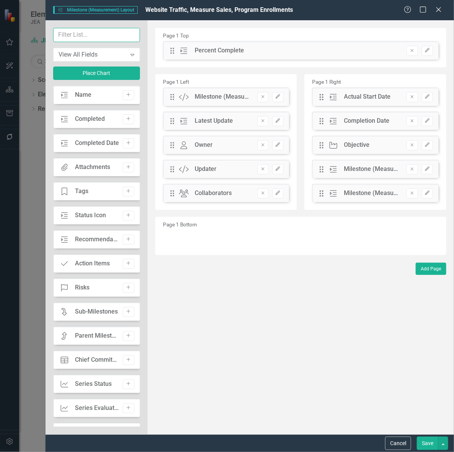
click at [80, 31] on input "text" at bounding box center [96, 35] width 87 height 14
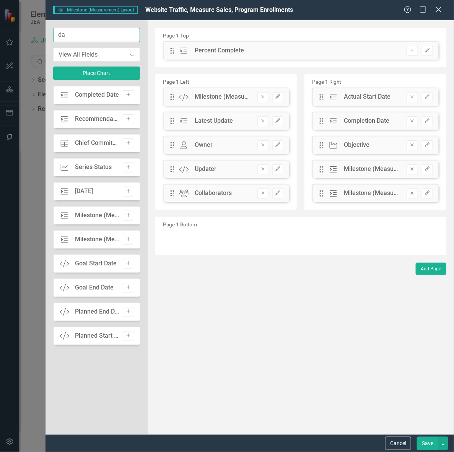
type input "da"
click at [128, 144] on icon "Add" at bounding box center [128, 143] width 6 height 5
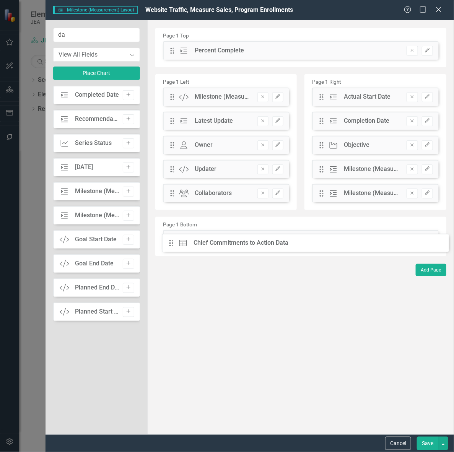
drag, startPoint x: 172, startPoint y: 51, endPoint x: 177, endPoint y: 243, distance: 192.4
click at [425, 240] on icon "button" at bounding box center [427, 239] width 5 height 5
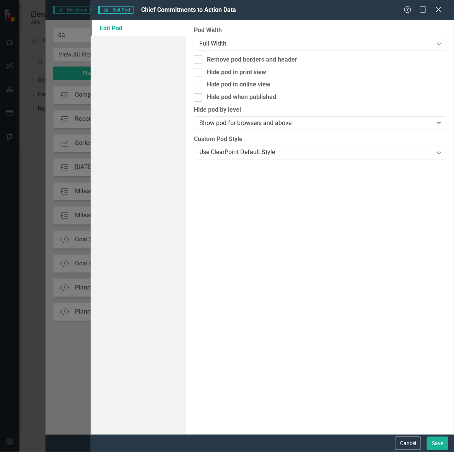
click at [291, 153] on div "Use ClearPoint Default Style" at bounding box center [315, 152] width 233 height 9
click at [433, 444] on button "Save" at bounding box center [437, 443] width 21 height 13
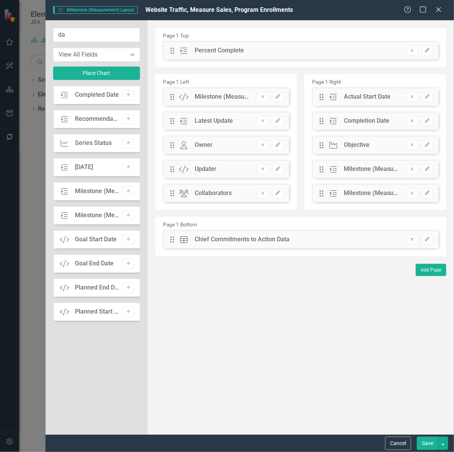
click at [426, 442] on button "Save" at bounding box center [427, 443] width 21 height 13
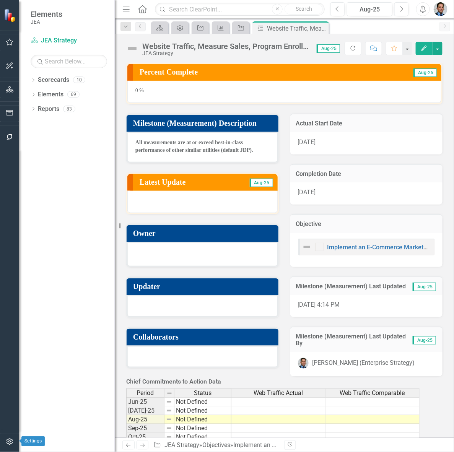
click at [8, 442] on icon "button" at bounding box center [10, 442] width 8 height 6
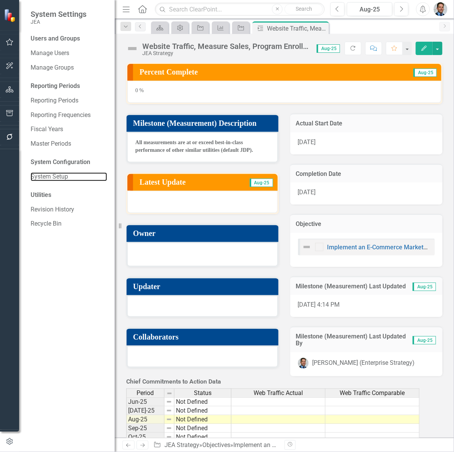
click at [60, 178] on link "System Setup" at bounding box center [69, 176] width 76 height 9
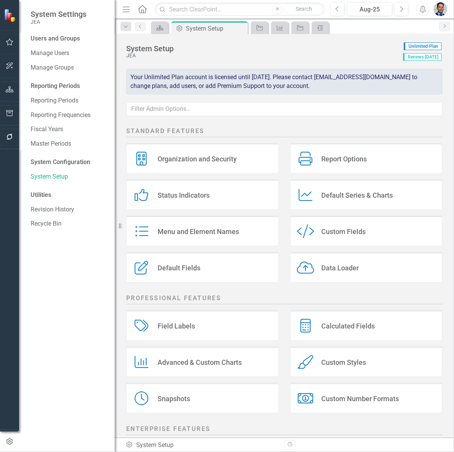
click at [339, 365] on div "Custom Styles" at bounding box center [344, 362] width 45 height 9
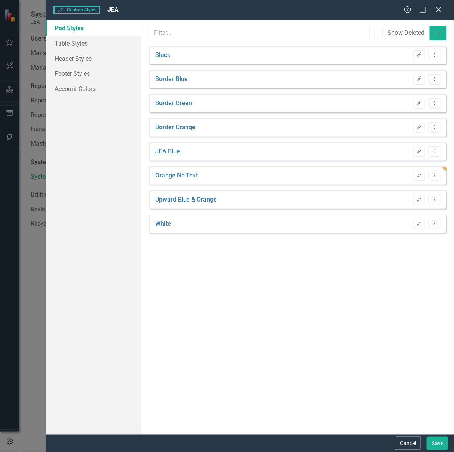
click at [417, 128] on icon "button" at bounding box center [419, 127] width 5 height 5
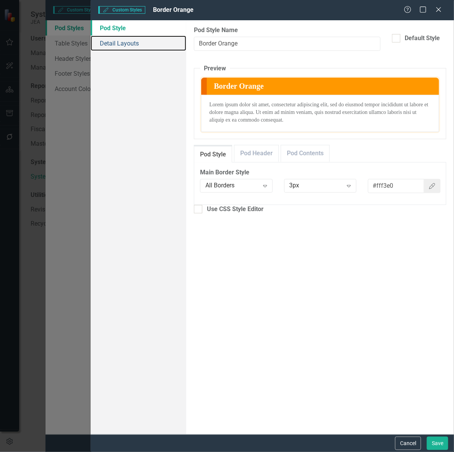
click at [104, 45] on link "Detail Layouts" at bounding box center [139, 43] width 96 height 15
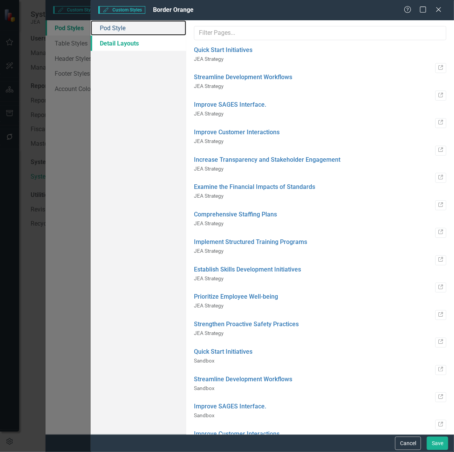
click at [117, 29] on link "Pod Style" at bounding box center [139, 27] width 96 height 15
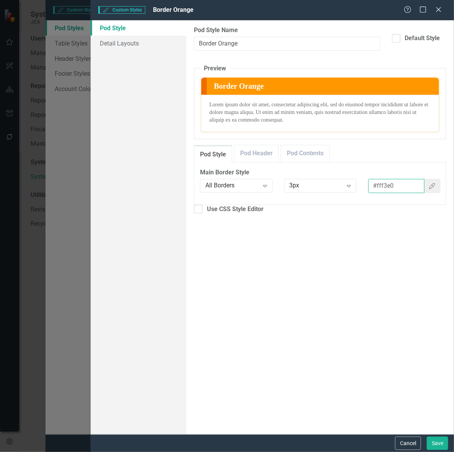
click at [385, 188] on input "#fff3e0" at bounding box center [396, 186] width 56 height 14
click at [266, 148] on link "Pod Header" at bounding box center [256, 153] width 44 height 16
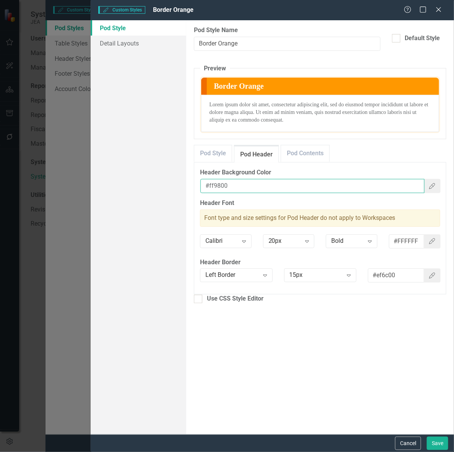
click at [215, 185] on input "#ff9800" at bounding box center [312, 186] width 224 height 14
click at [382, 271] on input "#ef6c00" at bounding box center [396, 275] width 56 height 14
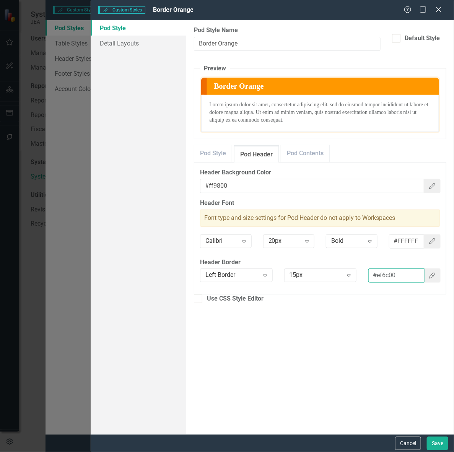
click at [382, 271] on input "#ef6c00" at bounding box center [396, 275] width 56 height 14
click at [301, 153] on link "Pod Contents" at bounding box center [305, 153] width 48 height 16
click at [385, 273] on input "#e7eaec" at bounding box center [396, 275] width 56 height 14
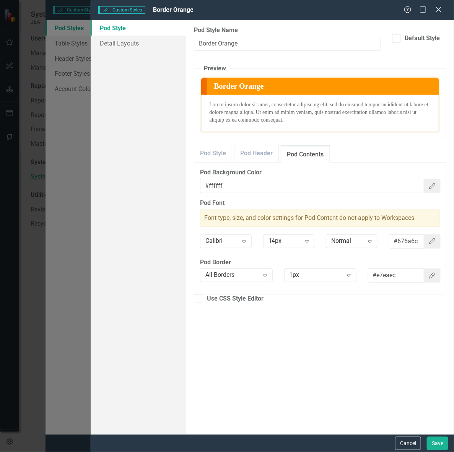
click at [405, 443] on button "Cancel" at bounding box center [408, 443] width 26 height 13
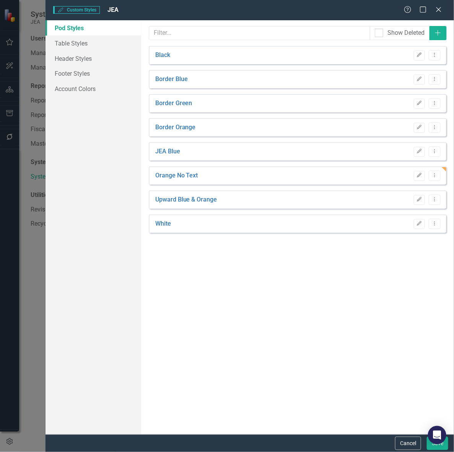
click at [419, 174] on icon "button" at bounding box center [419, 175] width 5 height 5
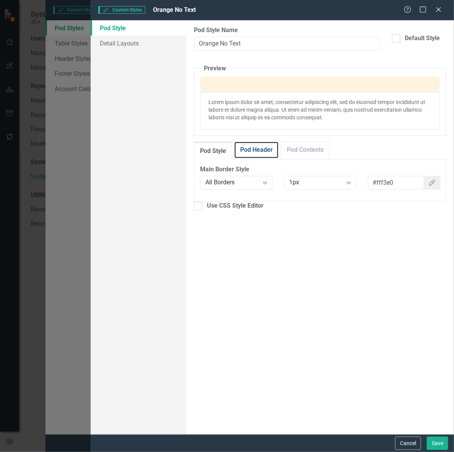
click at [251, 149] on link "Pod Header" at bounding box center [256, 150] width 44 height 16
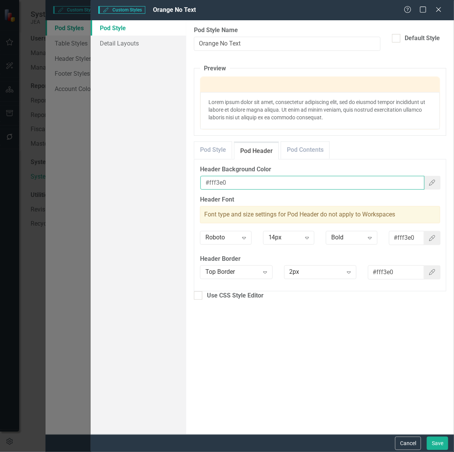
click at [208, 182] on input "#fff3e0" at bounding box center [312, 183] width 224 height 14
paste input "980"
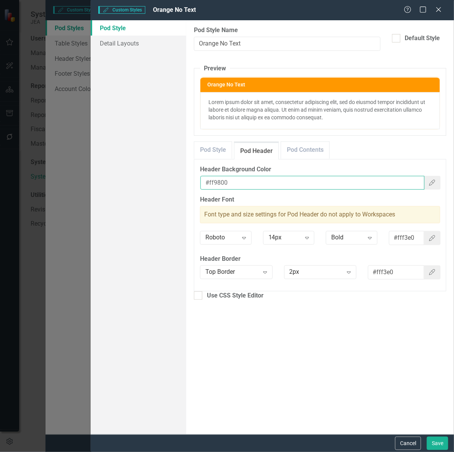
type input "#ff9800"
click at [408, 237] on input "#fff3e0" at bounding box center [406, 238] width 35 height 14
paste input "980"
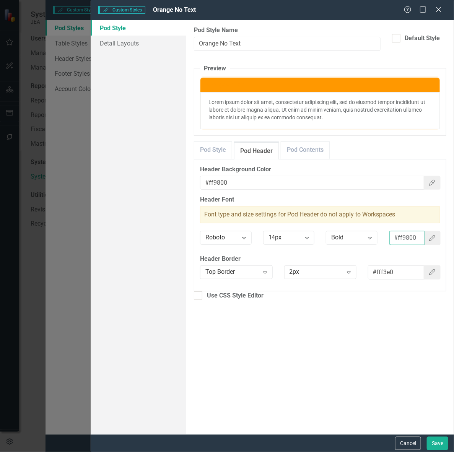
type input "#ff9800"
click at [382, 268] on input "#fff3e0" at bounding box center [396, 272] width 56 height 14
paste input "ef6c0"
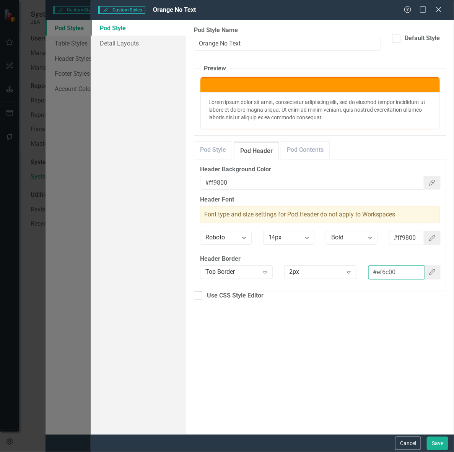
type input "#ef6c00"
click at [312, 149] on link "Pod Contents" at bounding box center [305, 150] width 48 height 16
click at [385, 267] on input "#e7eaec" at bounding box center [396, 272] width 56 height 14
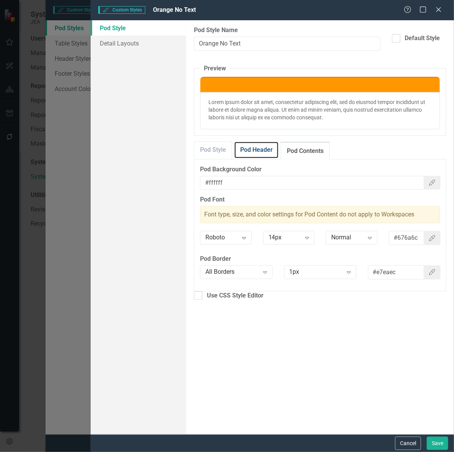
click at [253, 146] on link "Pod Header" at bounding box center [256, 150] width 44 height 16
click at [208, 149] on link "Pod Style" at bounding box center [212, 150] width 37 height 16
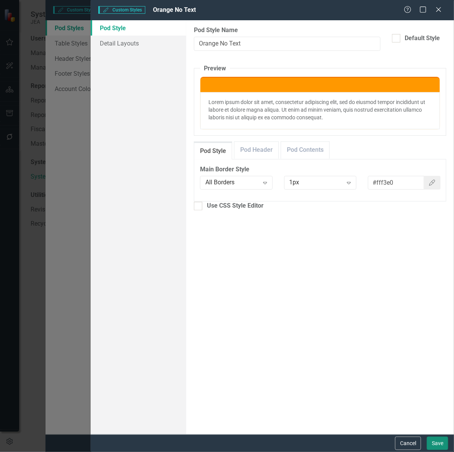
click at [434, 446] on button "Save" at bounding box center [437, 443] width 21 height 13
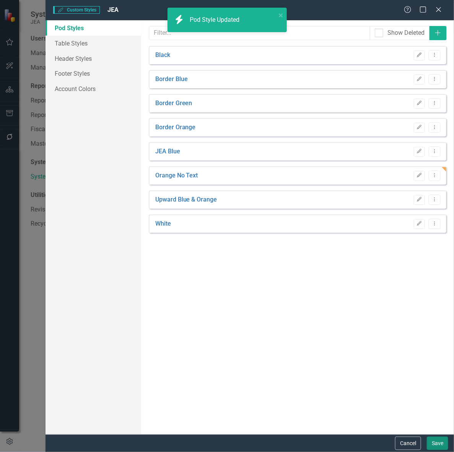
click at [434, 446] on button "Save" at bounding box center [437, 443] width 21 height 13
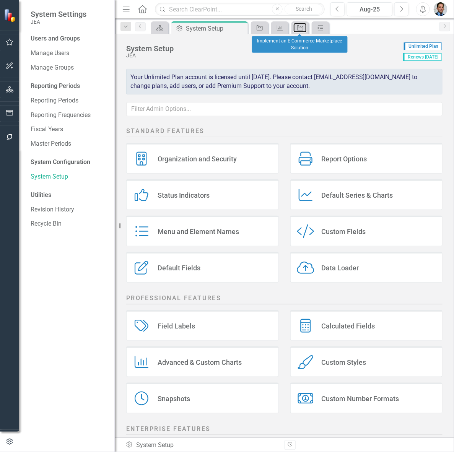
click at [303, 27] on icon "Objective" at bounding box center [300, 28] width 8 height 6
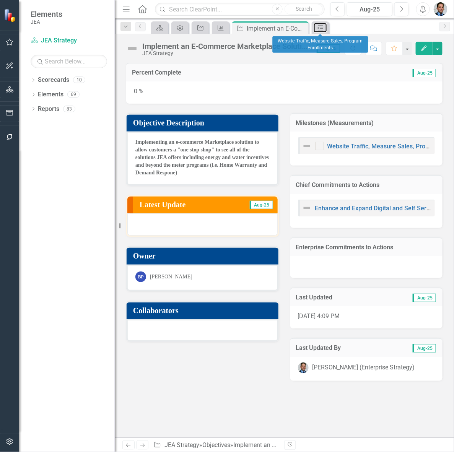
click at [318, 27] on icon "Milestone (Measurement)" at bounding box center [321, 28] width 8 height 6
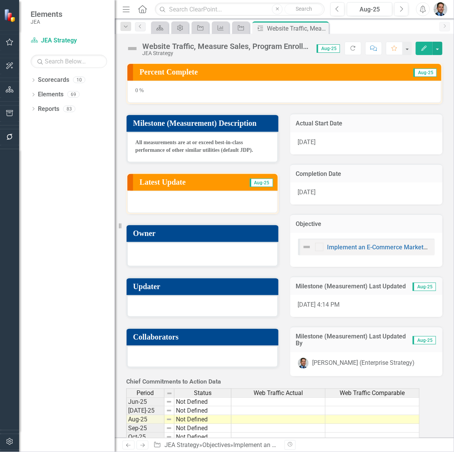
click at [192, 234] on h3 "Owner" at bounding box center [203, 233] width 141 height 8
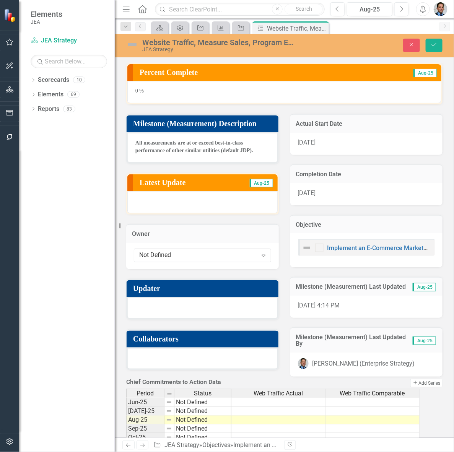
click at [188, 255] on div "Not Defined" at bounding box center [198, 255] width 118 height 9
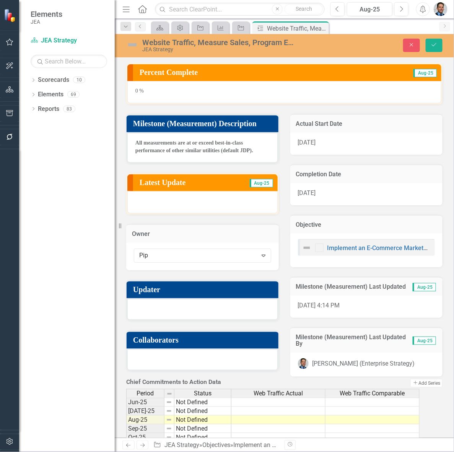
type input "[PERSON_NAME]"
click at [201, 452] on div "Brian Pipp in" at bounding box center [229, 458] width 442 height 9
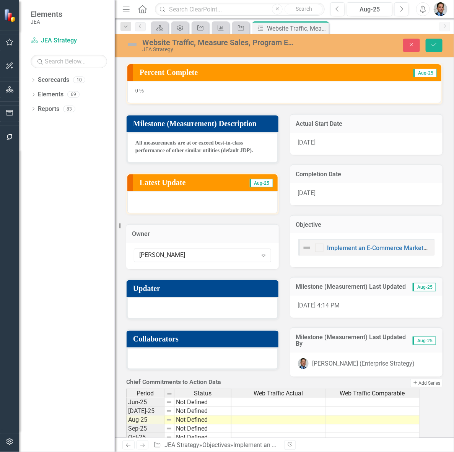
click at [195, 285] on h3 "Updater" at bounding box center [203, 288] width 141 height 8
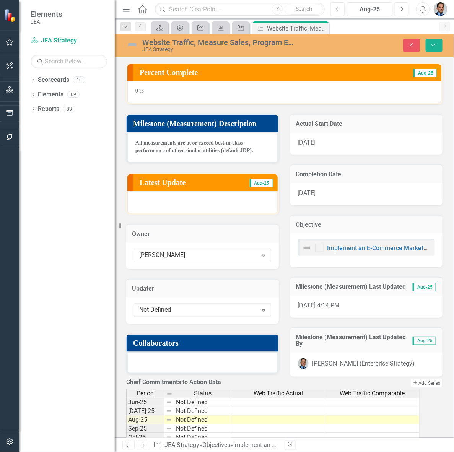
click at [194, 307] on div "Not Defined" at bounding box center [198, 309] width 118 height 9
type input "[PERSON_NAME]"
click at [194, 452] on div "Brian Pipp in" at bounding box center [229, 458] width 442 height 9
click at [435, 44] on icon "Save" at bounding box center [434, 44] width 7 height 5
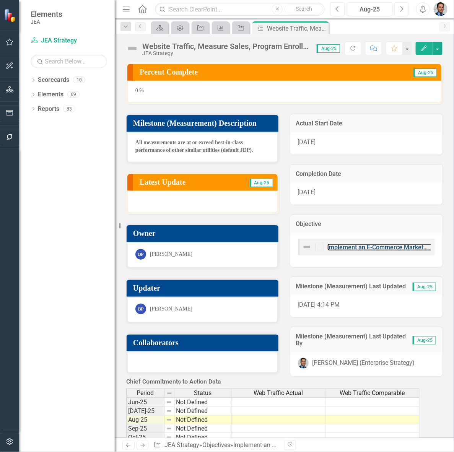
click at [368, 245] on link "Implement an E-Commerce Marketplace Solution" at bounding box center [394, 247] width 135 height 7
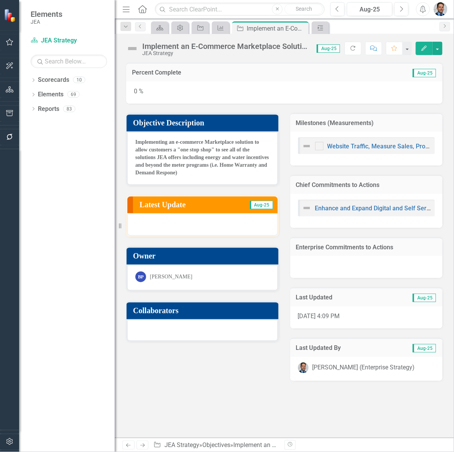
click at [344, 247] on h3 "Enterprise Commitments to Actions" at bounding box center [366, 247] width 141 height 7
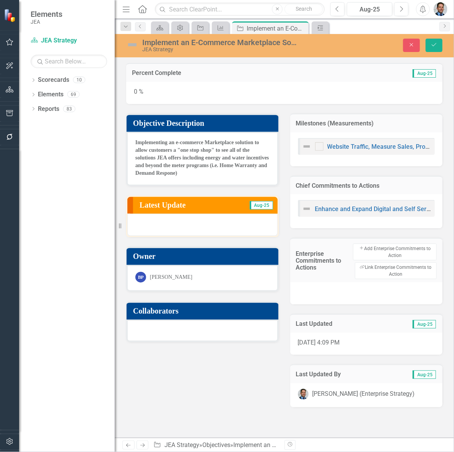
click at [389, 271] on button "Link Tag Link Enterprise Commitments to Action" at bounding box center [396, 270] width 82 height 17
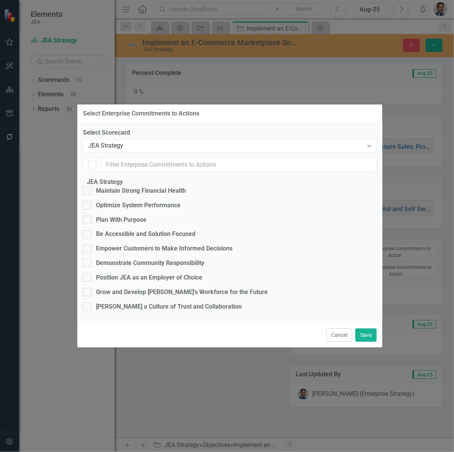
click at [143, 230] on div "Be Accessible and Solution Focused" at bounding box center [145, 234] width 99 height 9
click at [88, 230] on input "Be Accessible and Solution Focused" at bounding box center [85, 232] width 5 height 5
checkbox input "true"
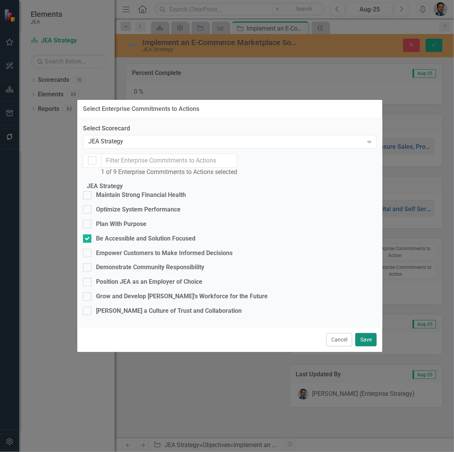
click at [364, 346] on button "Save" at bounding box center [365, 339] width 21 height 13
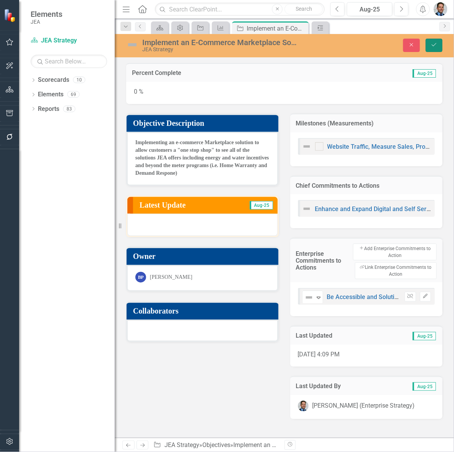
click at [433, 43] on icon "Save" at bounding box center [434, 44] width 7 height 5
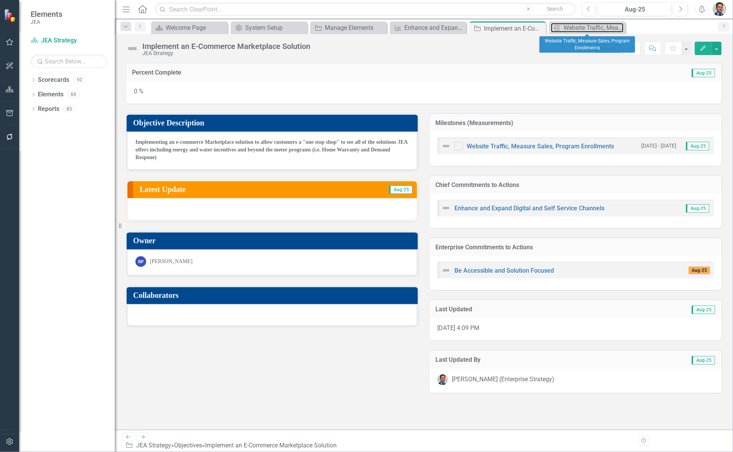
click at [453, 29] on div "Website Traffic, Measure Sales, Program Enrollments" at bounding box center [593, 28] width 60 height 10
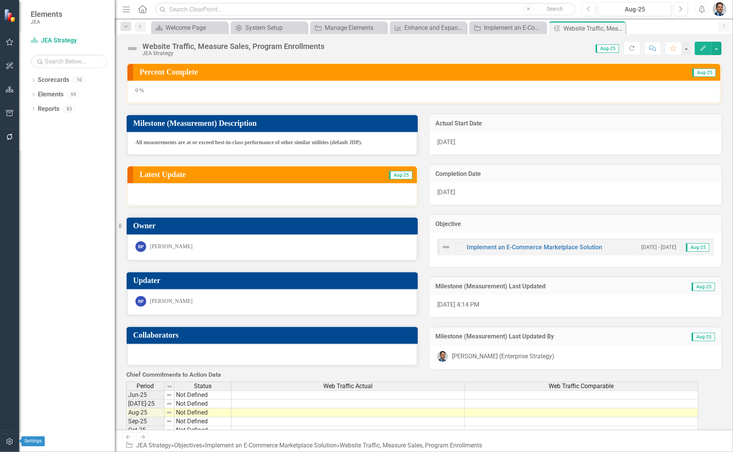
click at [11, 442] on icon "button" at bounding box center [10, 442] width 8 height 6
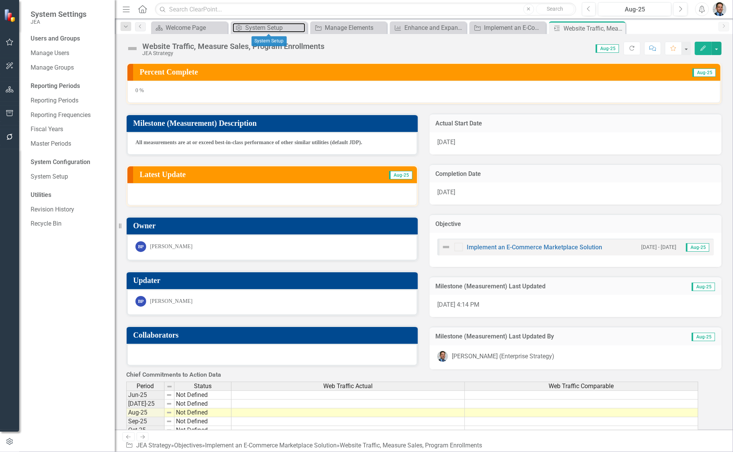
click at [257, 27] on div "System Setup" at bounding box center [275, 28] width 60 height 10
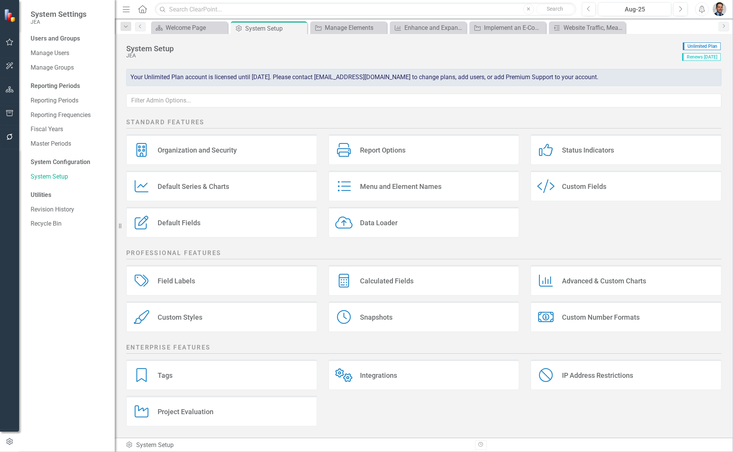
click at [181, 316] on div "Custom Styles" at bounding box center [180, 317] width 45 height 9
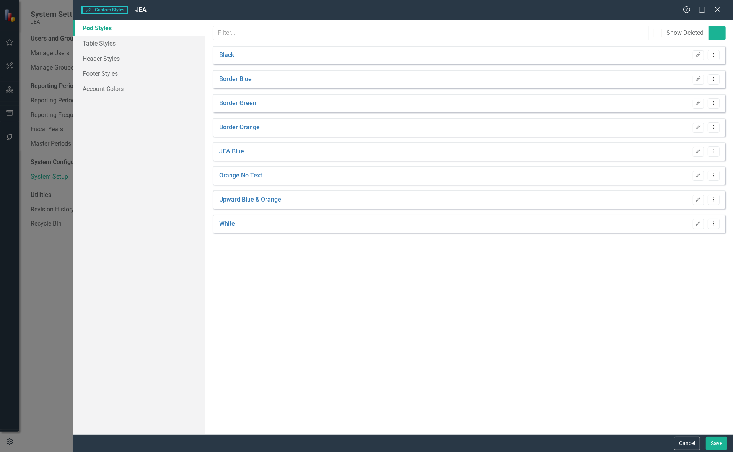
click at [453, 151] on icon "Edit" at bounding box center [698, 151] width 6 height 5
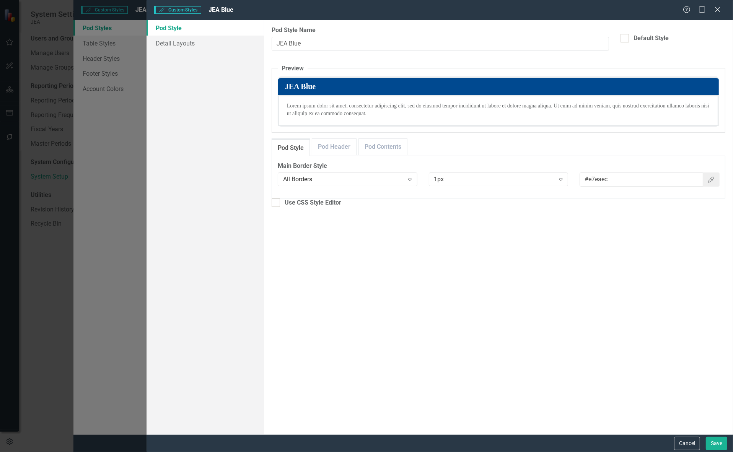
click at [453, 181] on icon "Color Picker" at bounding box center [711, 180] width 8 height 6
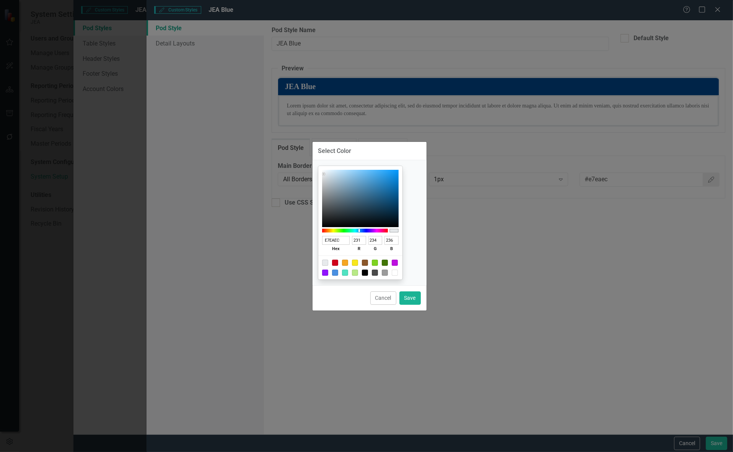
type input "0795F3"
type input "7"
type input "149"
type input "243"
click at [398, 172] on div at bounding box center [360, 198] width 76 height 57
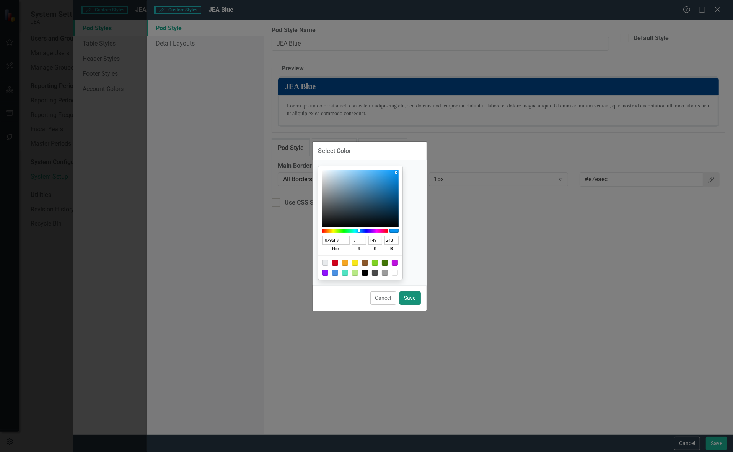
click at [406, 299] on button "Save" at bounding box center [409, 297] width 21 height 13
type input "#0795f3"
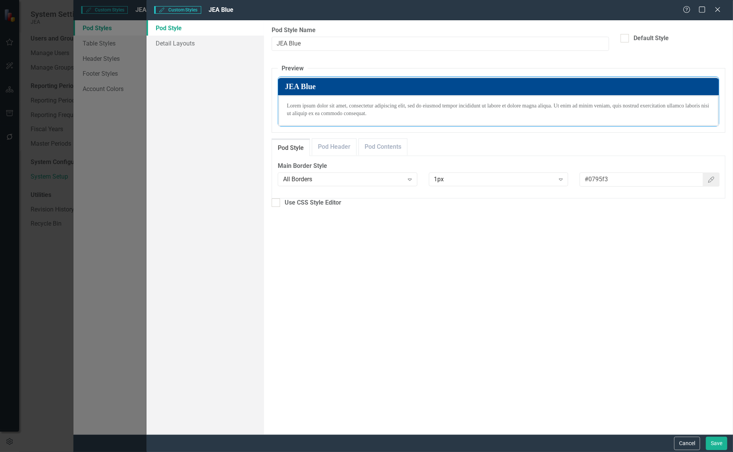
click at [453, 443] on button "Cancel" at bounding box center [687, 443] width 26 height 13
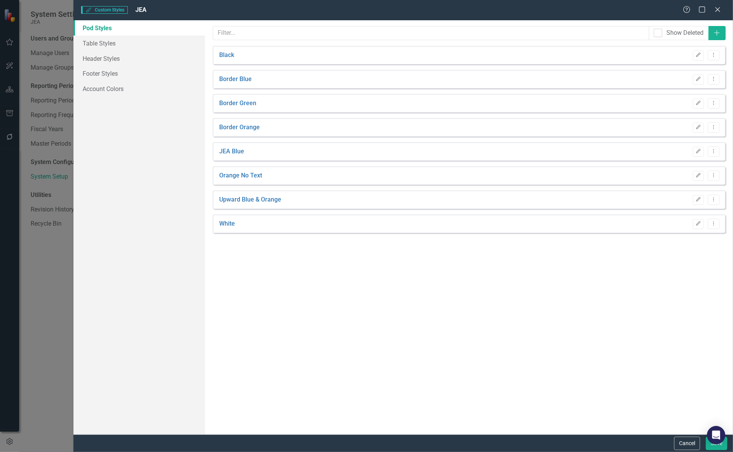
click at [453, 150] on icon "Edit" at bounding box center [698, 151] width 6 height 5
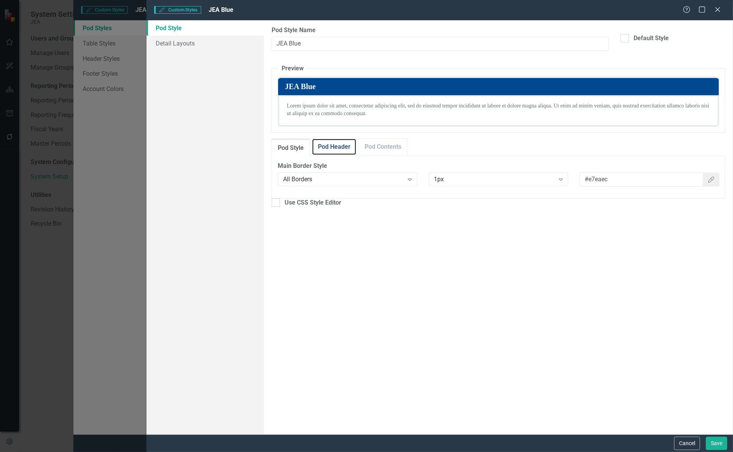
click at [333, 145] on link "Pod Header" at bounding box center [334, 147] width 44 height 16
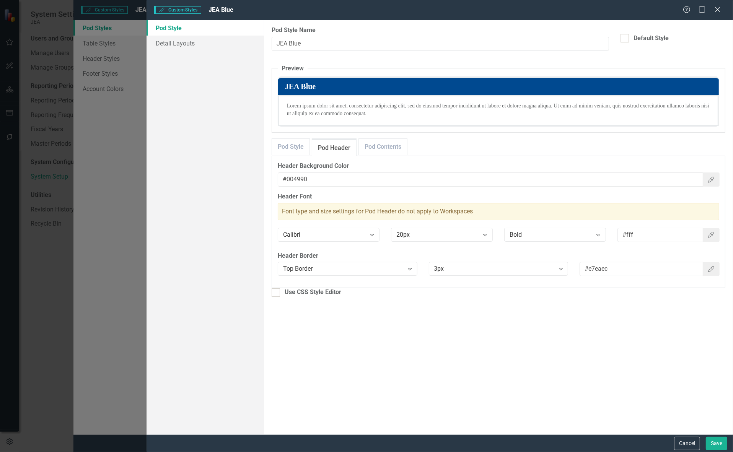
click at [453, 266] on icon "Color Picker" at bounding box center [711, 269] width 8 height 6
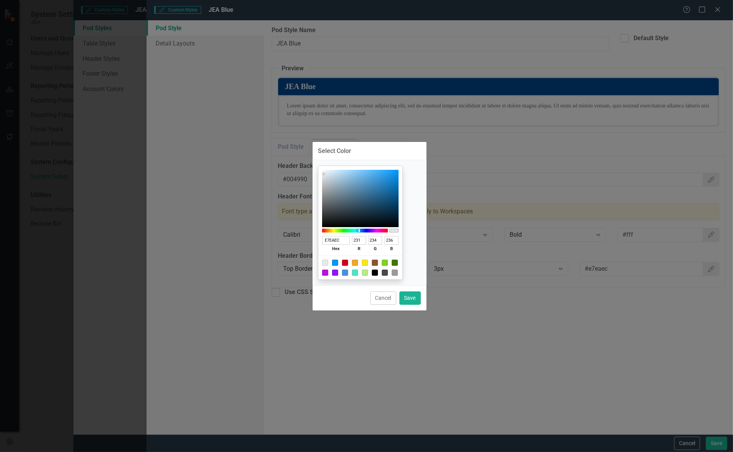
type input "0598FA"
type input "5"
type input "152"
type input "250"
click at [398, 171] on div at bounding box center [360, 198] width 76 height 57
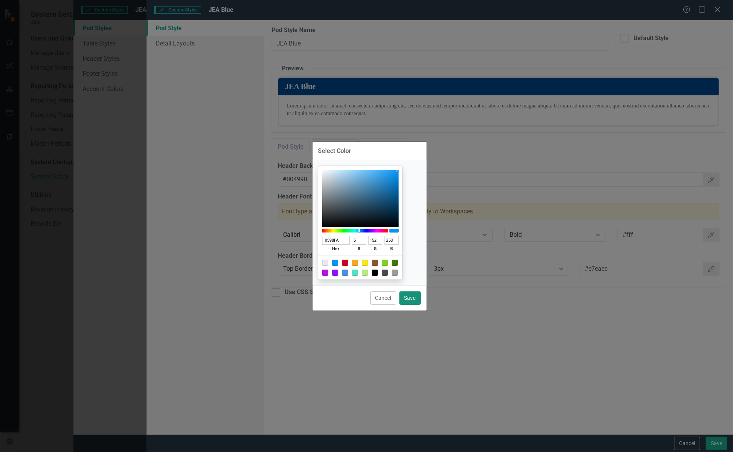
click at [410, 297] on button "Save" at bounding box center [409, 297] width 21 height 13
type input "#0598fa"
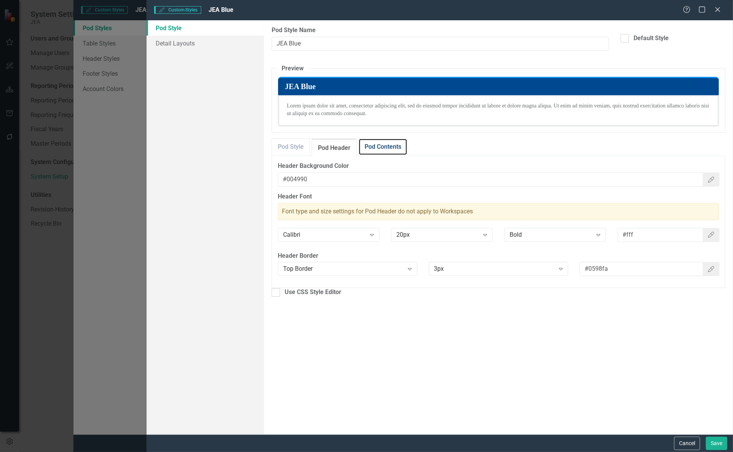
click at [379, 143] on link "Pod Contents" at bounding box center [383, 147] width 48 height 16
click at [453, 445] on button "Save" at bounding box center [715, 443] width 21 height 13
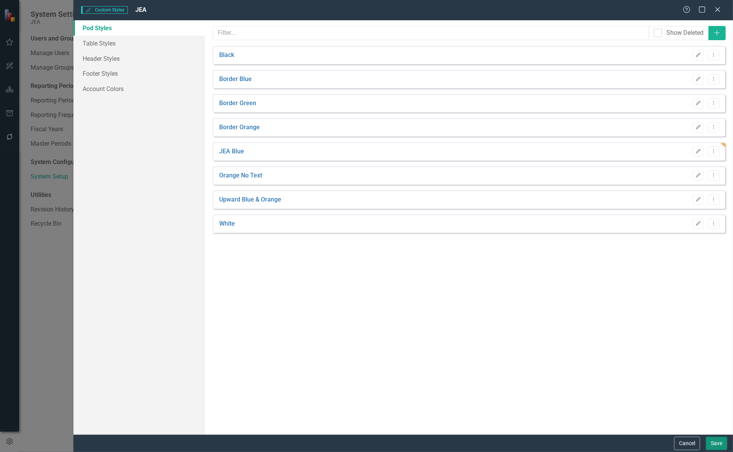
click at [453, 445] on button "Save" at bounding box center [715, 443] width 21 height 13
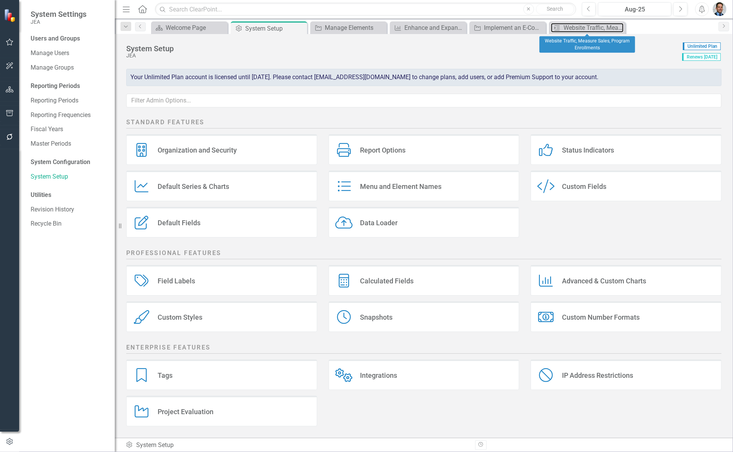
click at [453, 24] on div "Website Traffic, Measure Sales, Program Enrollments" at bounding box center [593, 28] width 60 height 10
